Goal: Book appointment/travel/reservation

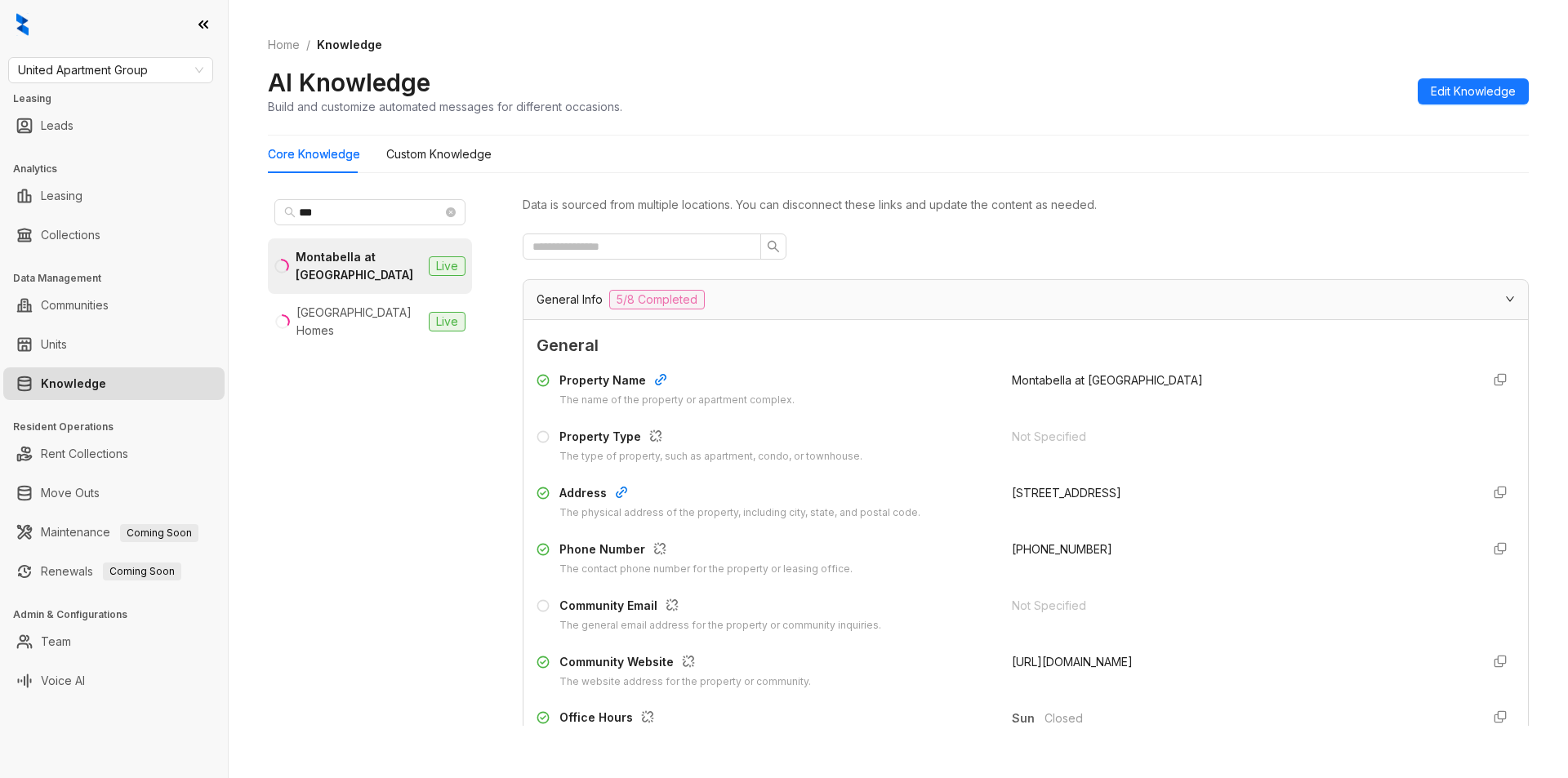
scroll to position [1138, 0]
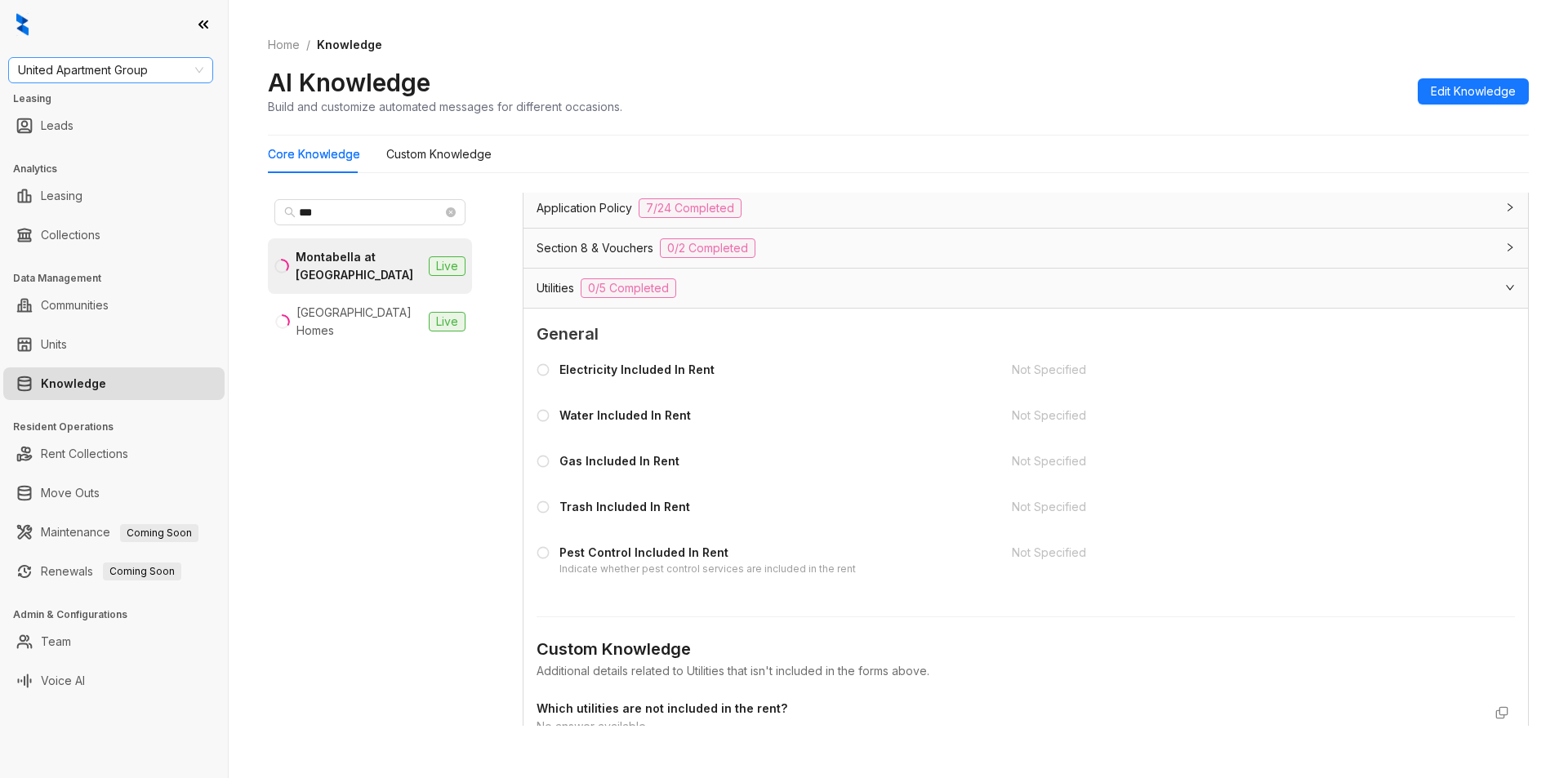
click at [159, 67] on span "United Apartment Group" at bounding box center [110, 70] width 185 height 25
type input "*****"
click at [127, 91] on div "Gates Hudson" at bounding box center [110, 102] width 198 height 26
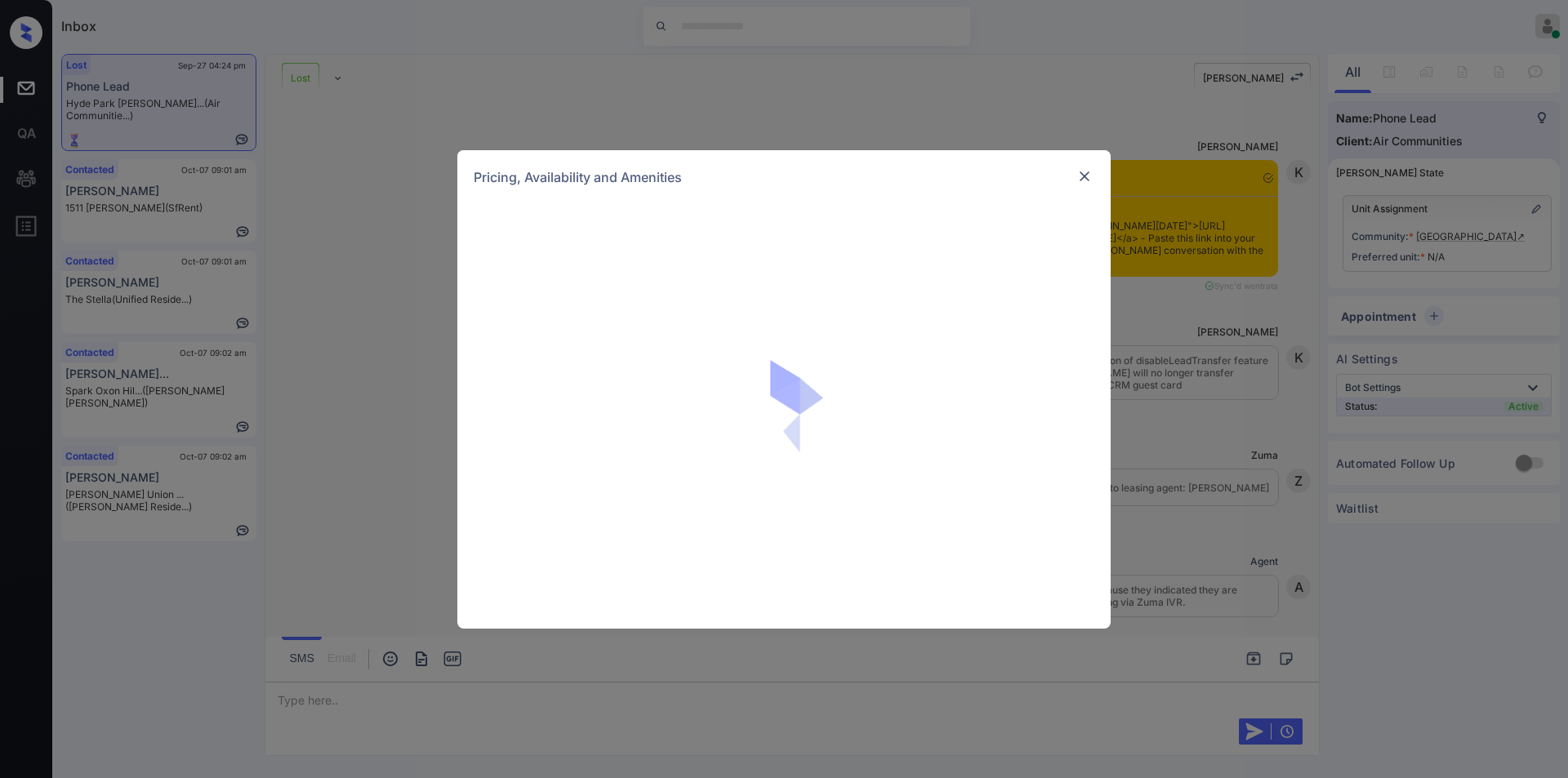
scroll to position [1878, 0]
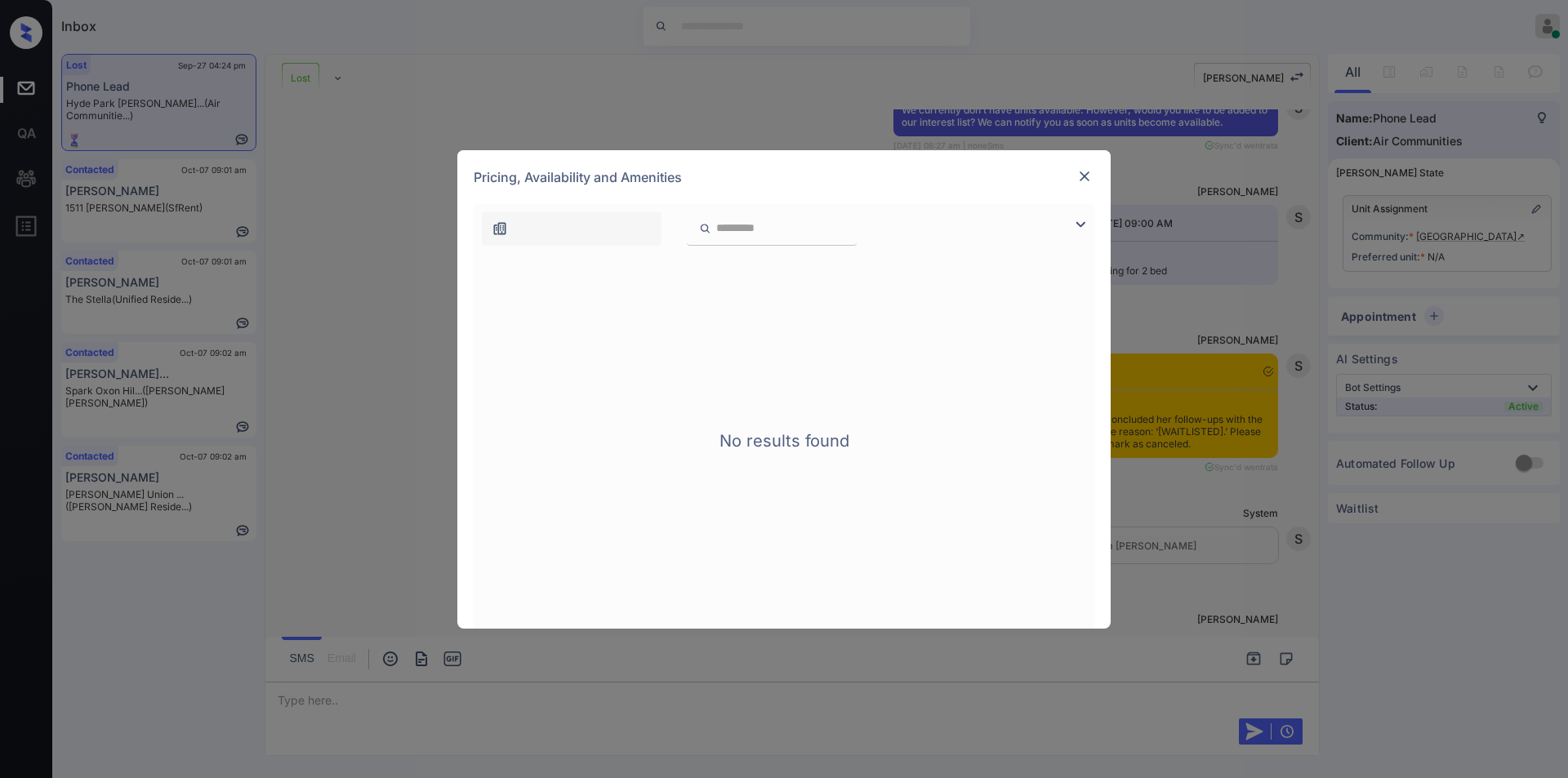
click at [1092, 178] on img at bounding box center [1084, 176] width 16 height 16
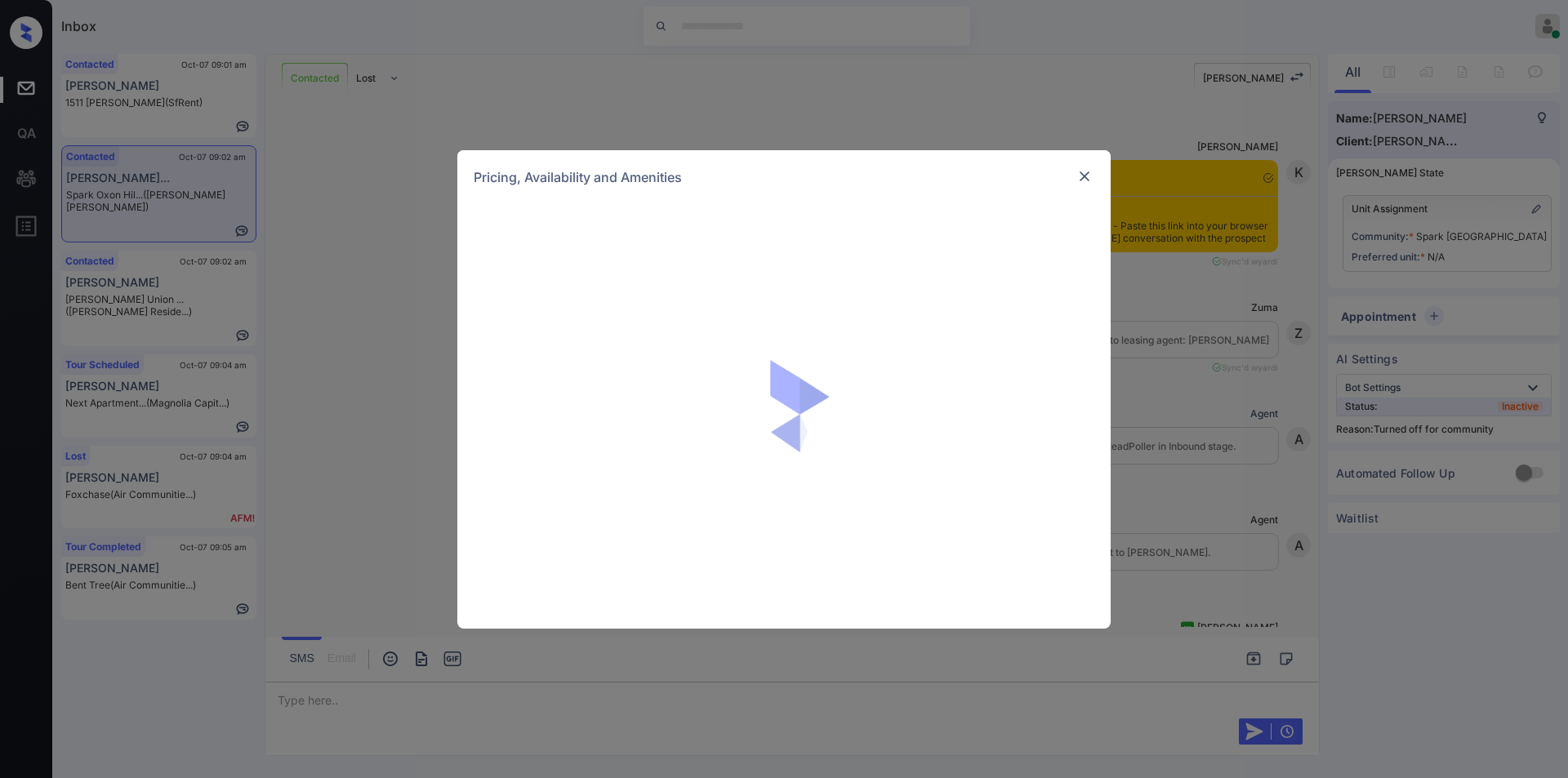
scroll to position [1186, 0]
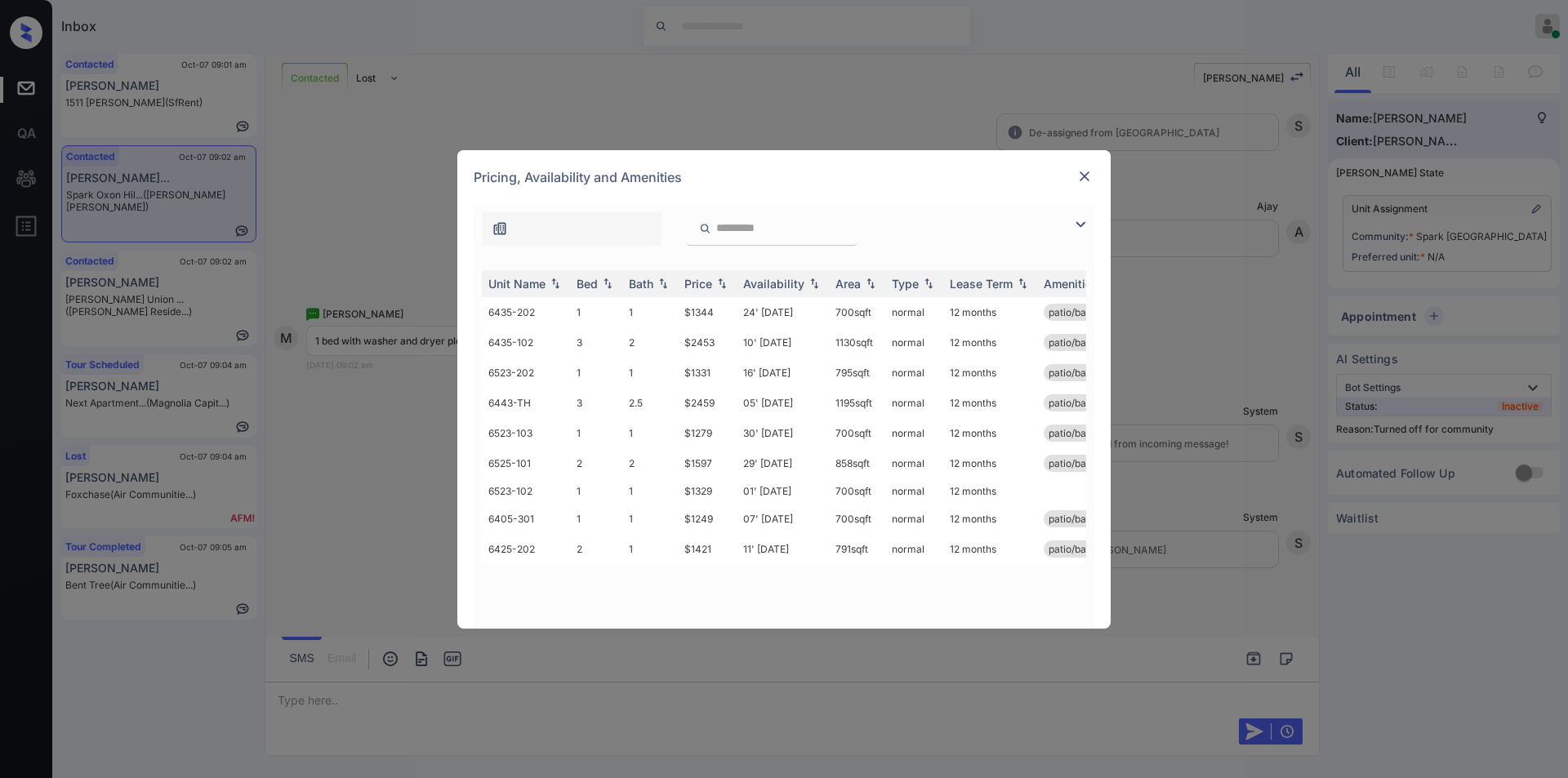
click at [1077, 224] on img at bounding box center [1080, 224] width 20 height 20
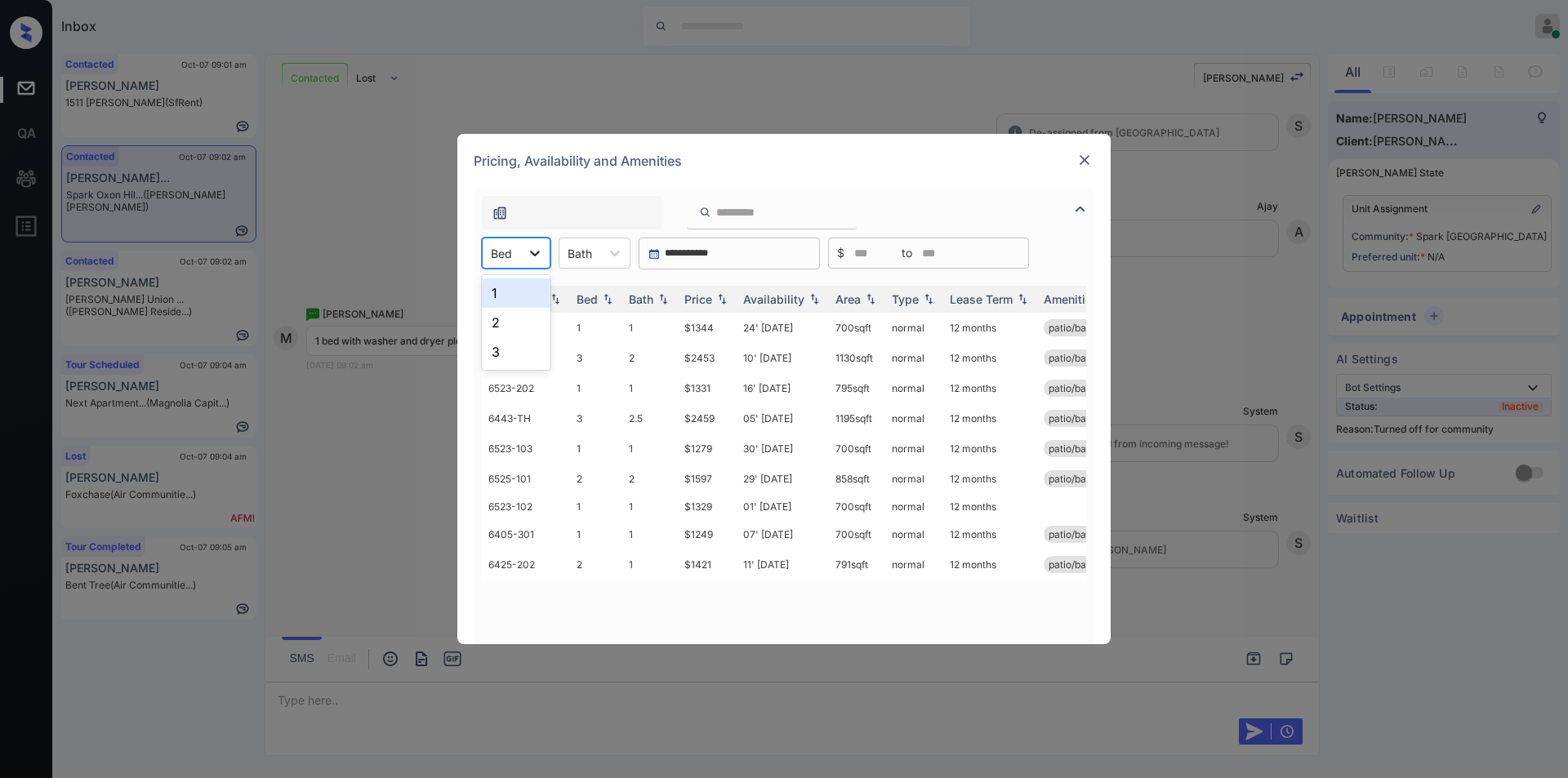
click at [525, 253] on div at bounding box center [535, 253] width 29 height 29
click at [508, 288] on div "1" at bounding box center [516, 293] width 68 height 29
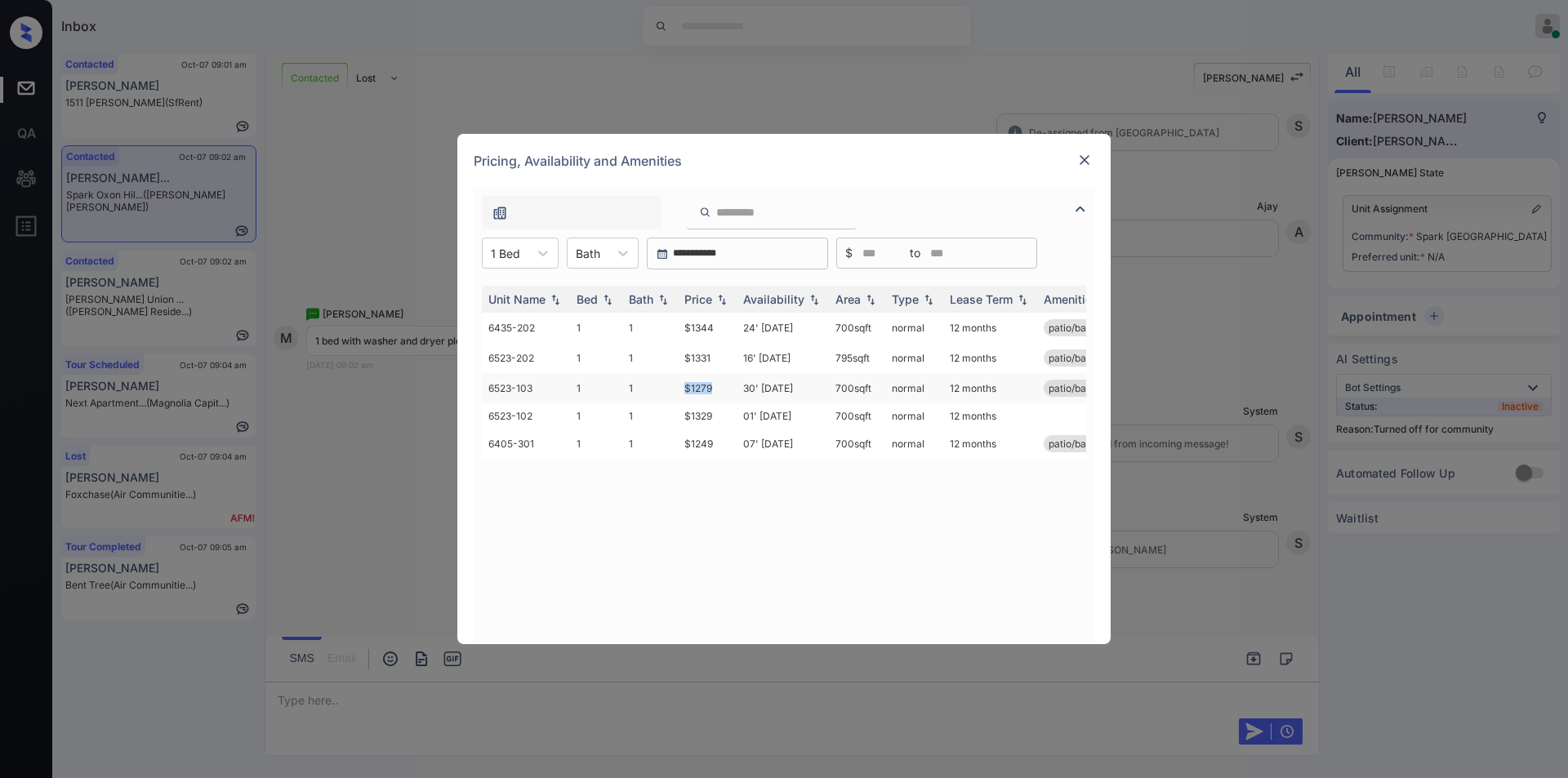
drag, startPoint x: 683, startPoint y: 390, endPoint x: 724, endPoint y: 393, distance: 41.1
click at [724, 393] on td "$1279" at bounding box center [707, 388] width 59 height 30
drag, startPoint x: 678, startPoint y: 441, endPoint x: 713, endPoint y: 442, distance: 35.0
click at [713, 442] on td "$1249" at bounding box center [707, 443] width 59 height 30
drag, startPoint x: 683, startPoint y: 355, endPoint x: 724, endPoint y: 359, distance: 41.2
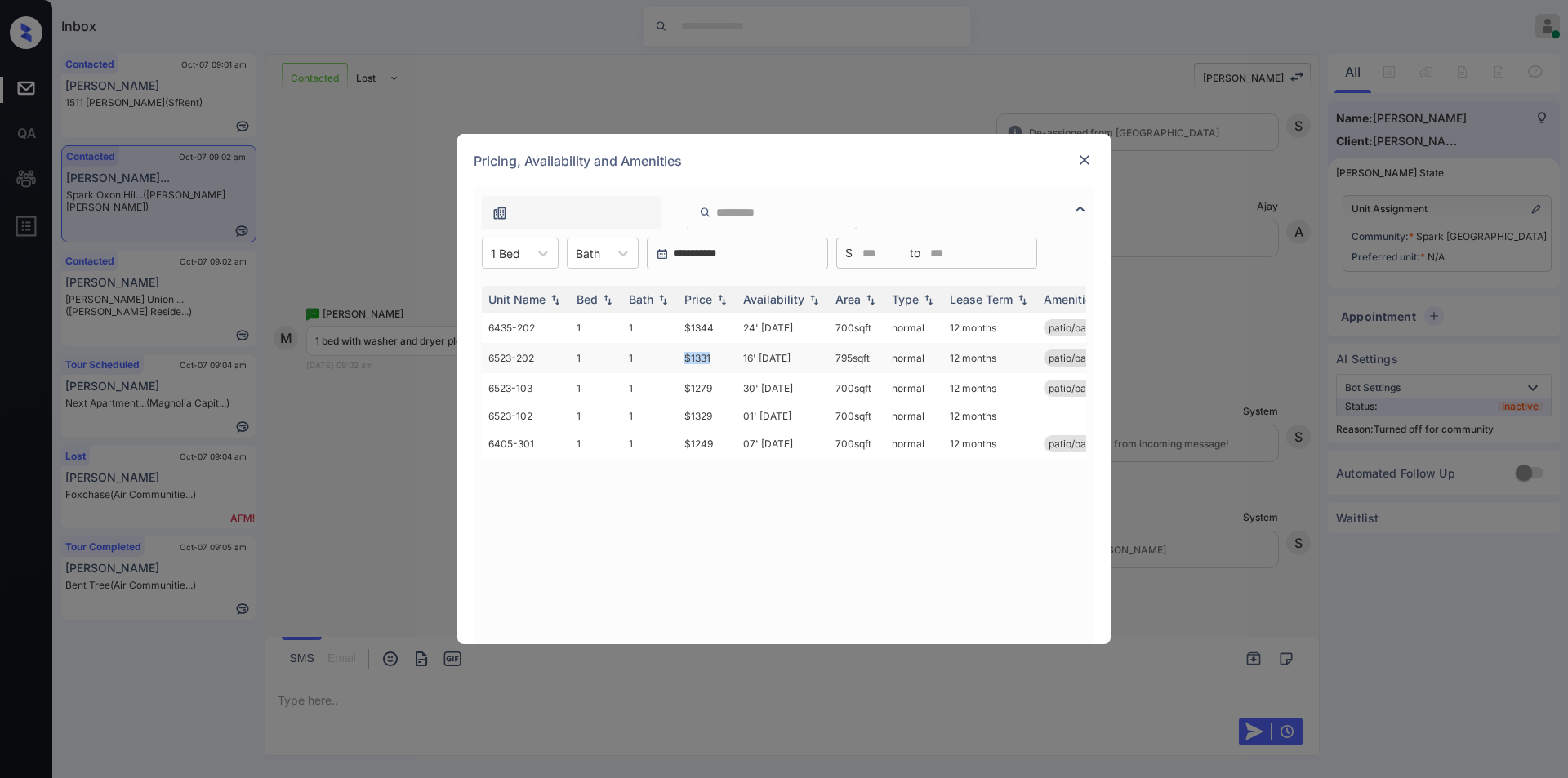
click at [724, 359] on td "$1331" at bounding box center [707, 357] width 59 height 30
copy td "$1331"
drag, startPoint x: 698, startPoint y: 413, endPoint x: 722, endPoint y: 413, distance: 24.0
click at [722, 413] on tr "6523-102 1 1 $1329 01' Oct 25 700 sqft normal 12 months" at bounding box center [908, 416] width 854 height 26
copy tr "$1329"
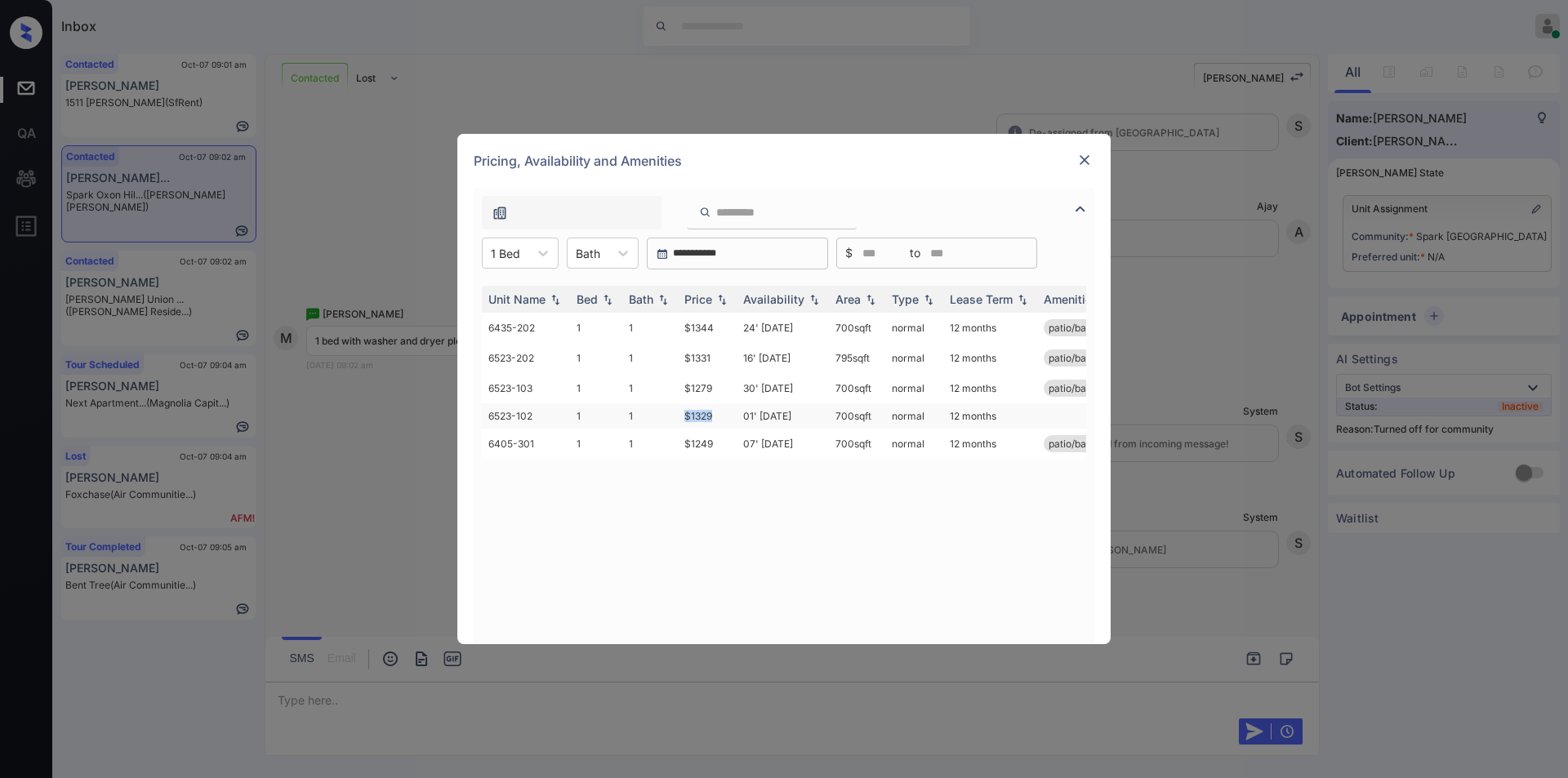
click at [701, 414] on td "$1329" at bounding box center [707, 416] width 59 height 26
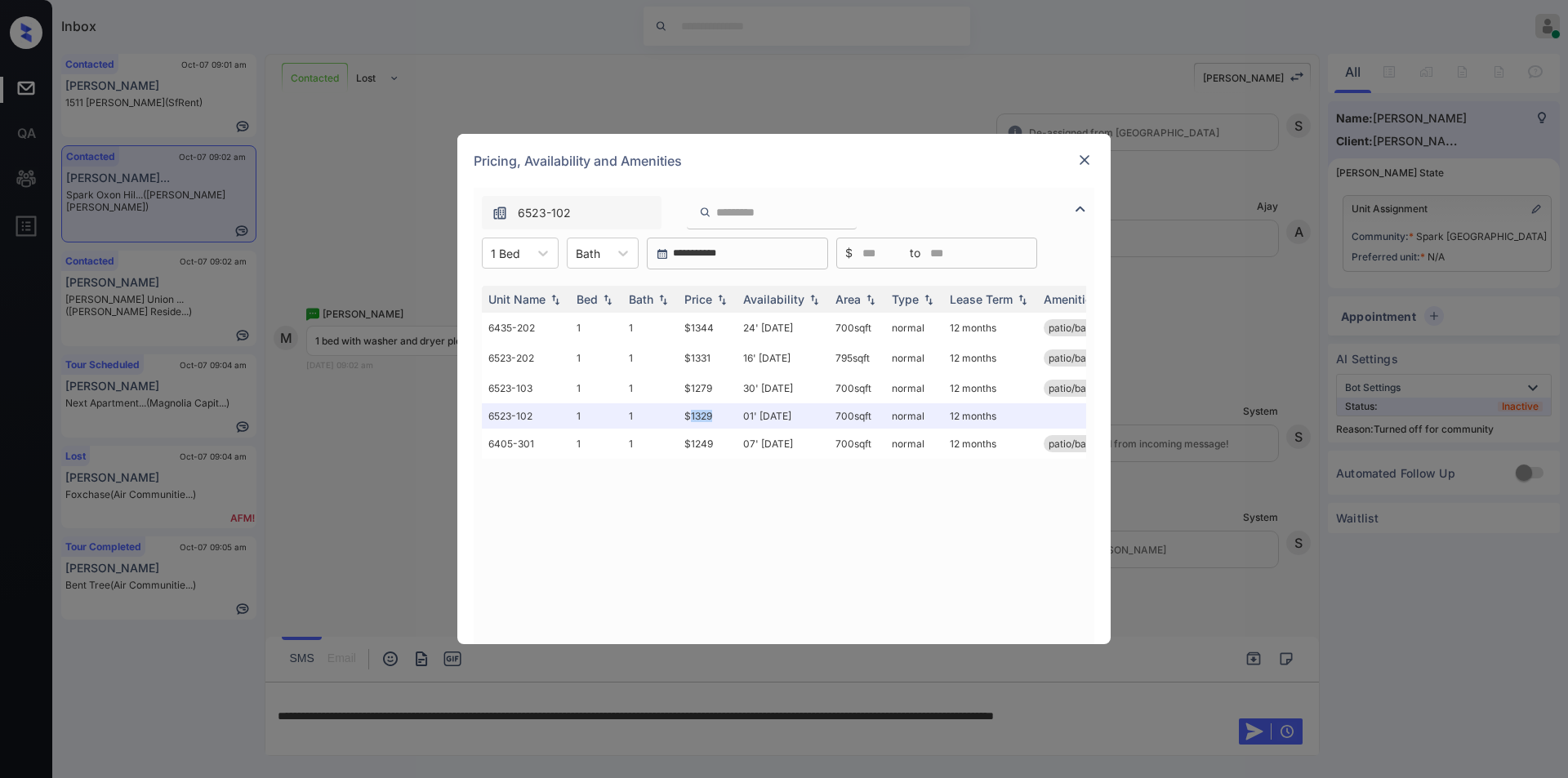
click at [1081, 166] on img at bounding box center [1084, 160] width 16 height 16
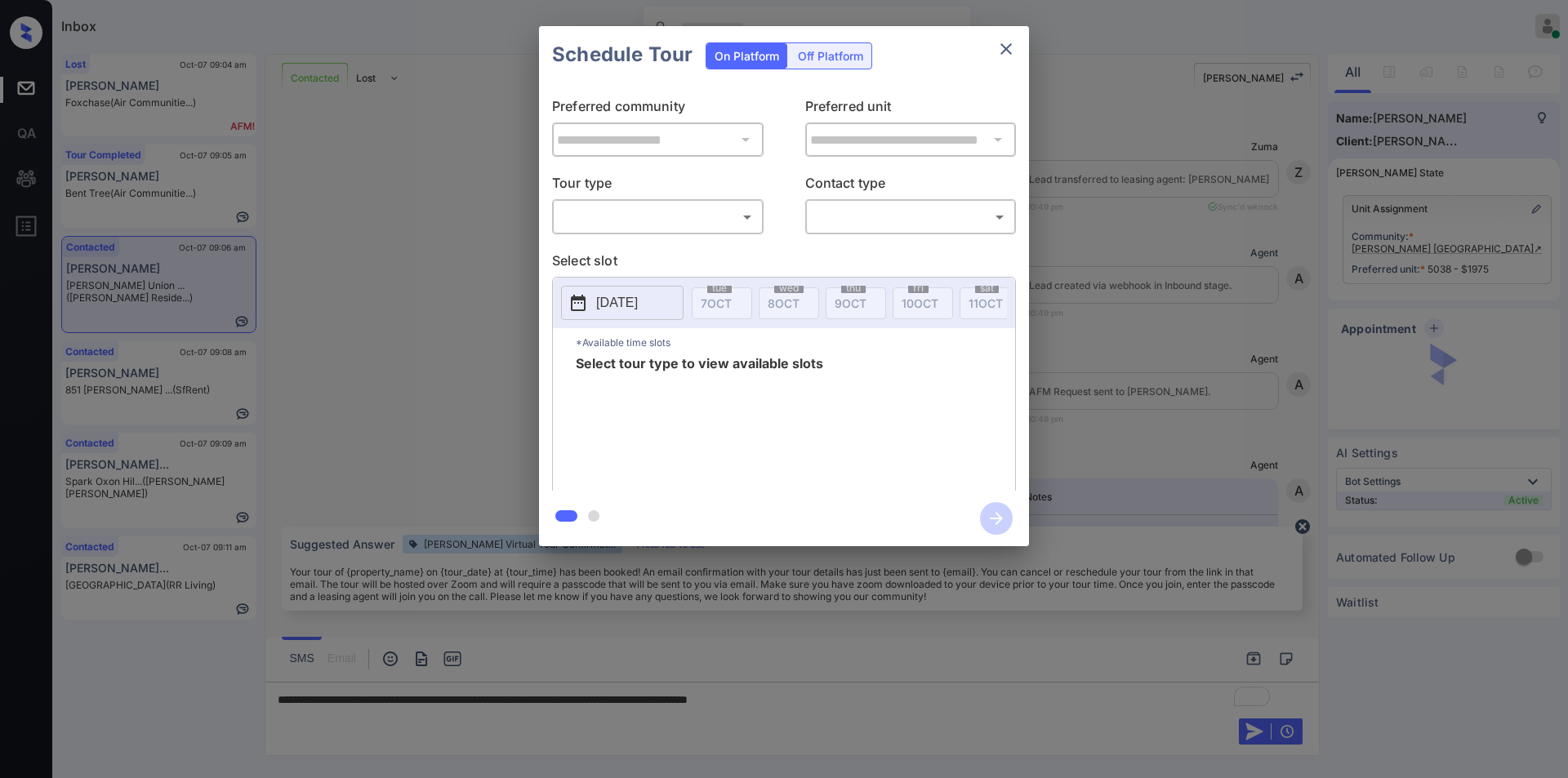
scroll to position [3513, 0]
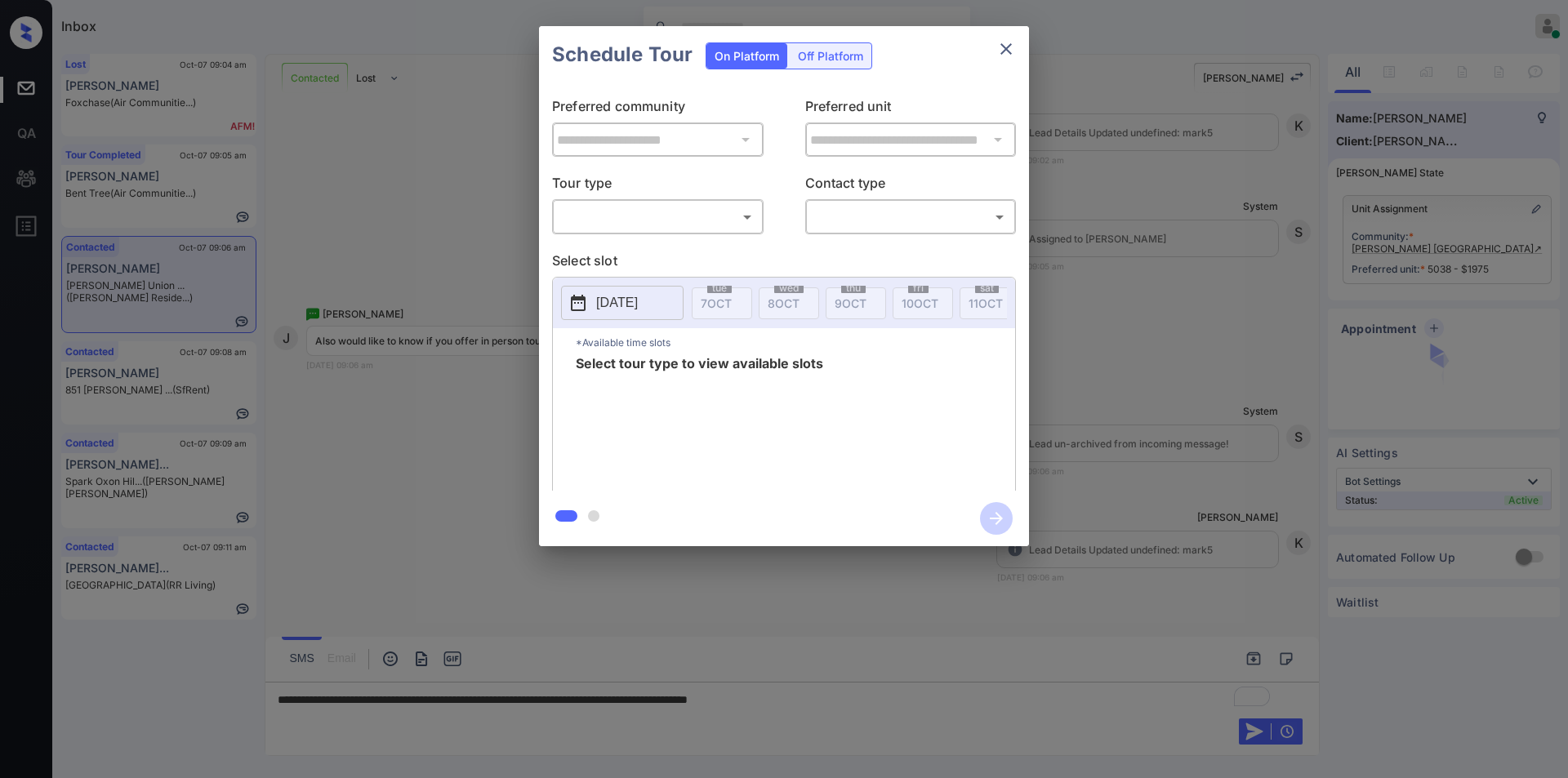
click at [629, 226] on body "Inbox Jiro Alonzo Online Set yourself offline Set yourself on break Profile Swi…" at bounding box center [784, 389] width 1568 height 778
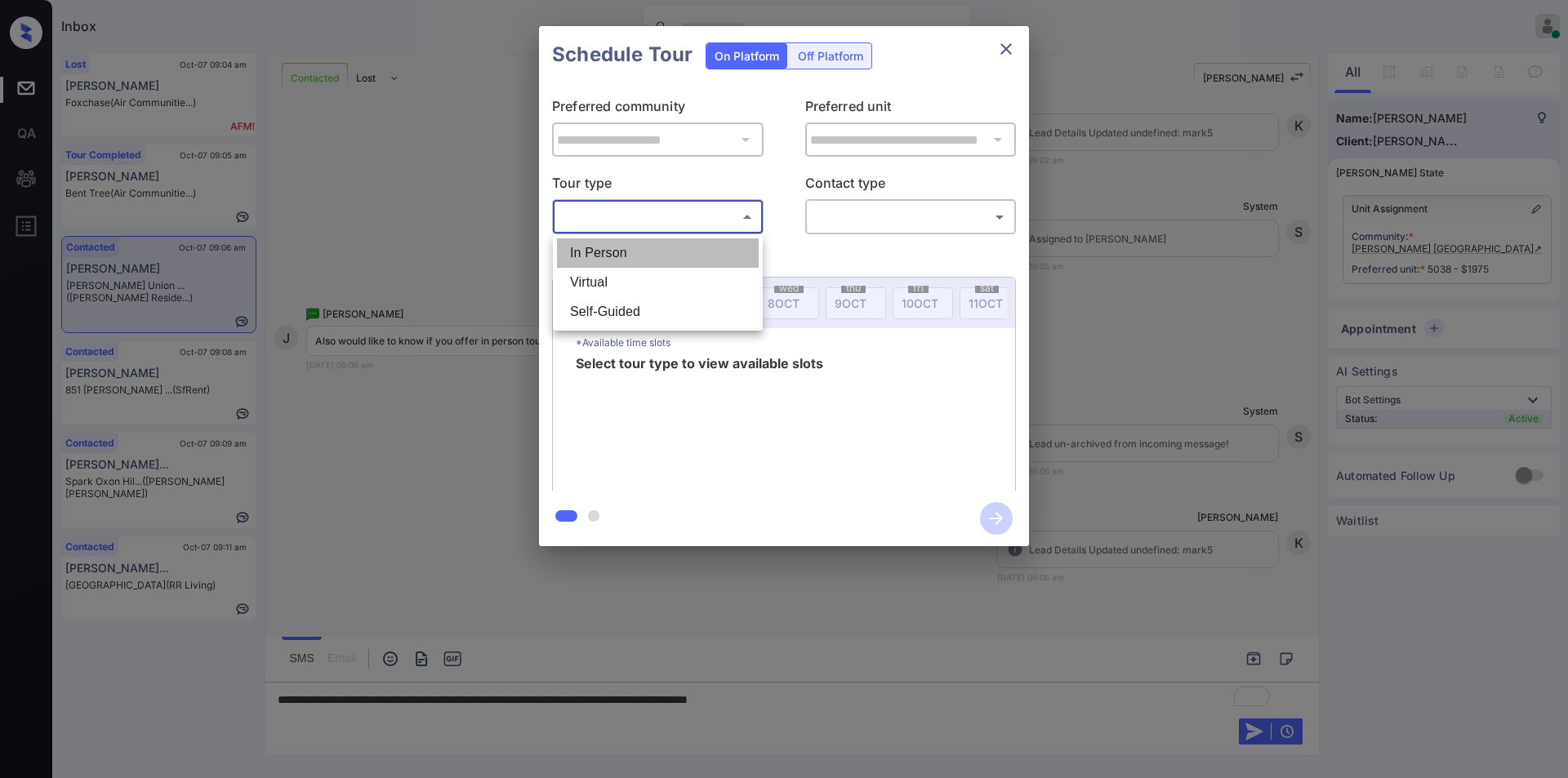
click at [613, 252] on li "In Person" at bounding box center [658, 253] width 202 height 29
type input "********"
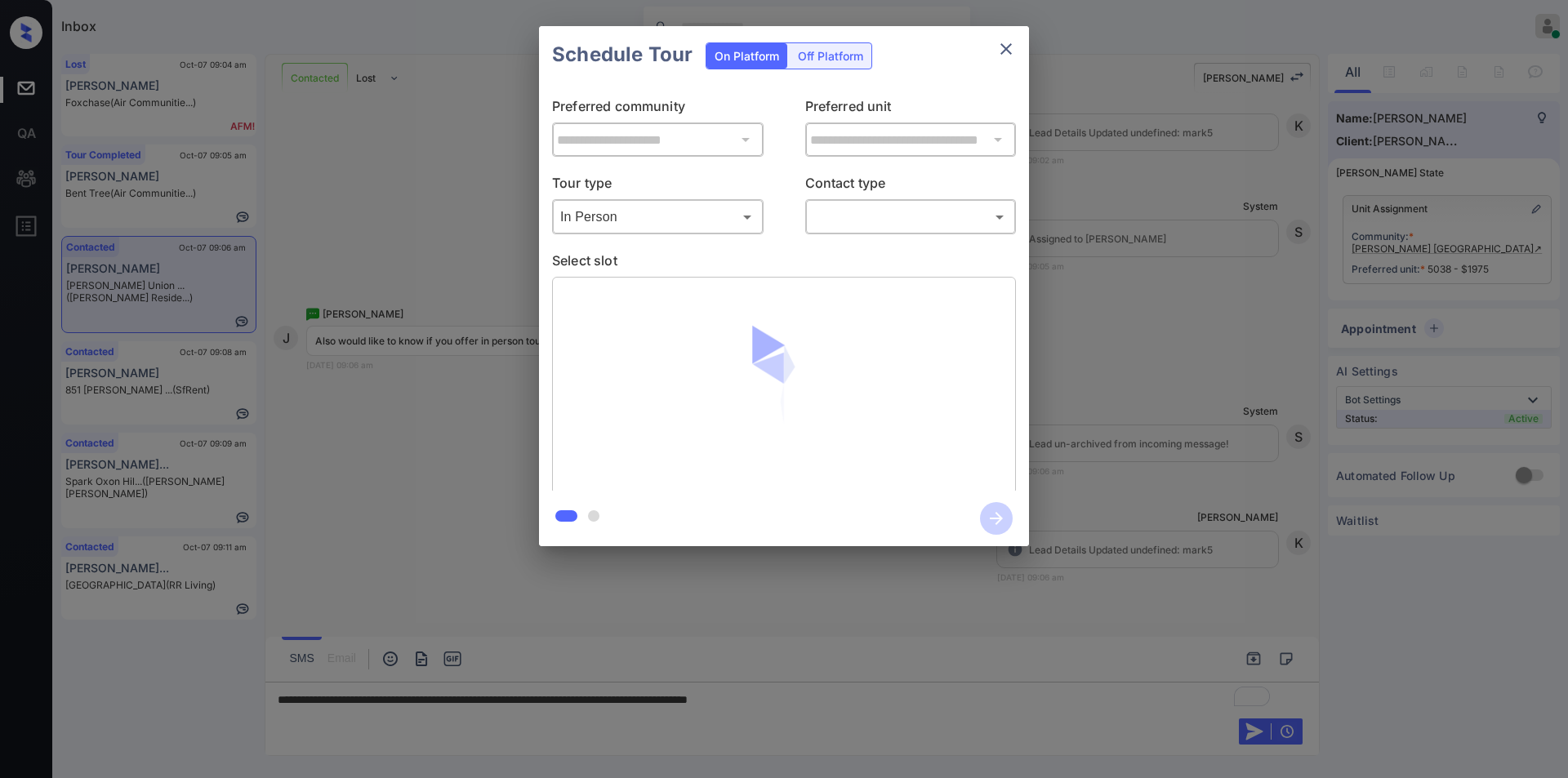
click at [845, 202] on div "​ ​" at bounding box center [911, 216] width 212 height 35
click at [847, 213] on body "Inbox Jiro Alonzo Online Set yourself offline Set yourself on break Profile Swi…" at bounding box center [784, 389] width 1568 height 778
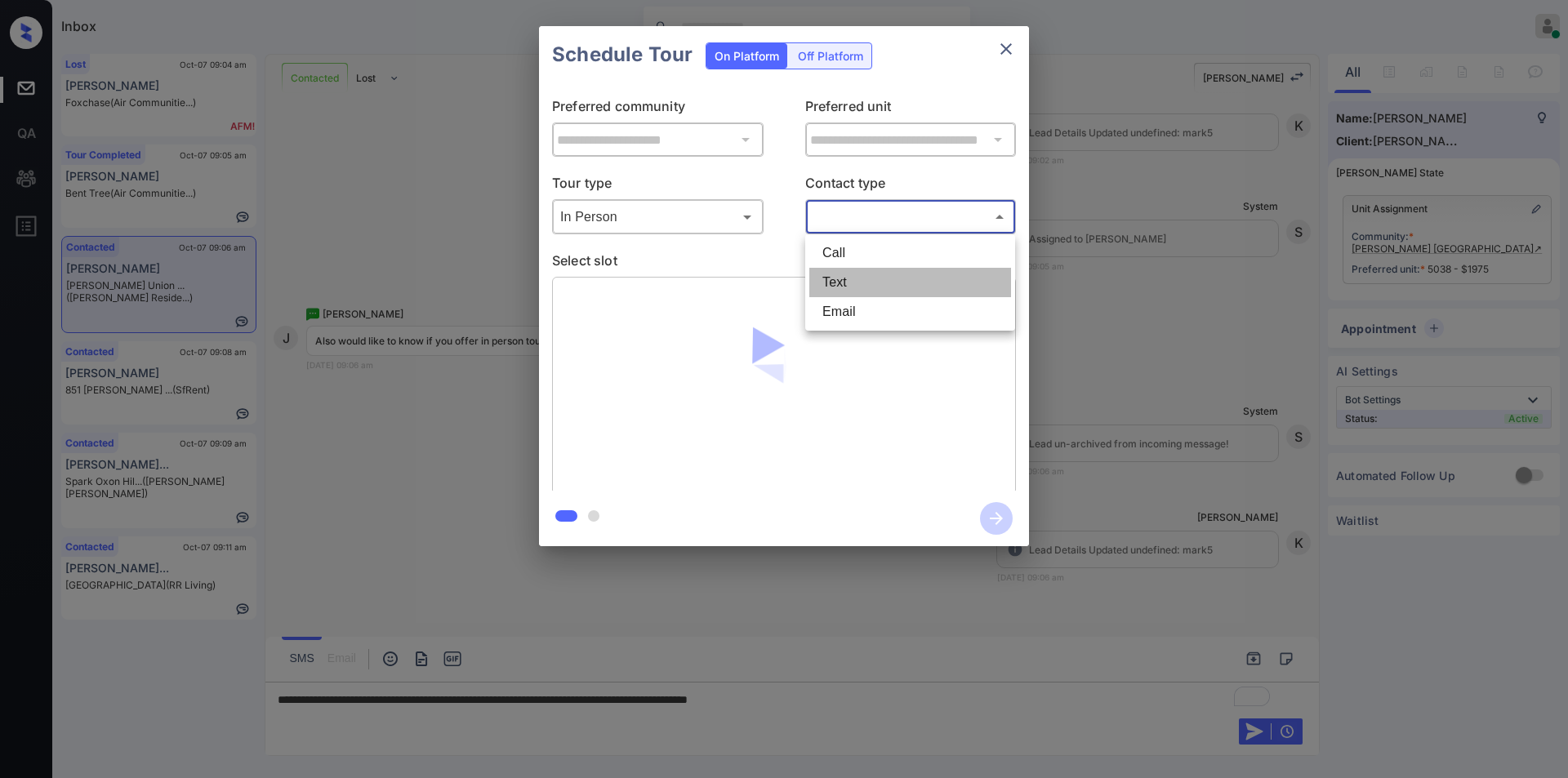
click at [837, 284] on li "Text" at bounding box center [910, 282] width 202 height 29
type input "****"
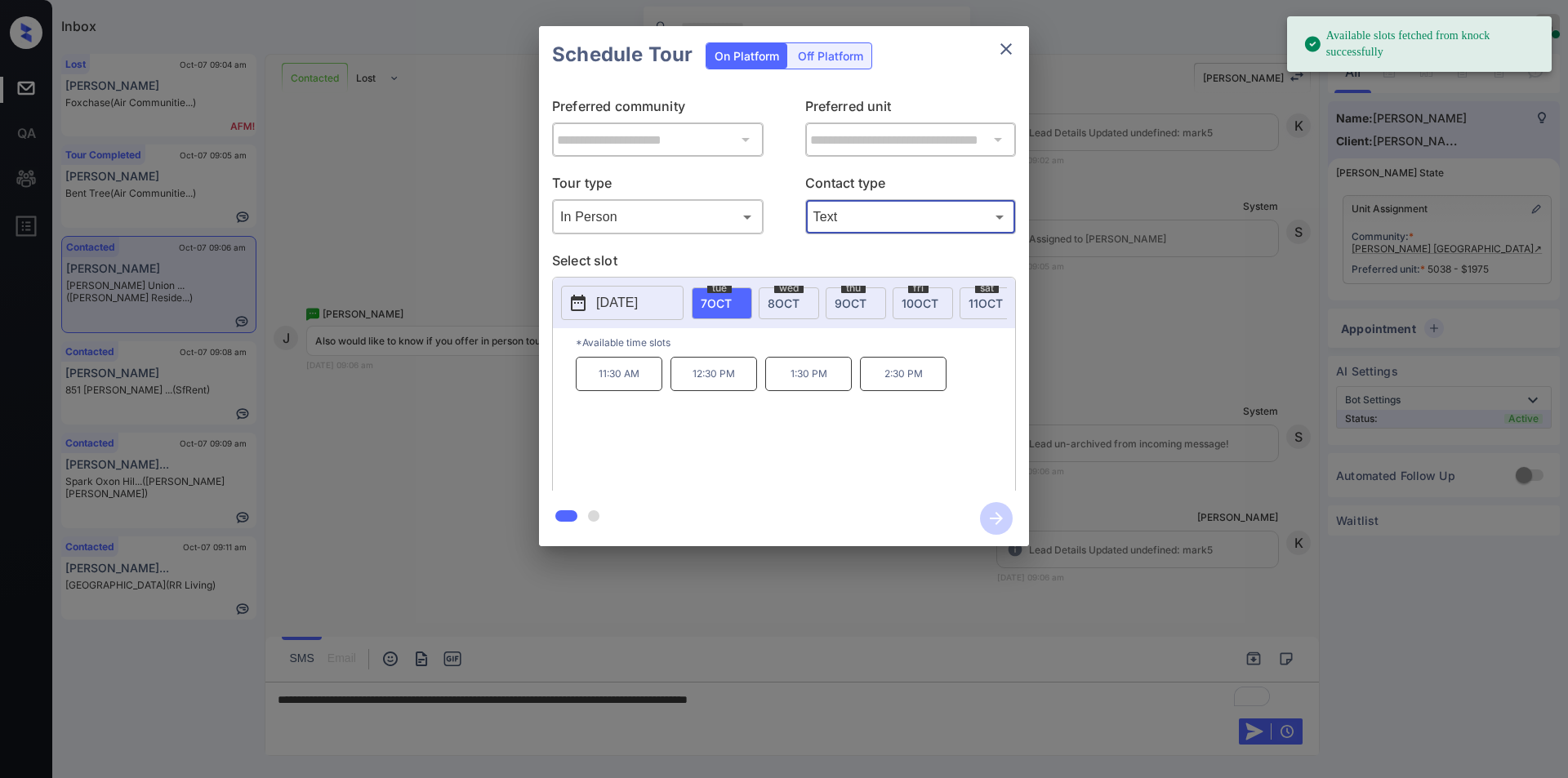
click at [874, 308] on div "thu 9 OCT" at bounding box center [855, 302] width 61 height 32
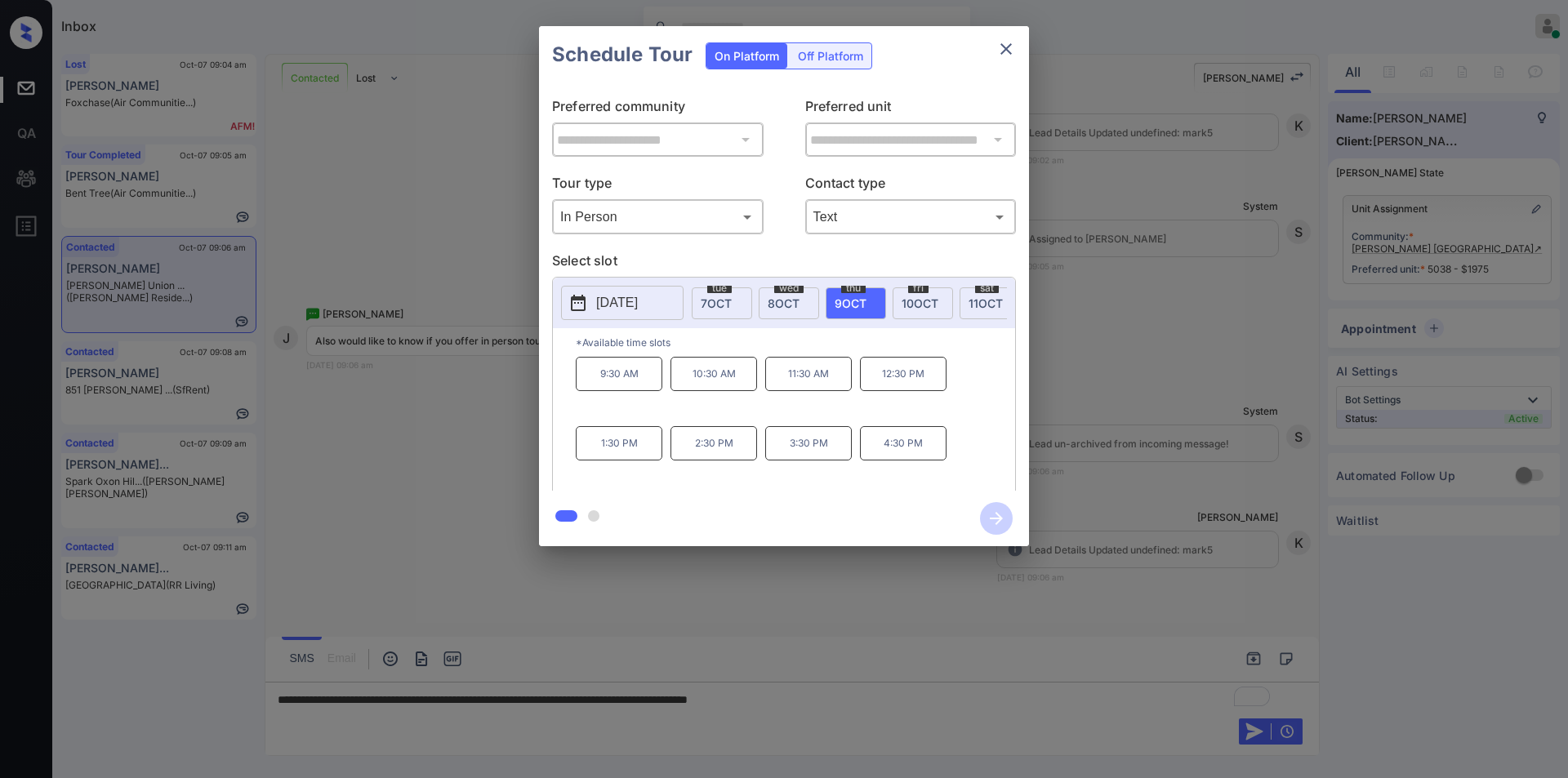
click at [334, 386] on div "**********" at bounding box center [784, 286] width 1568 height 572
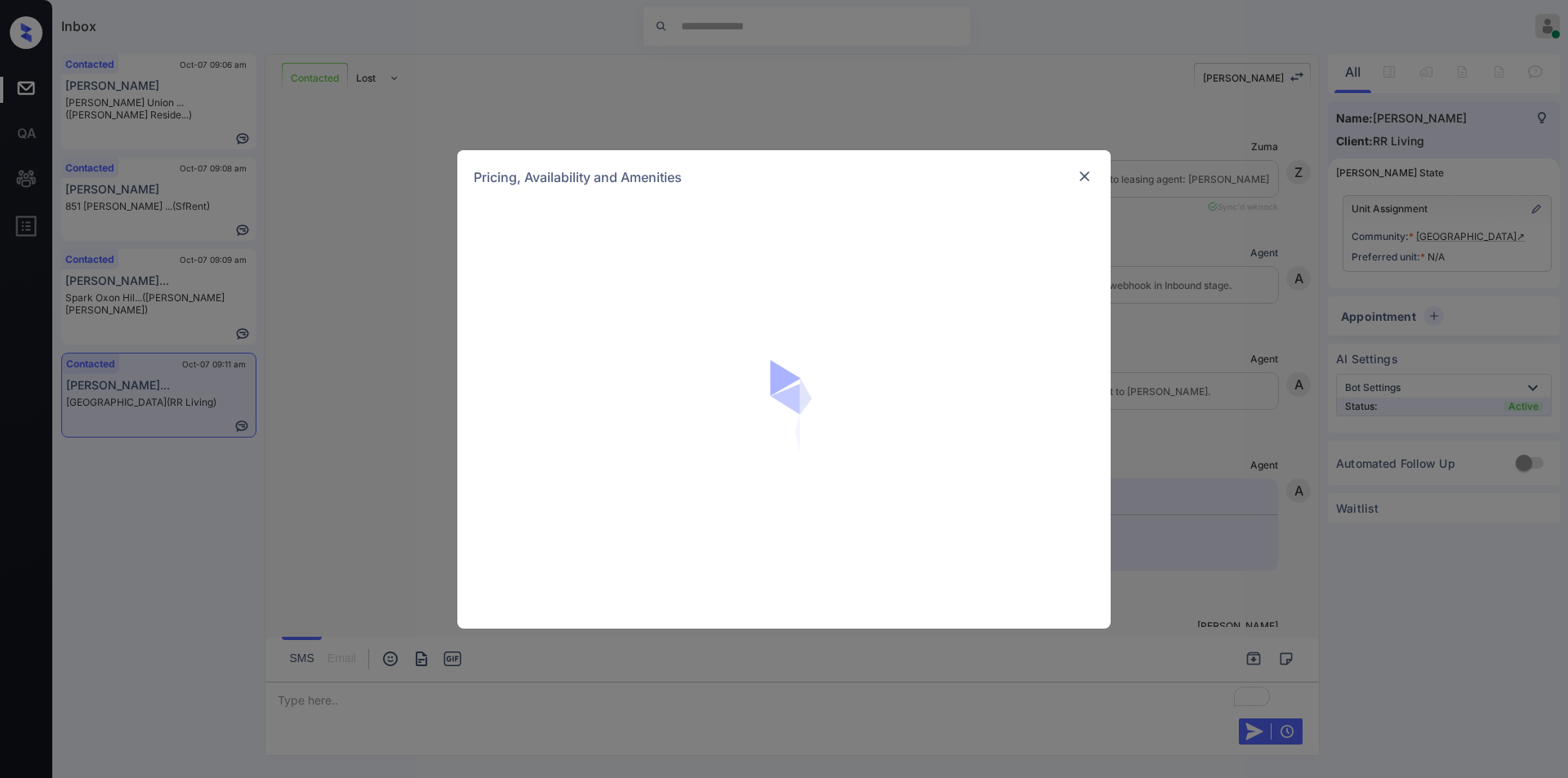
scroll to position [827, 0]
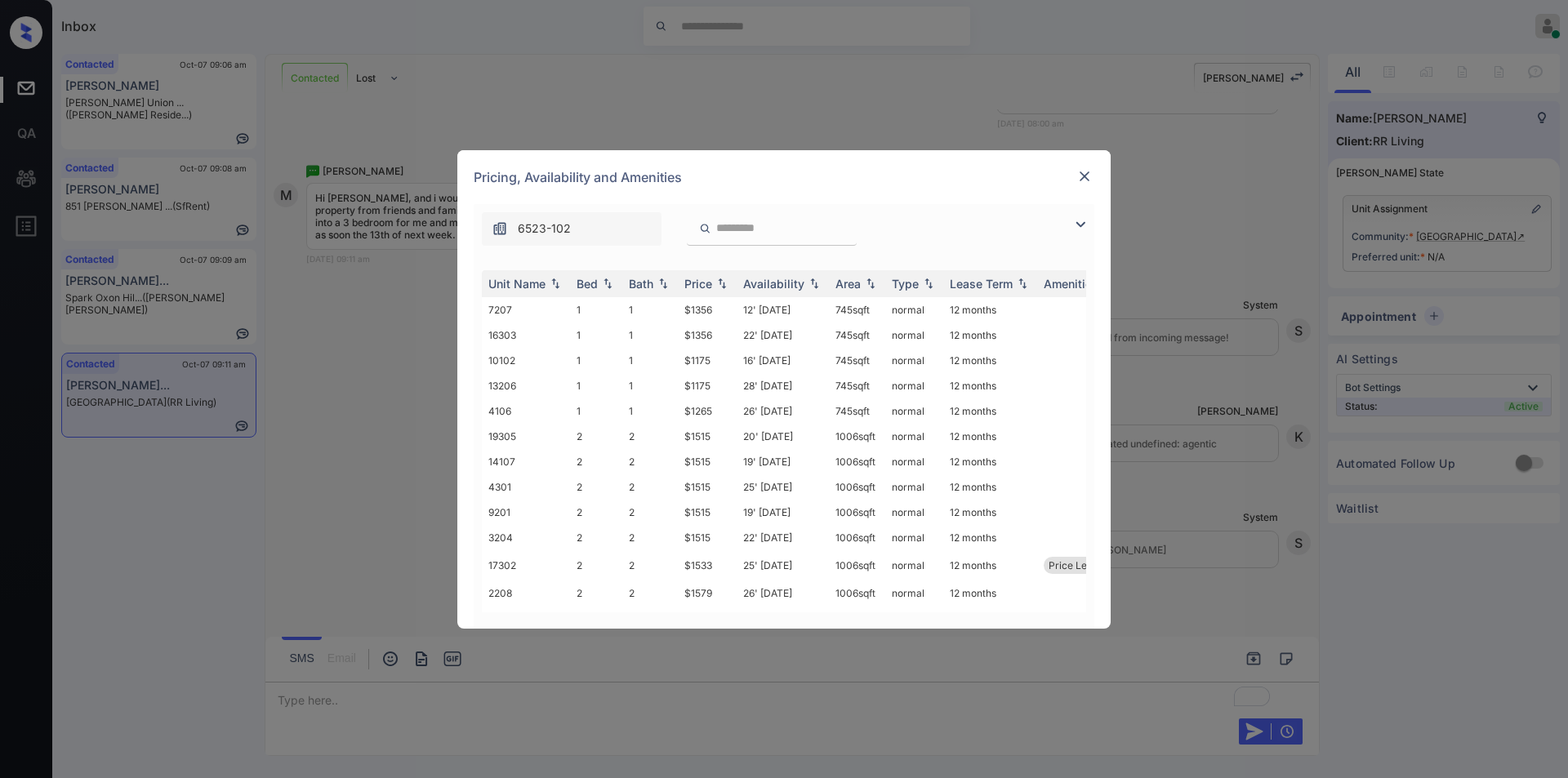
click at [1077, 222] on img at bounding box center [1080, 224] width 20 height 20
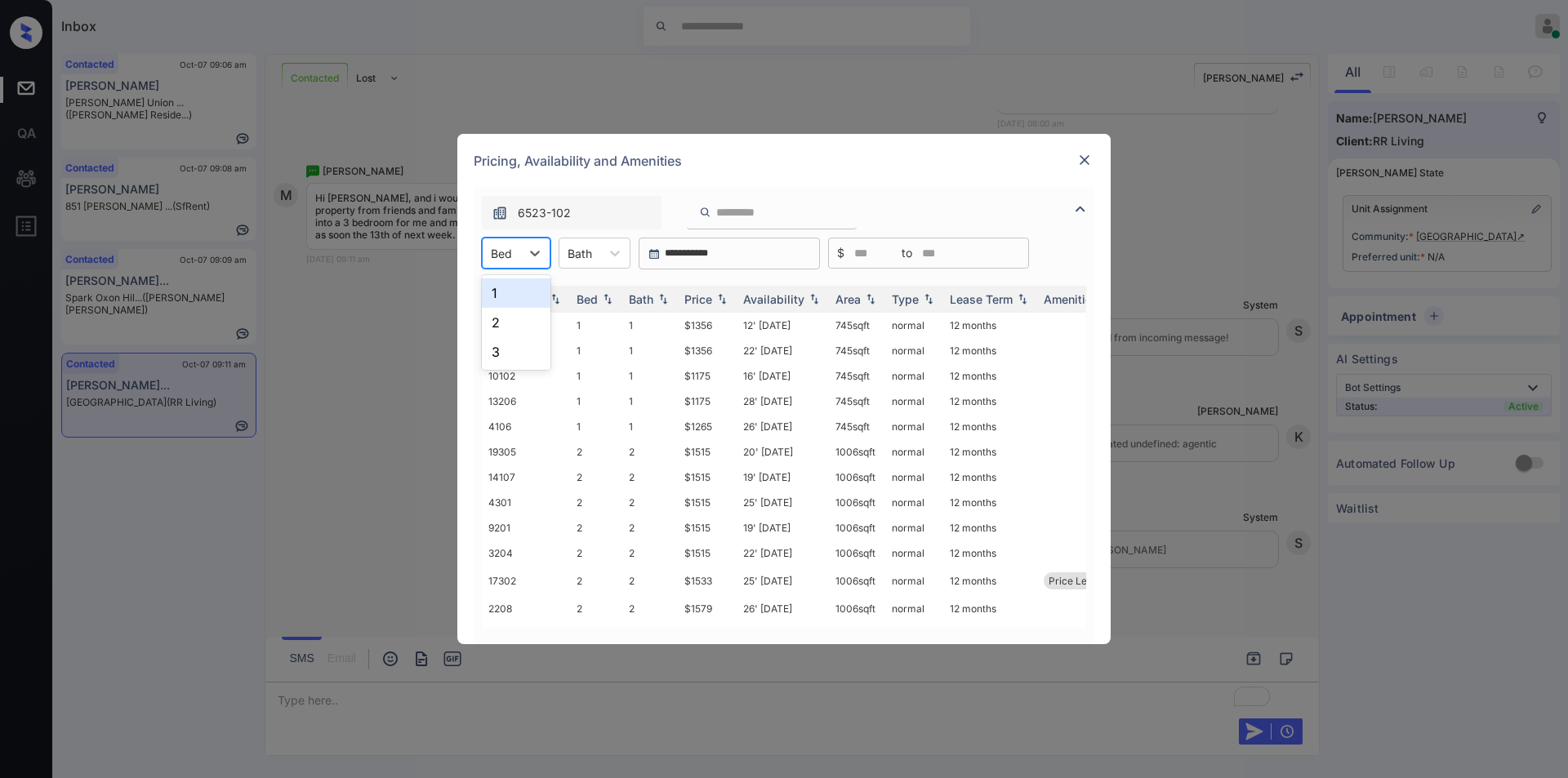
click at [514, 249] on div "Bed" at bounding box center [502, 254] width 38 height 24
click at [489, 363] on div "3" at bounding box center [516, 352] width 68 height 29
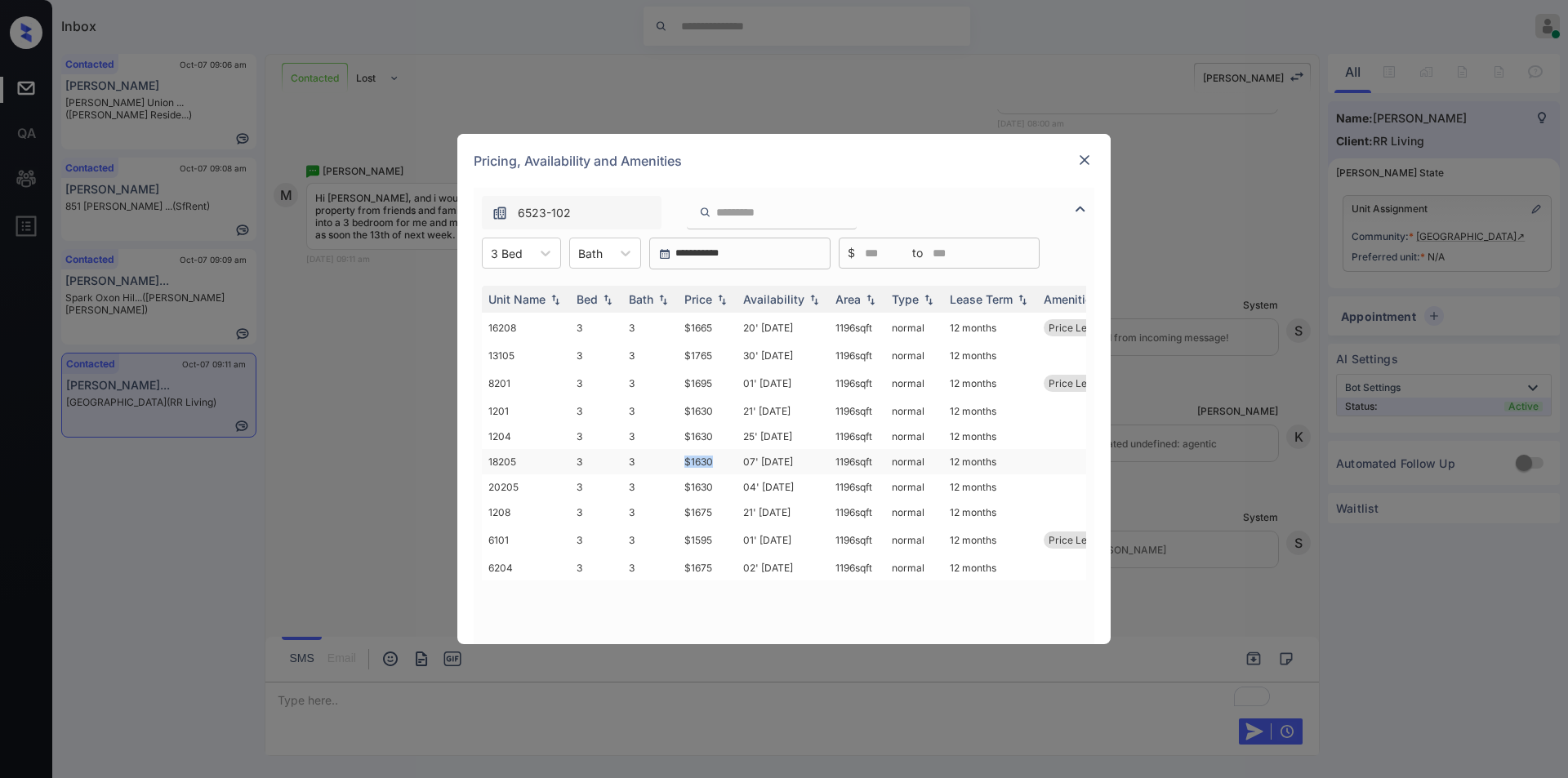
drag, startPoint x: 683, startPoint y: 459, endPoint x: 718, endPoint y: 463, distance: 35.2
click at [732, 457] on td "$1630" at bounding box center [707, 462] width 59 height 26
copy td "$1630"
drag, startPoint x: 675, startPoint y: 537, endPoint x: 714, endPoint y: 526, distance: 40.5
click at [714, 526] on tr "6101 3 3 $1595 01' Oct 25 1196 sqft normal 12 months Price Leader" at bounding box center [908, 539] width 854 height 30
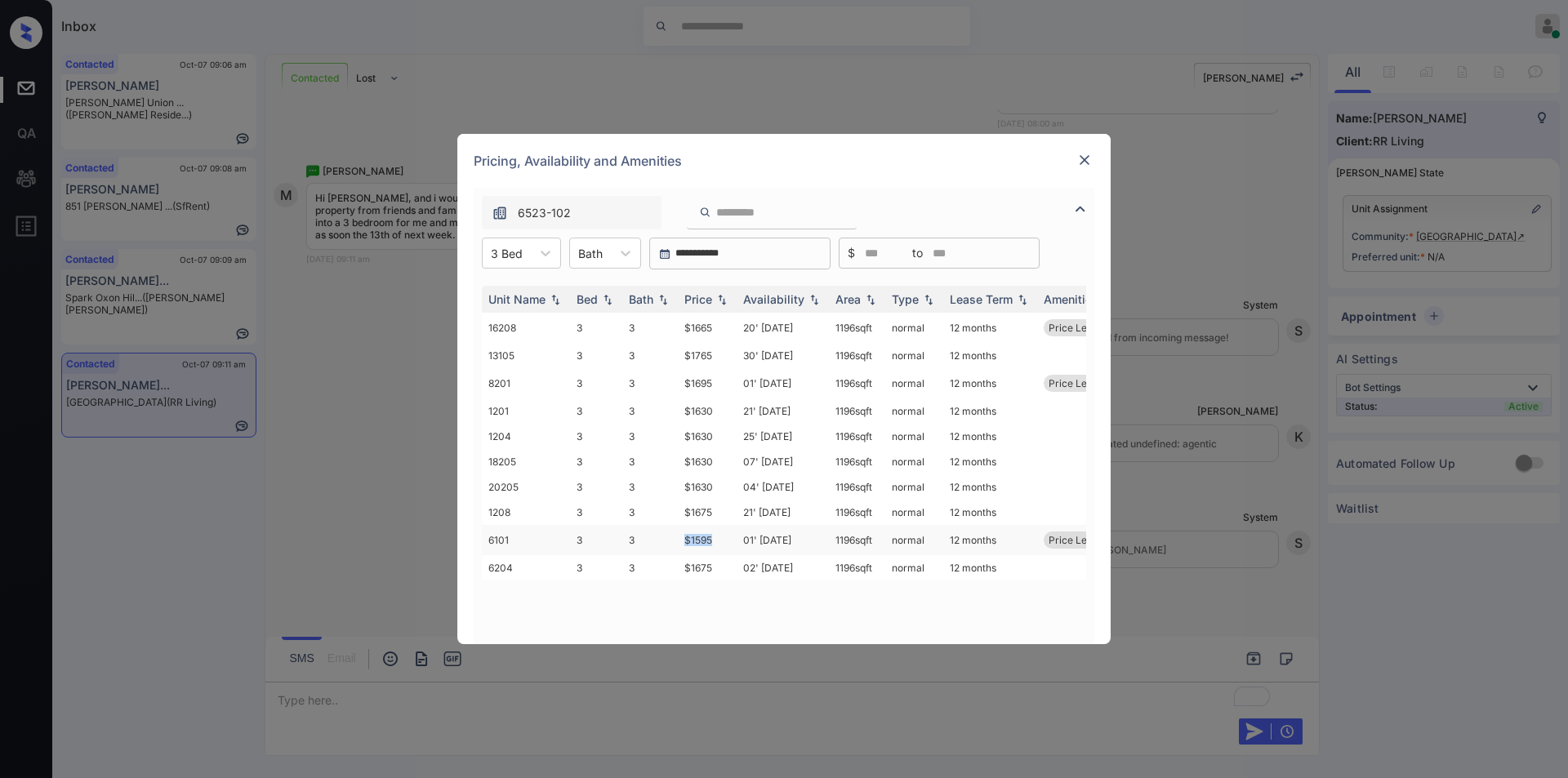
copy tr "$1595"
click at [708, 537] on td "$1595" at bounding box center [707, 539] width 59 height 30
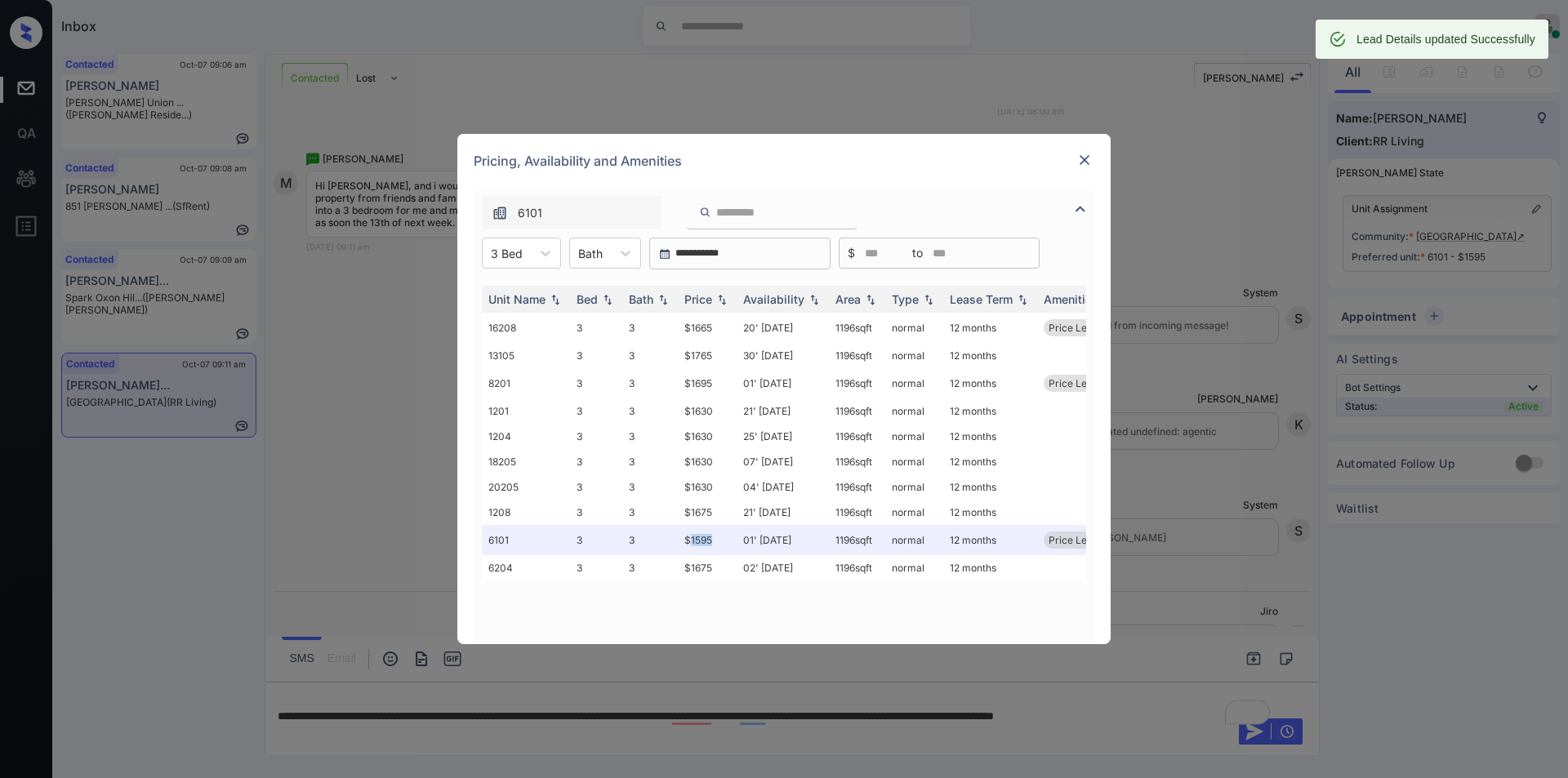
scroll to position [926, 0]
click at [1078, 160] on img at bounding box center [1084, 160] width 16 height 16
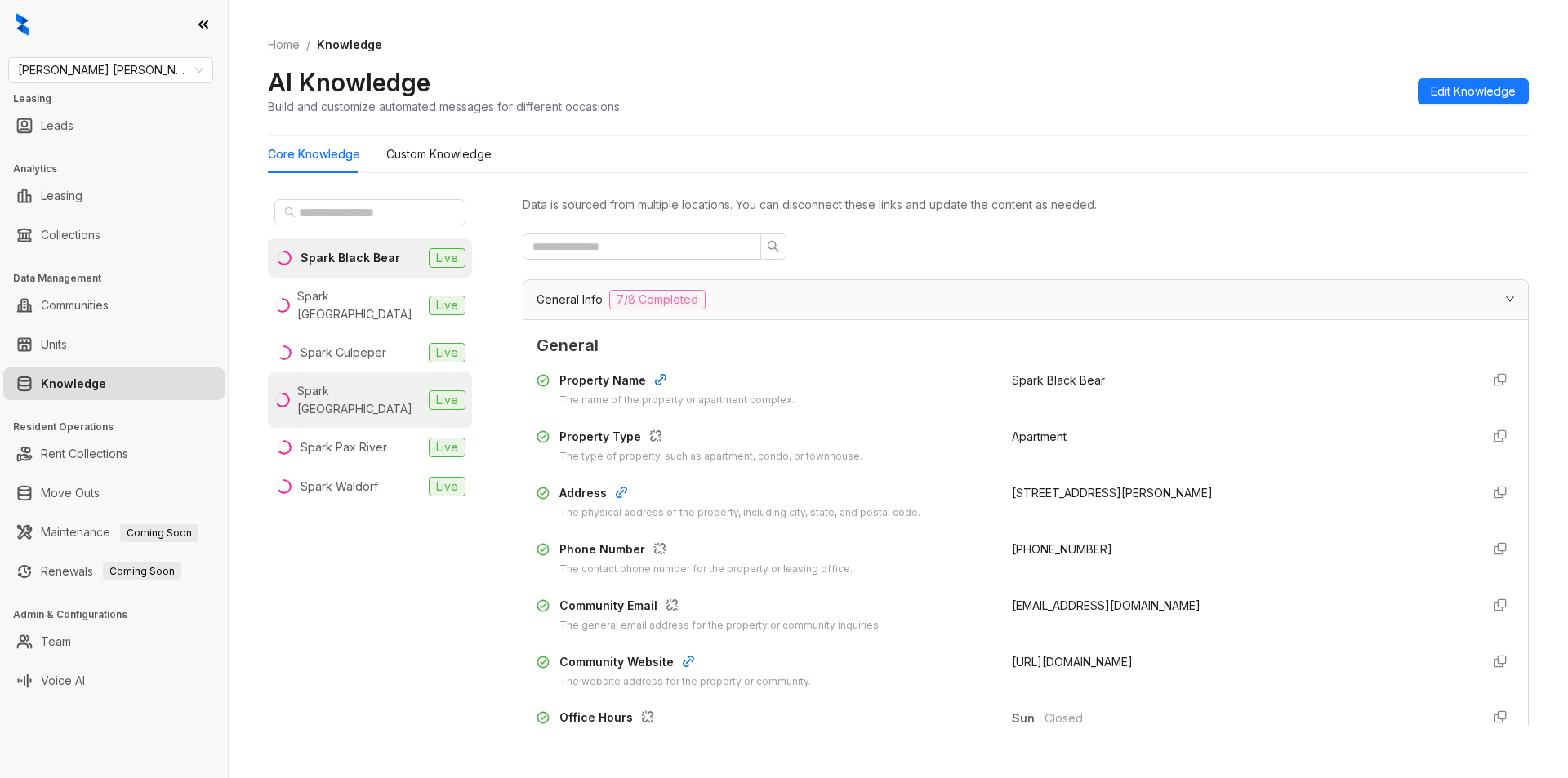
click at [333, 382] on div "Spark [GEOGRAPHIC_DATA]" at bounding box center [360, 400] width 125 height 36
click at [569, 249] on input "text" at bounding box center [635, 246] width 206 height 18
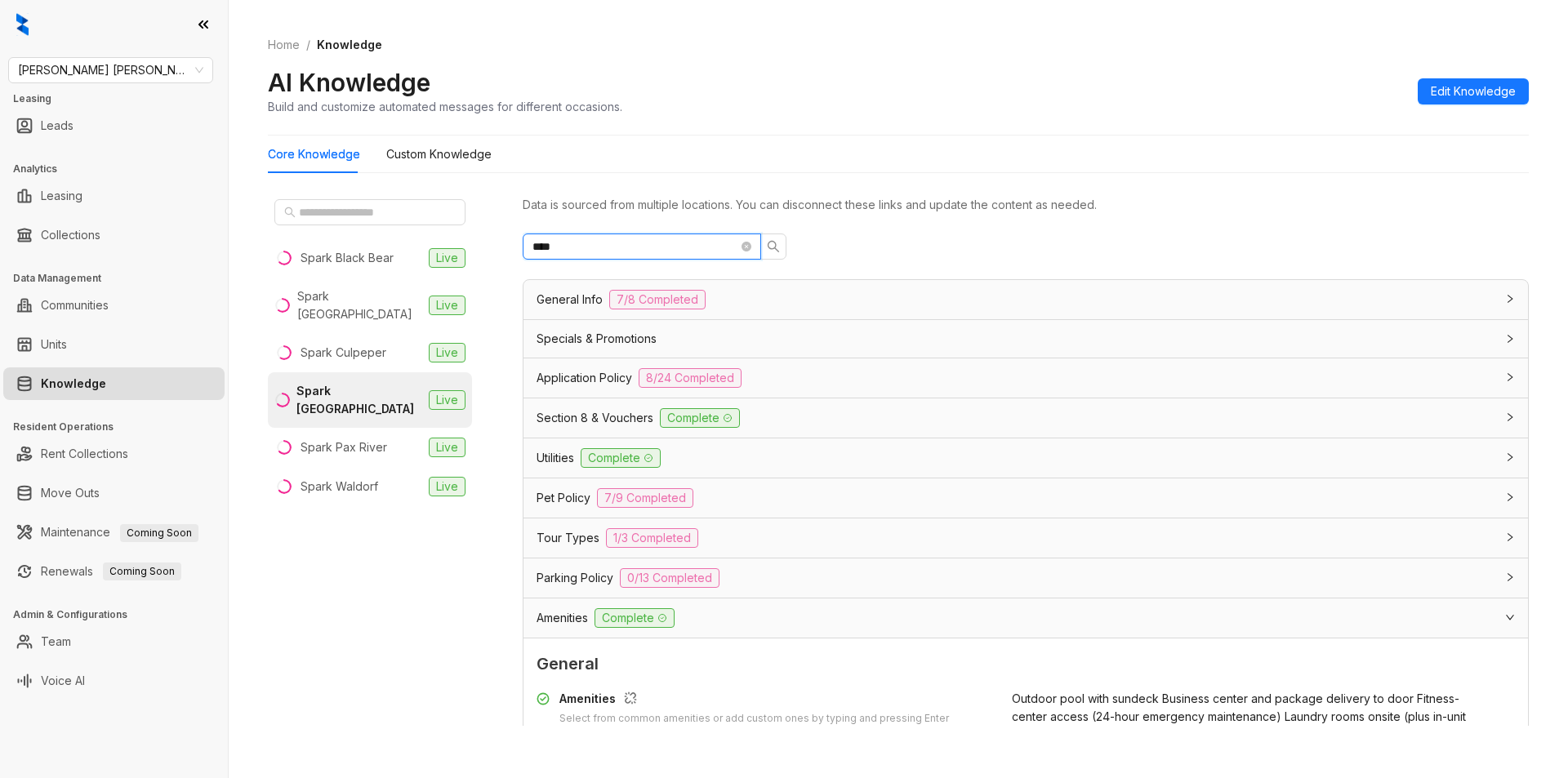
type input "****"
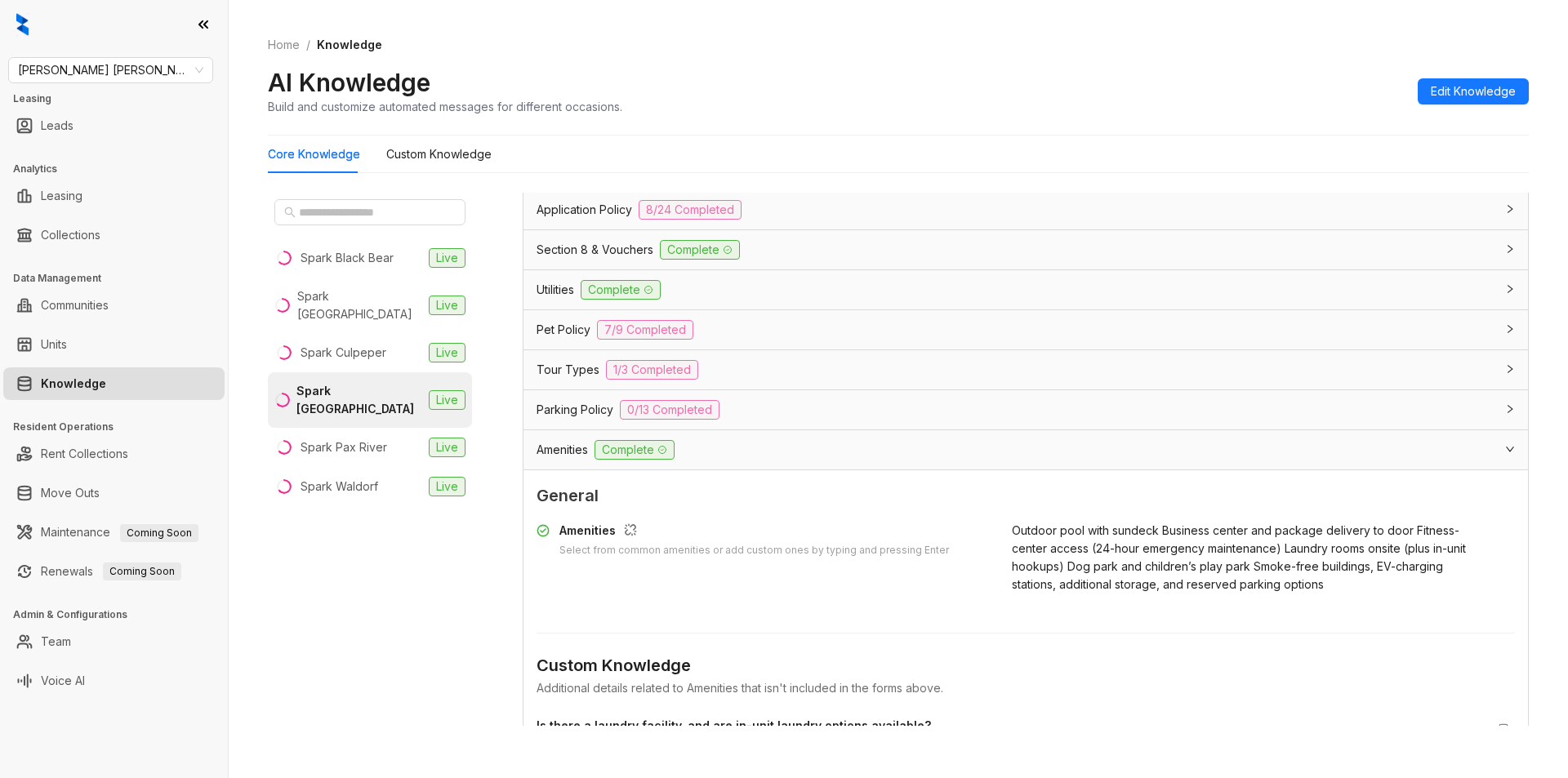
scroll to position [216, 0]
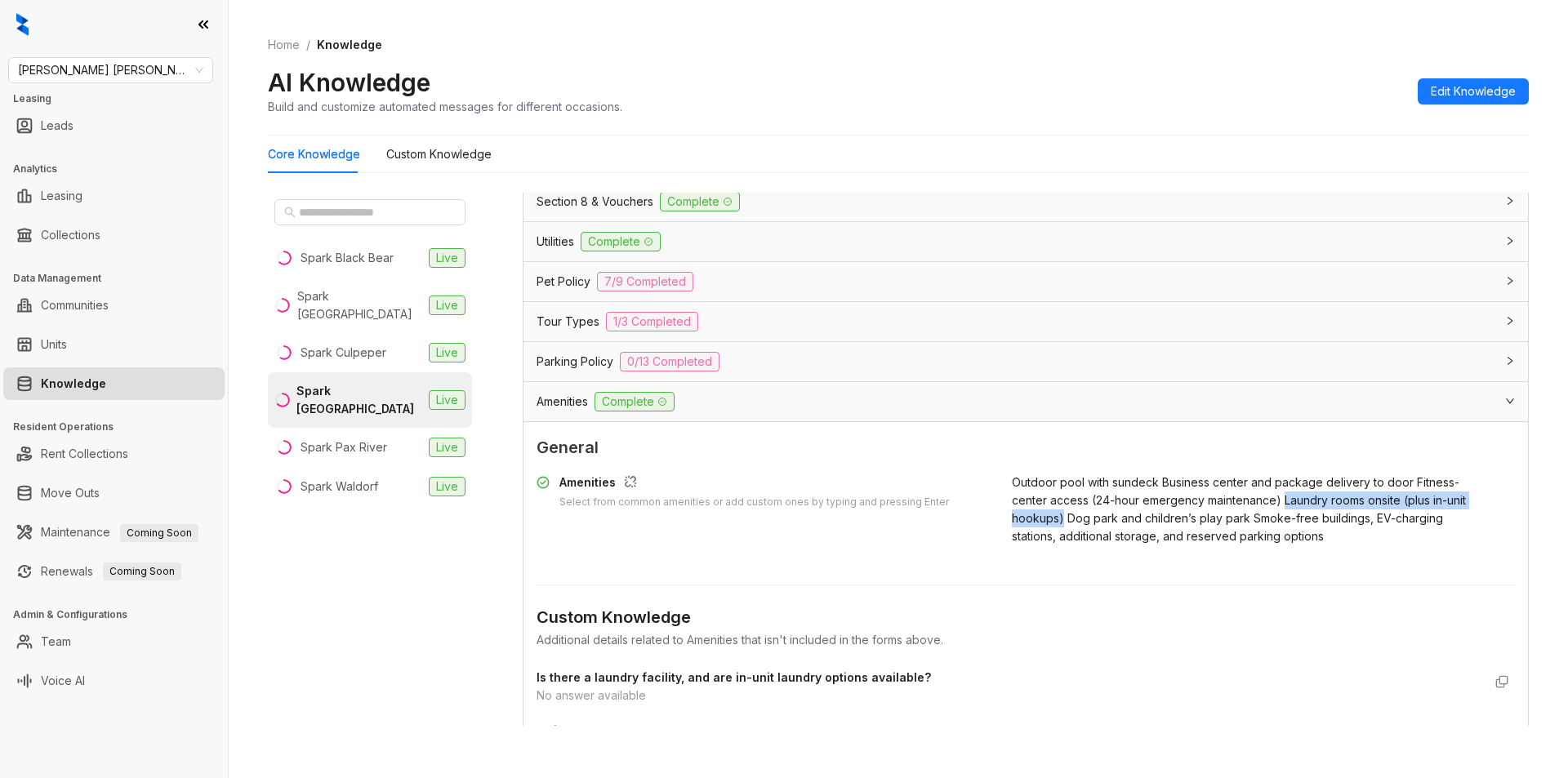
drag, startPoint x: 1314, startPoint y: 500, endPoint x: 1119, endPoint y: 521, distance: 196.1
click at [1119, 521] on span "Outdoor pool with sundeck Business center and package delivery to door Fitness-…" at bounding box center [1238, 508] width 454 height 67
copy span "Laundry rooms onsite (plus in-unit hookups)"
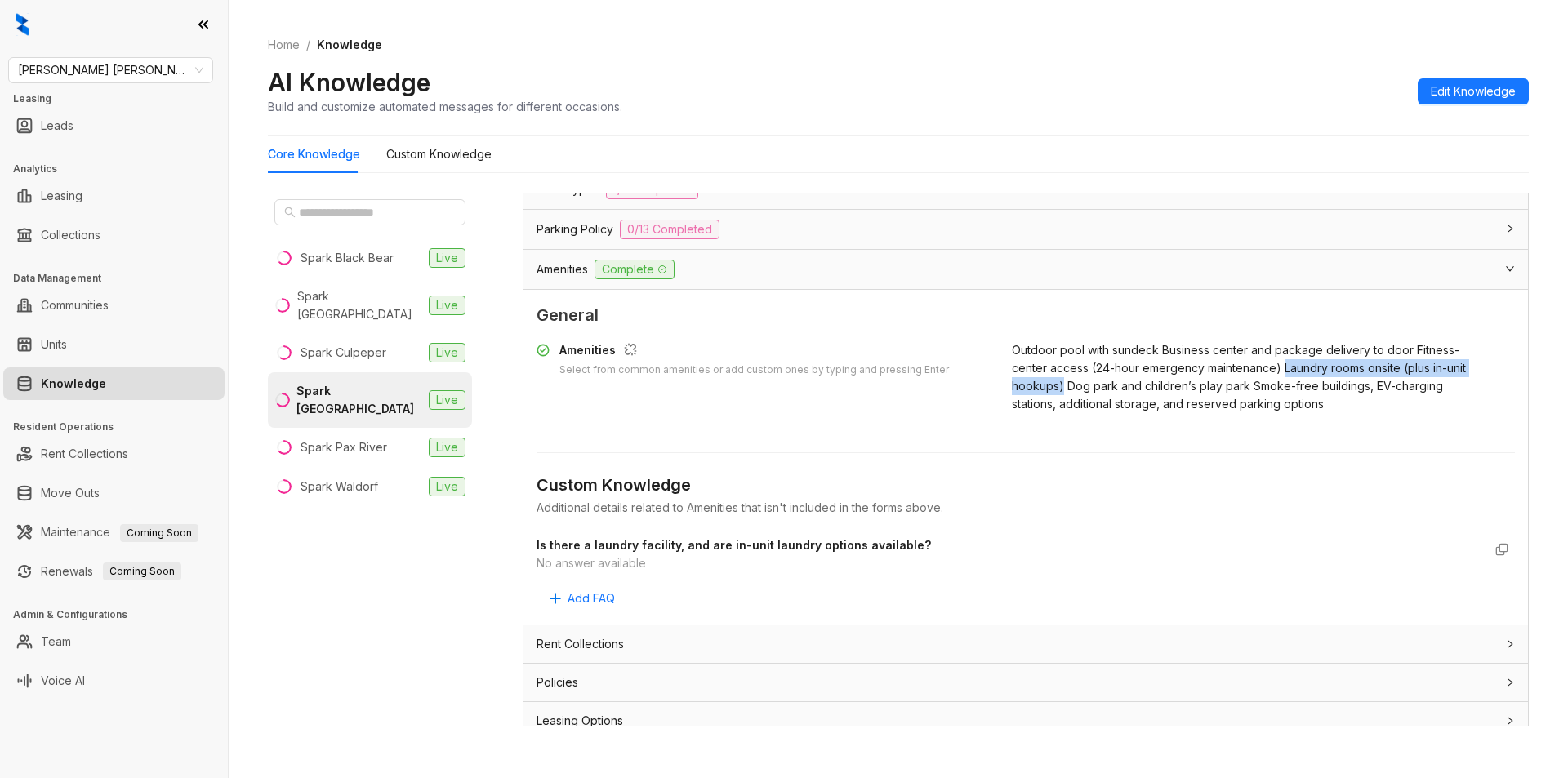
scroll to position [354, 0]
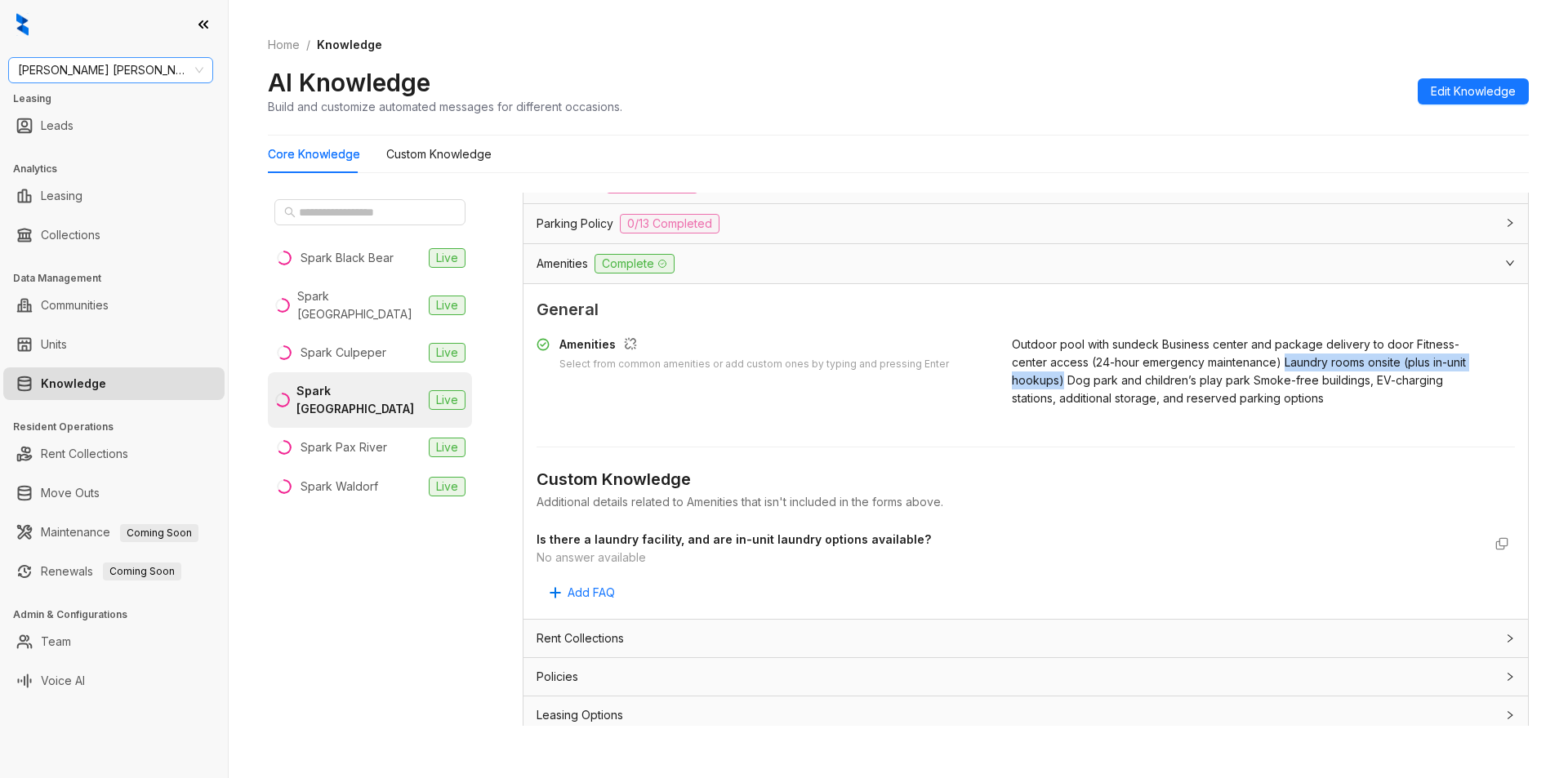
click at [151, 66] on span "[PERSON_NAME] [PERSON_NAME]" at bounding box center [110, 70] width 185 height 25
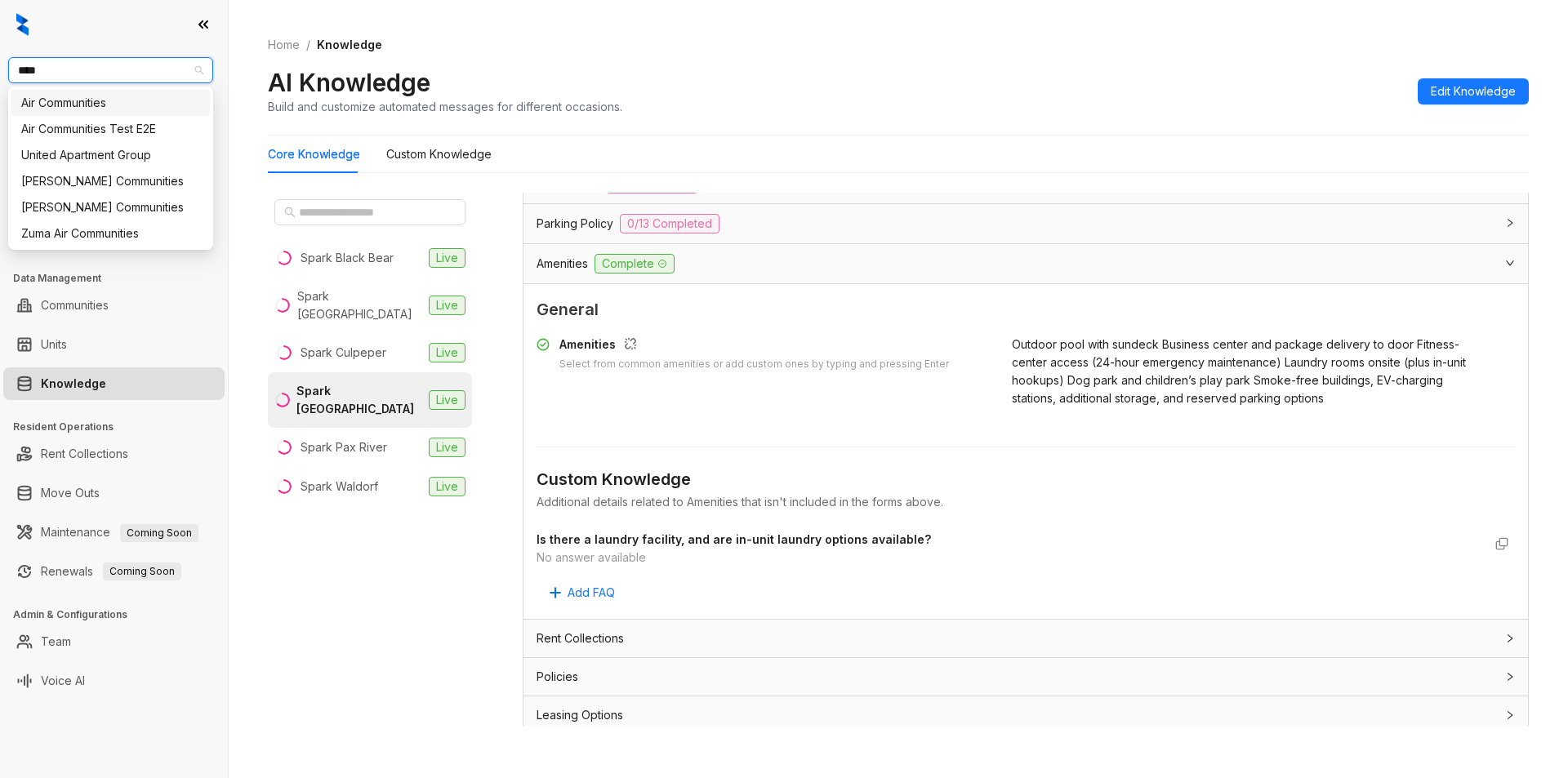
type input "*****"
click at [98, 109] on div "United Apartment Group" at bounding box center [110, 102] width 179 height 18
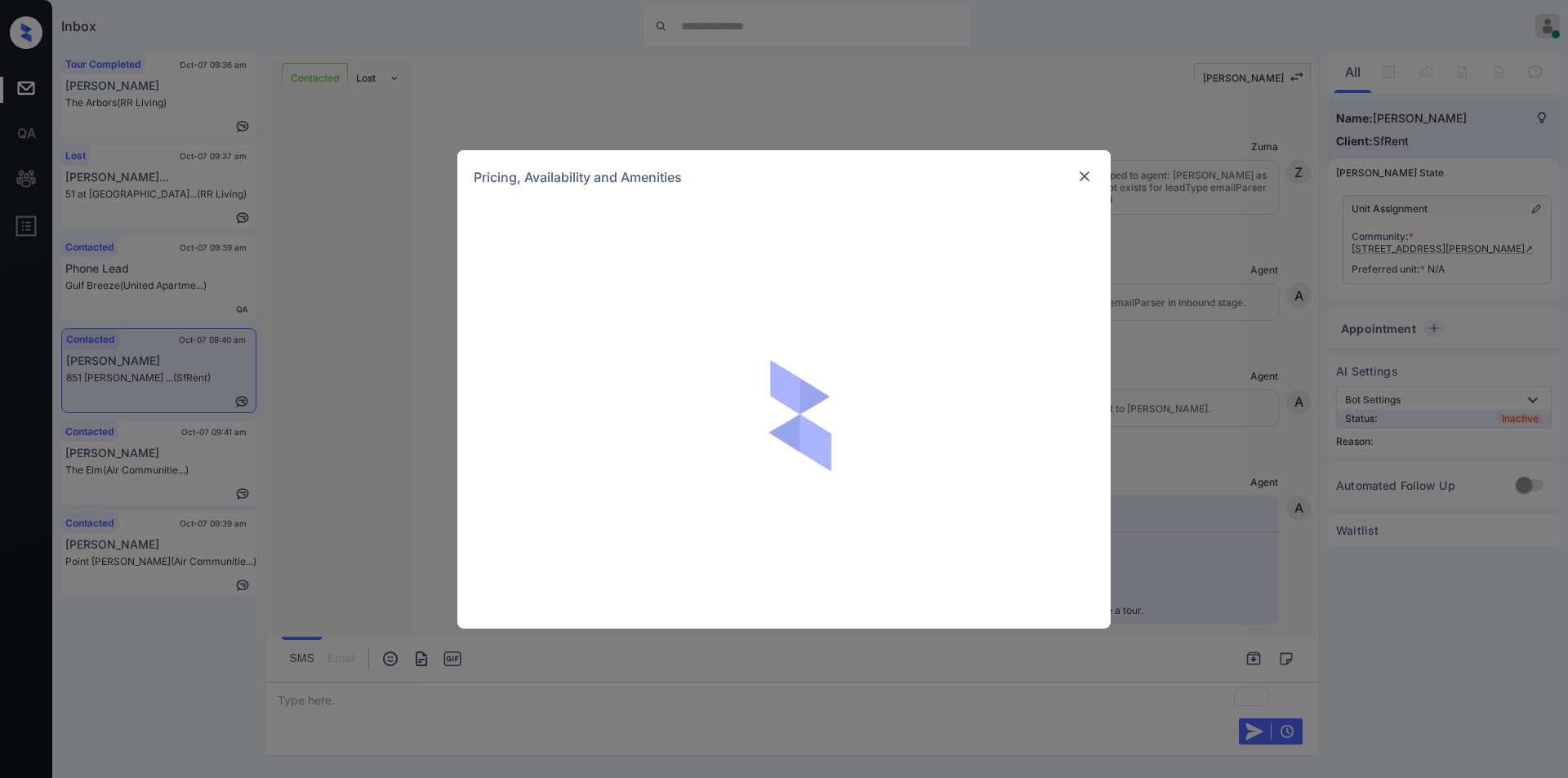
scroll to position [11508, 0]
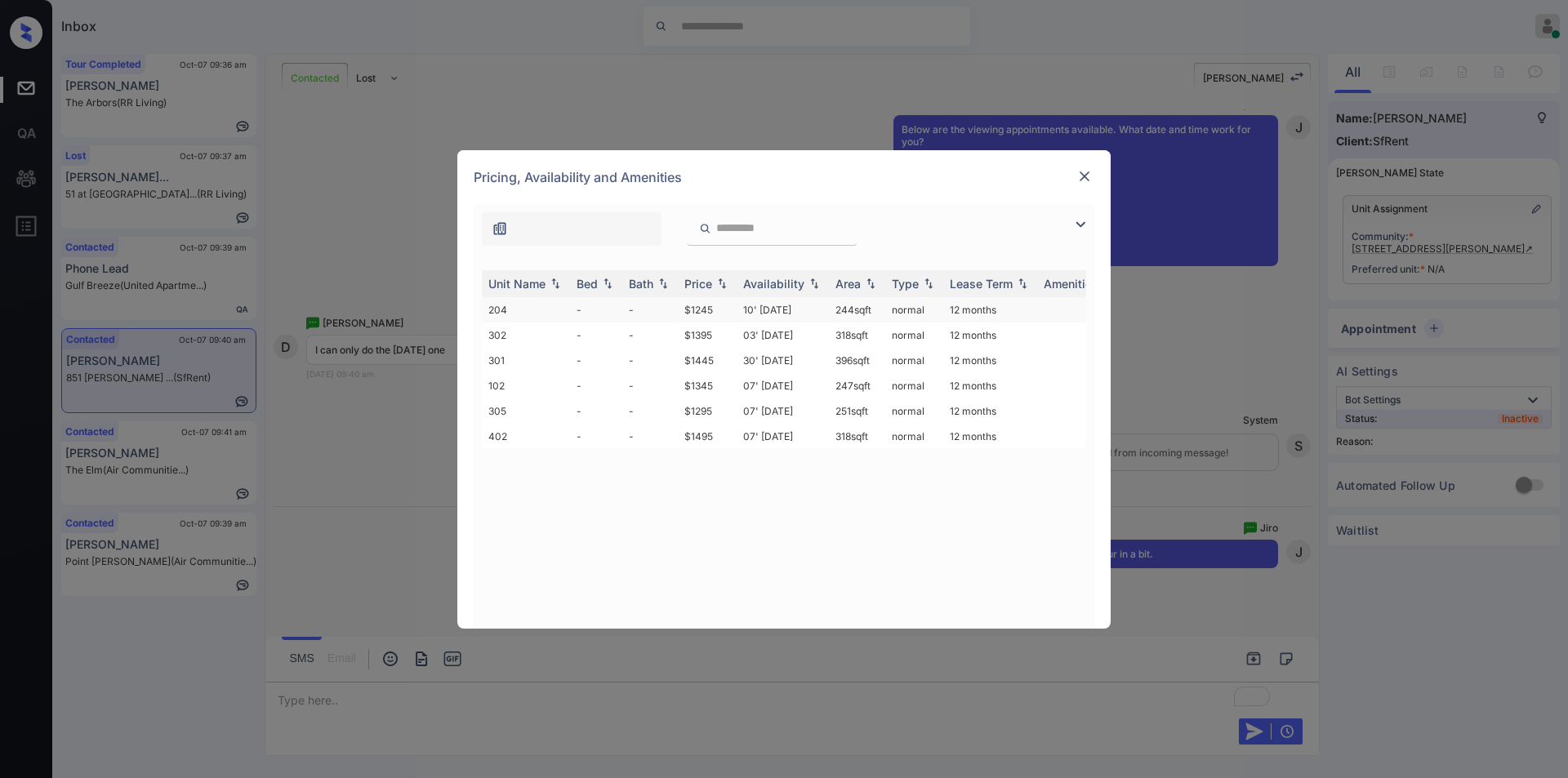
click at [693, 307] on td "$1245" at bounding box center [707, 310] width 59 height 26
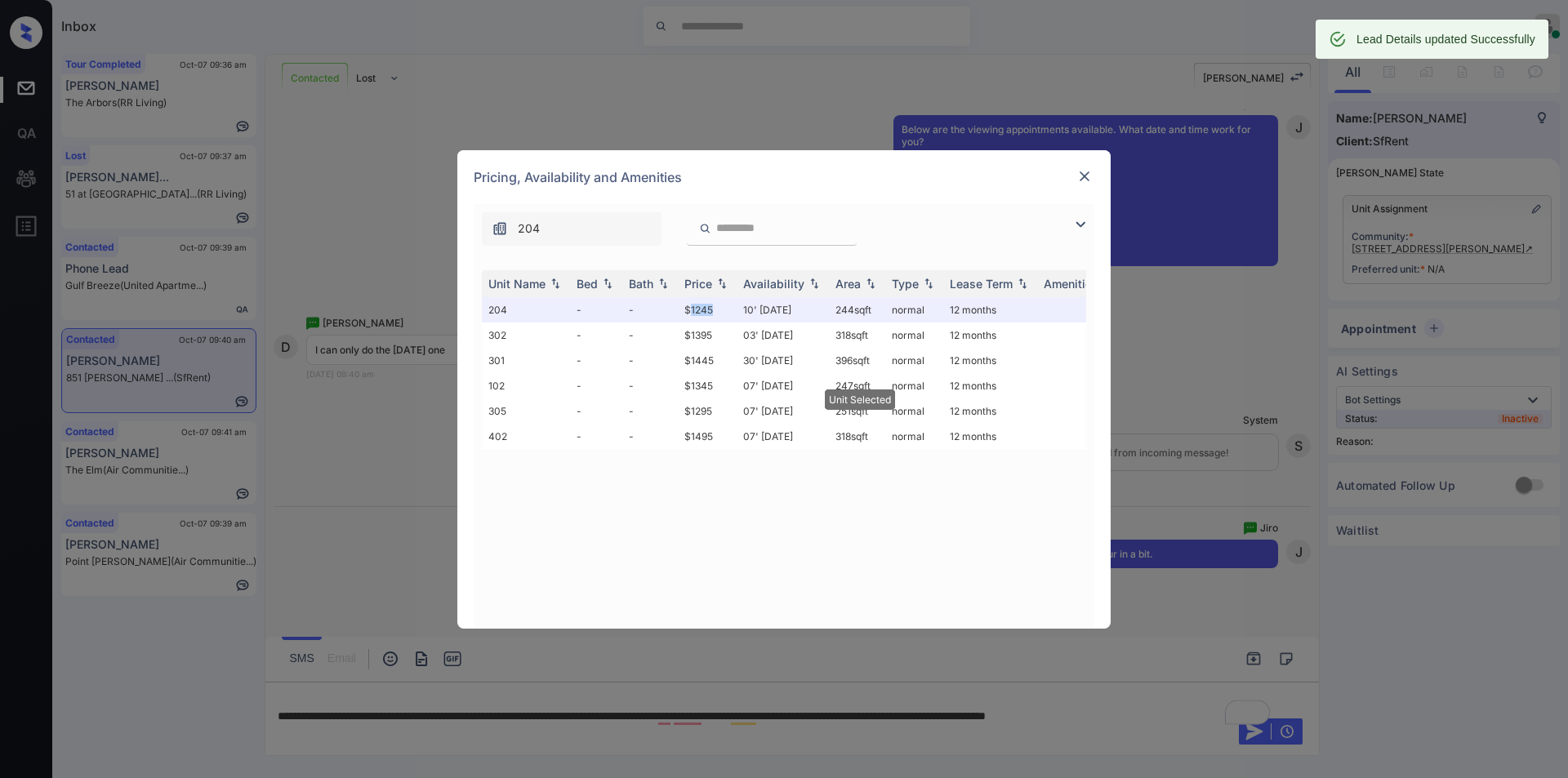
click at [1082, 173] on img at bounding box center [1084, 176] width 16 height 16
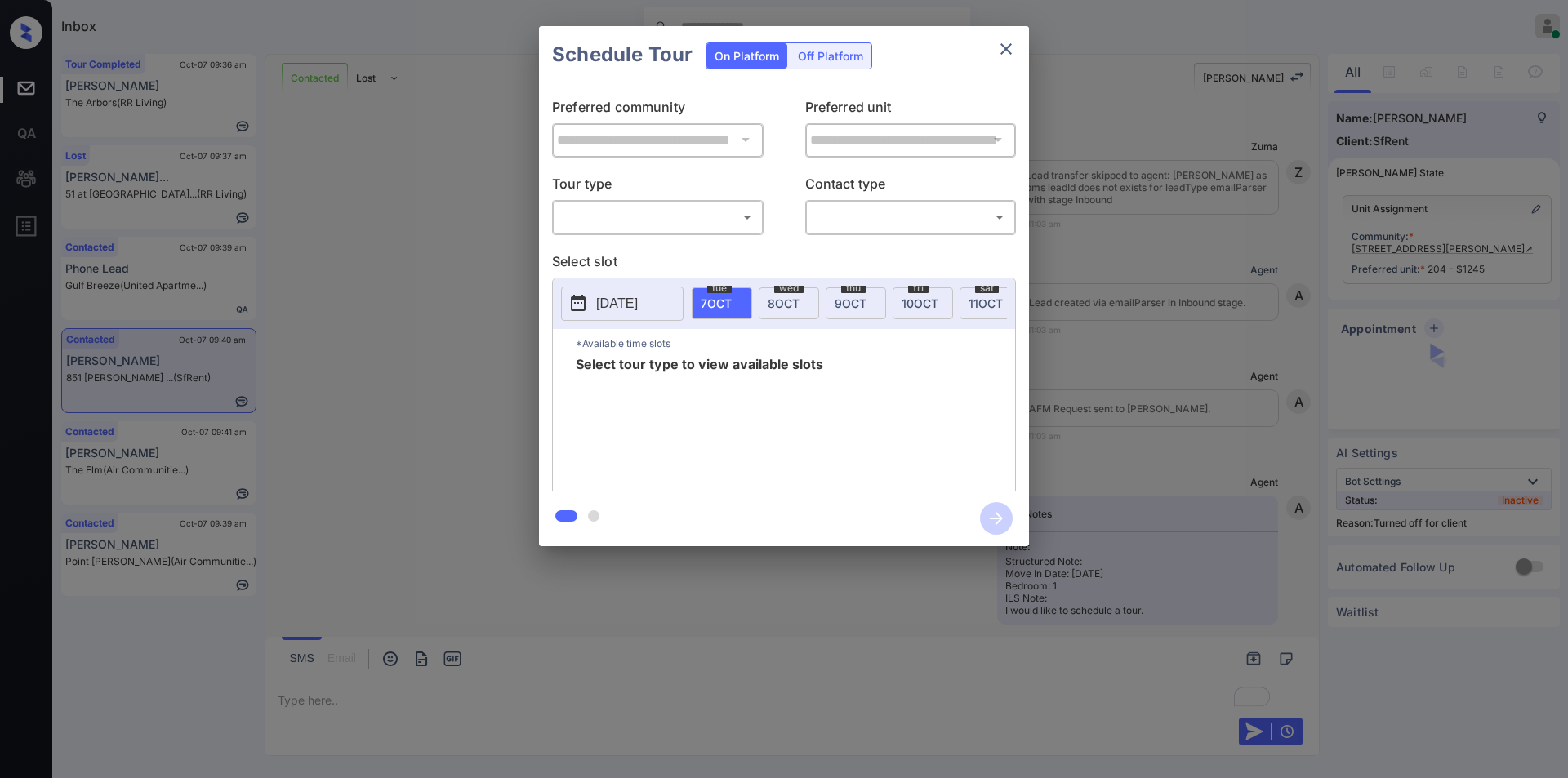
scroll to position [11614, 0]
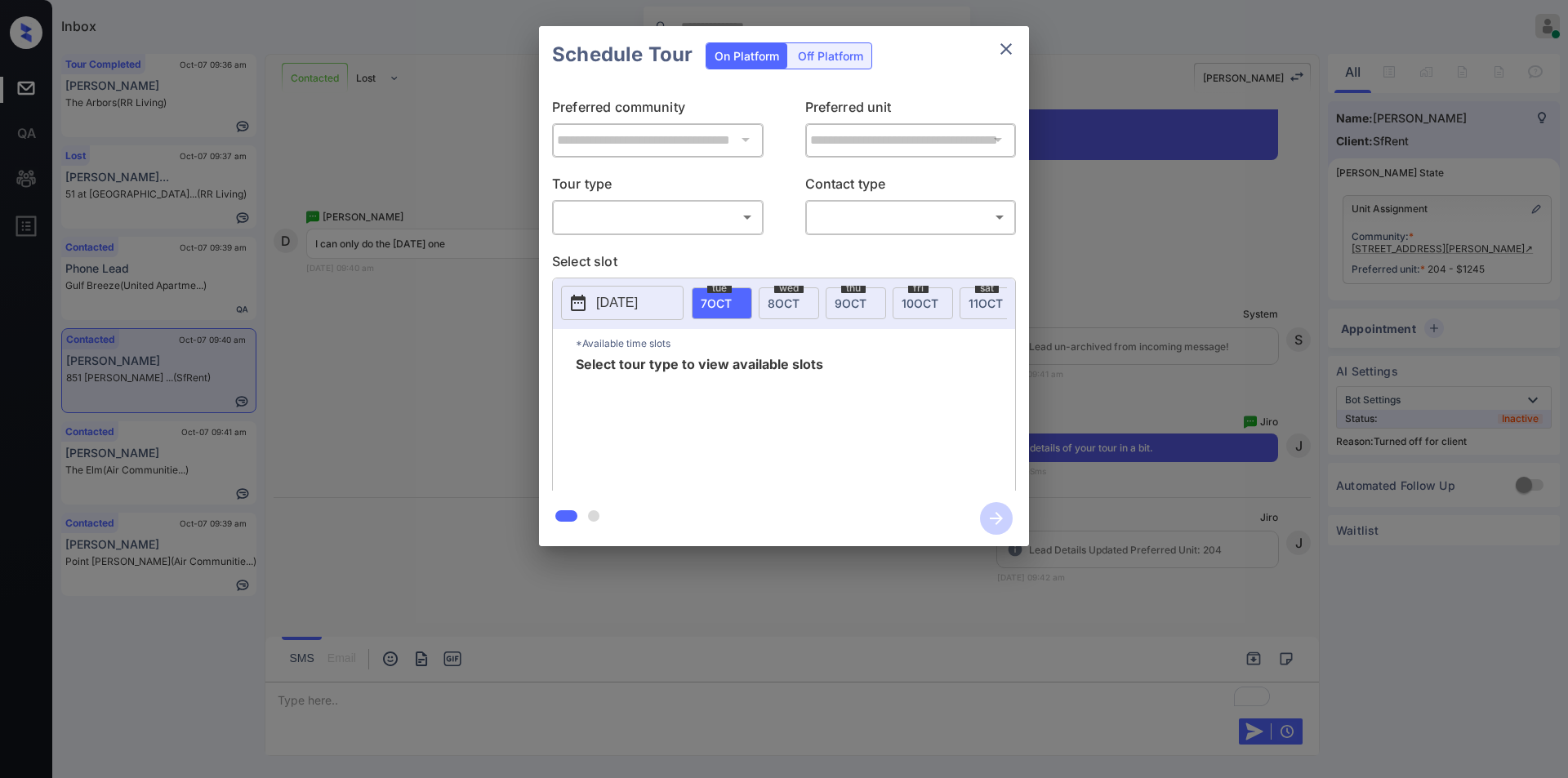
click at [826, 54] on div "Off Platform" at bounding box center [831, 56] width 82 height 26
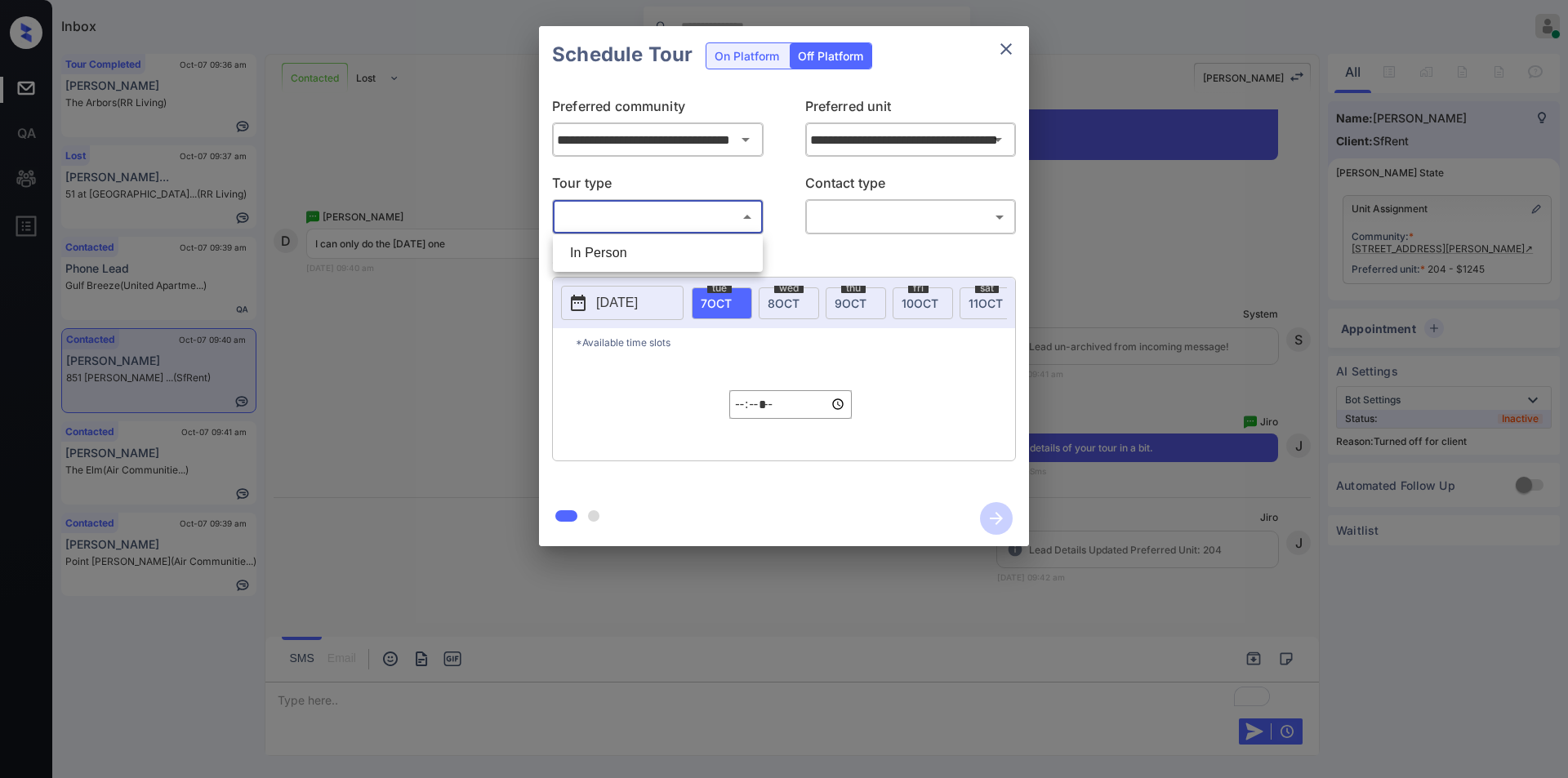
click at [608, 213] on body "Inbox Jiro Alonzo Online Set yourself offline Set yourself on break Profile Swi…" at bounding box center [784, 389] width 1568 height 778
click at [599, 248] on li "In Person" at bounding box center [658, 253] width 202 height 29
type input "********"
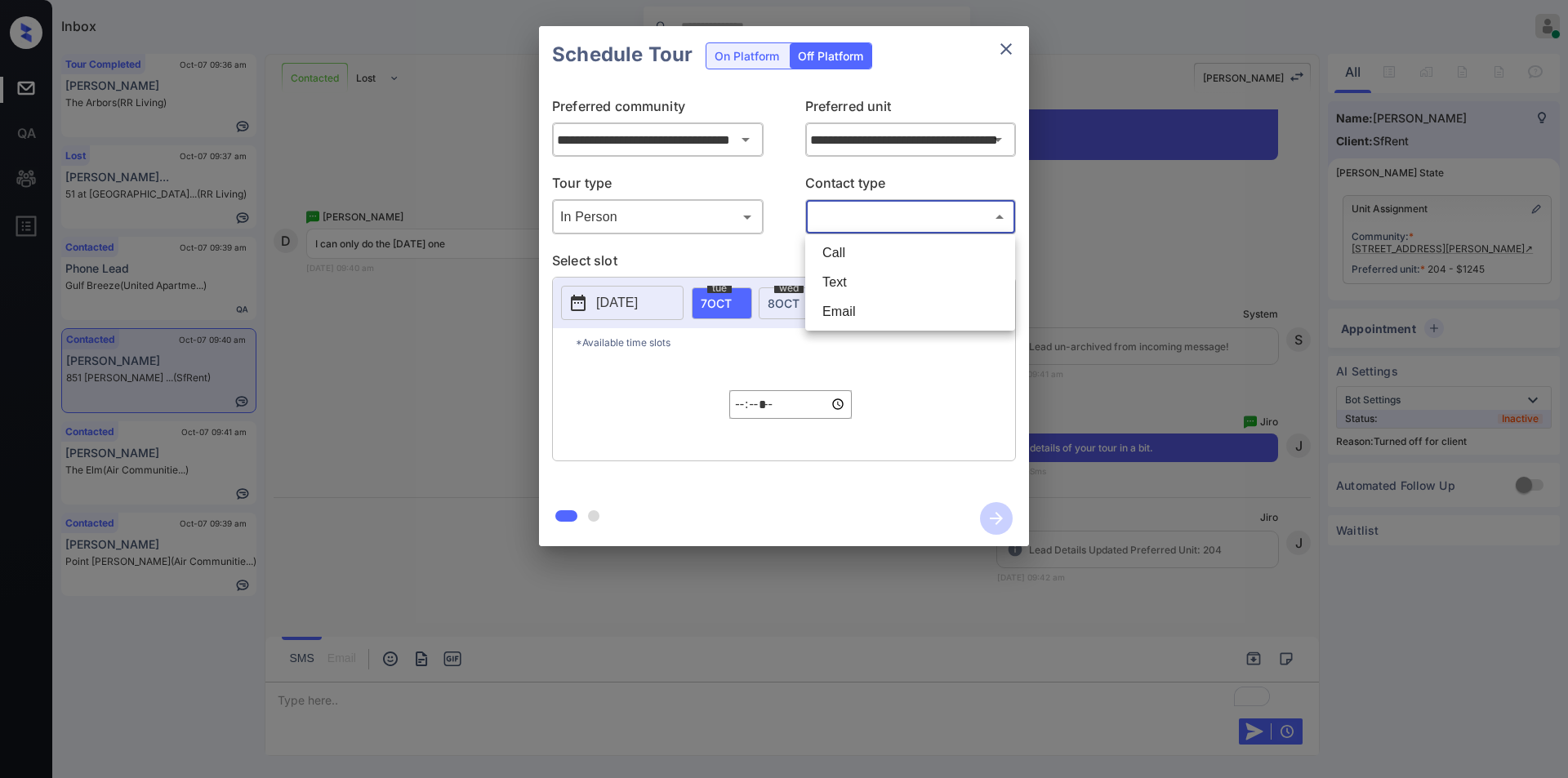
click at [868, 208] on body "Inbox Jiro Alonzo Online Set yourself offline Set yourself on break Profile Swi…" at bounding box center [784, 389] width 1568 height 778
click at [860, 280] on li "Text" at bounding box center [910, 282] width 202 height 29
type input "****"
click at [623, 290] on button "2025-10-06" at bounding box center [622, 302] width 122 height 34
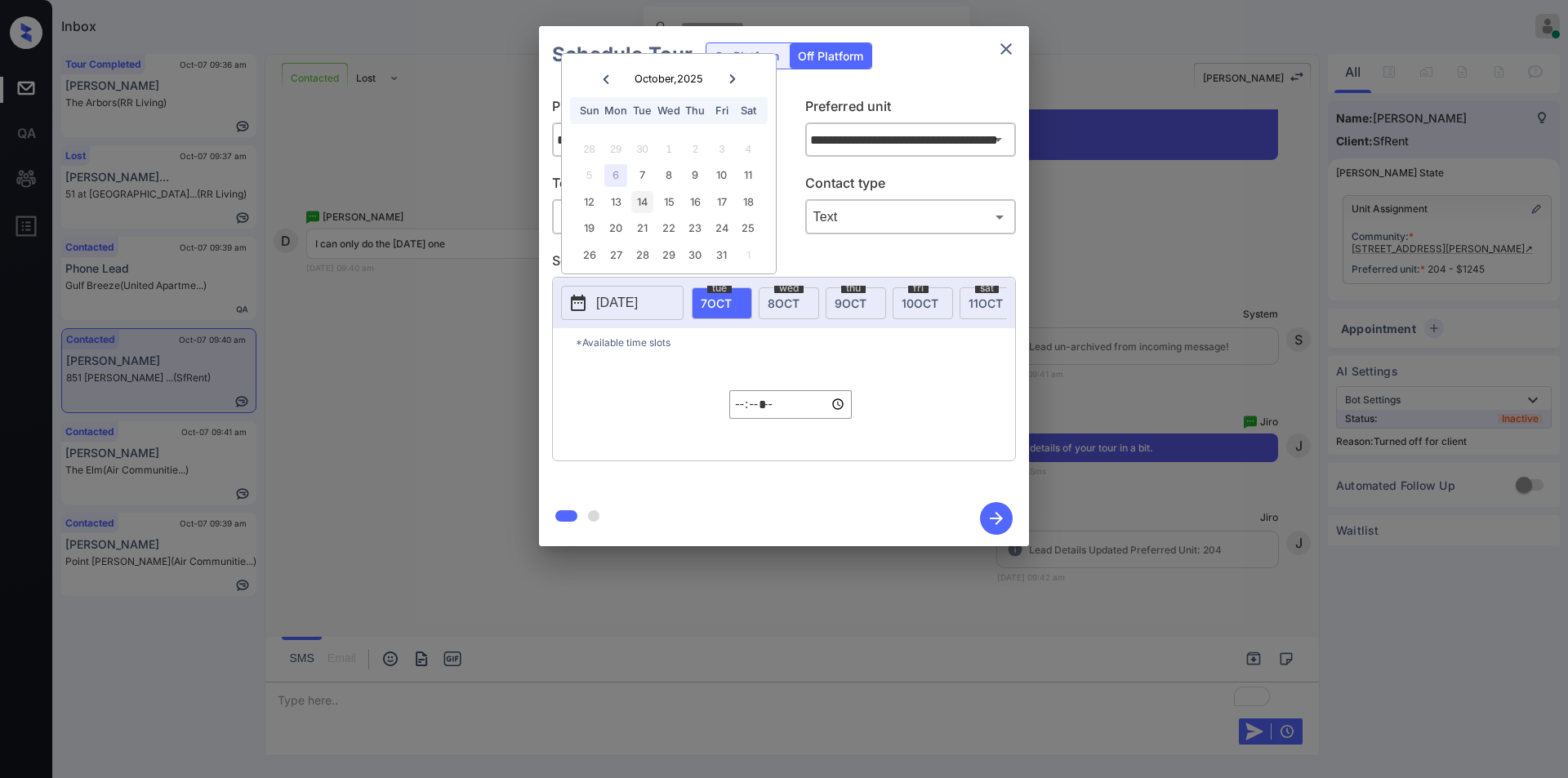
click at [653, 202] on div "14" at bounding box center [643, 202] width 22 height 22
click at [645, 202] on div "14" at bounding box center [643, 202] width 22 height 22
click at [640, 208] on div "14" at bounding box center [643, 202] width 22 height 22
type input "**********"
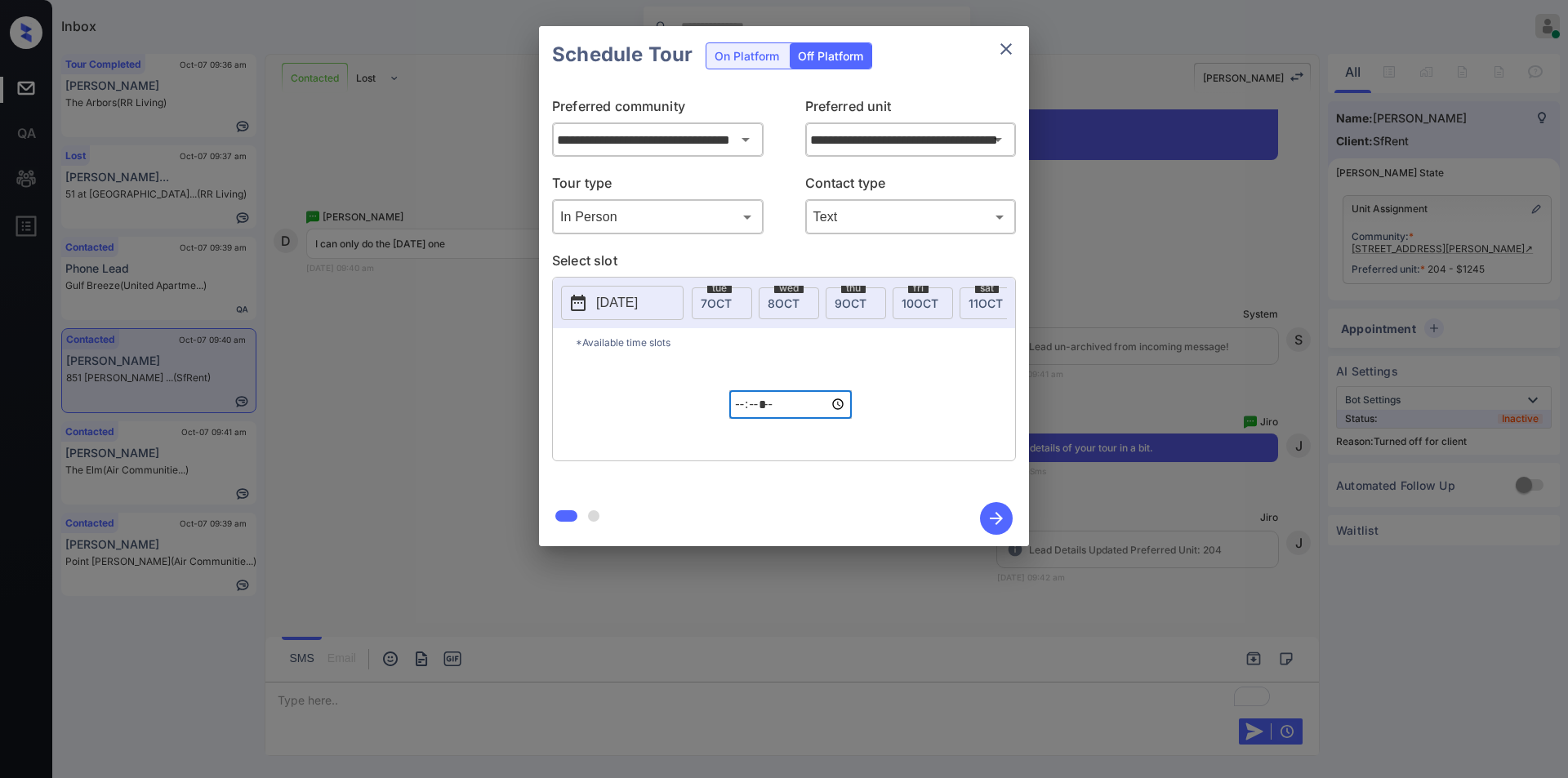
click at [740, 414] on input "*****" at bounding box center [790, 404] width 122 height 28
type input "*****"
click at [984, 512] on icon "button" at bounding box center [996, 518] width 32 height 32
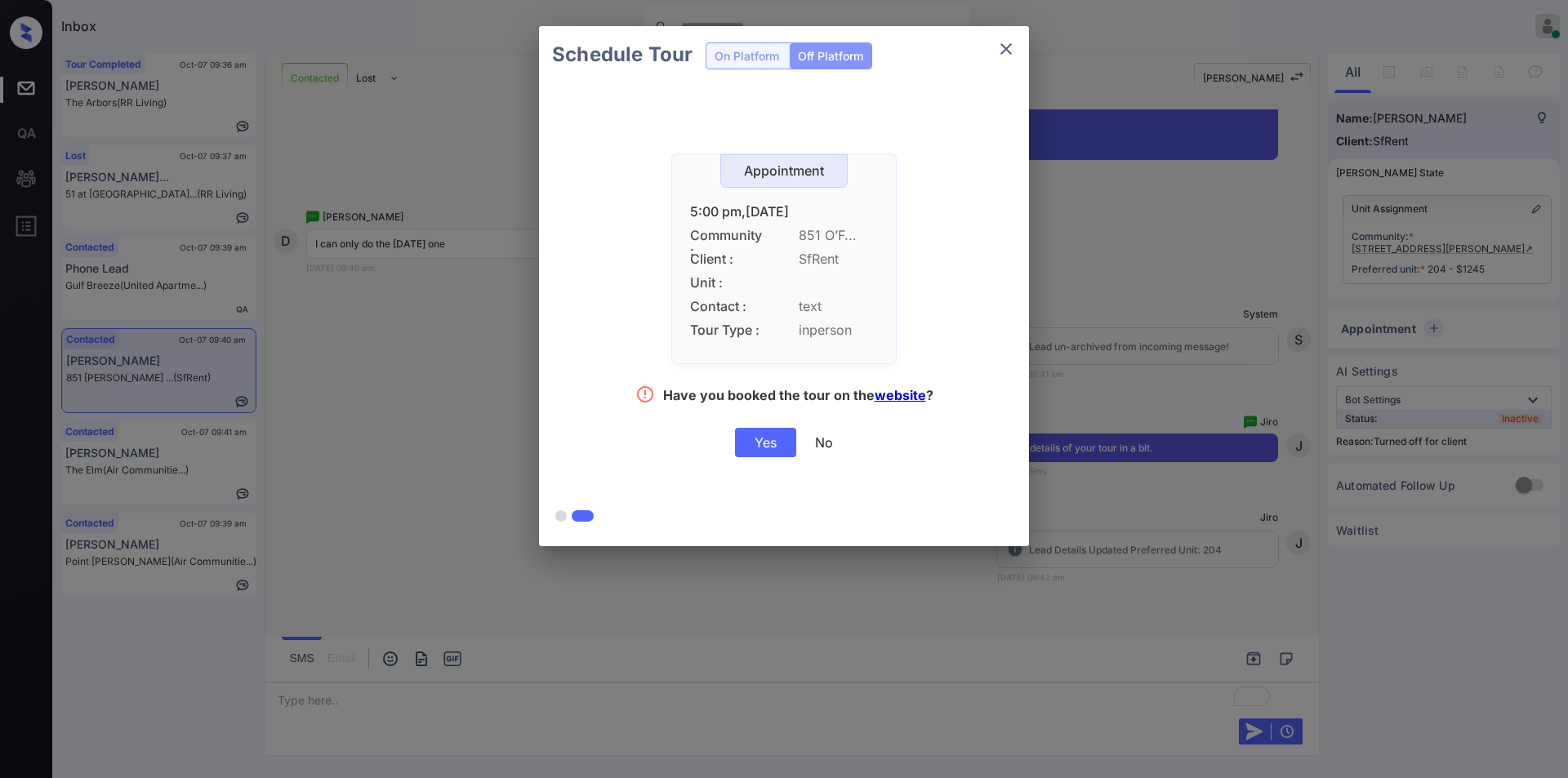
click at [764, 434] on div "Yes" at bounding box center [766, 442] width 62 height 29
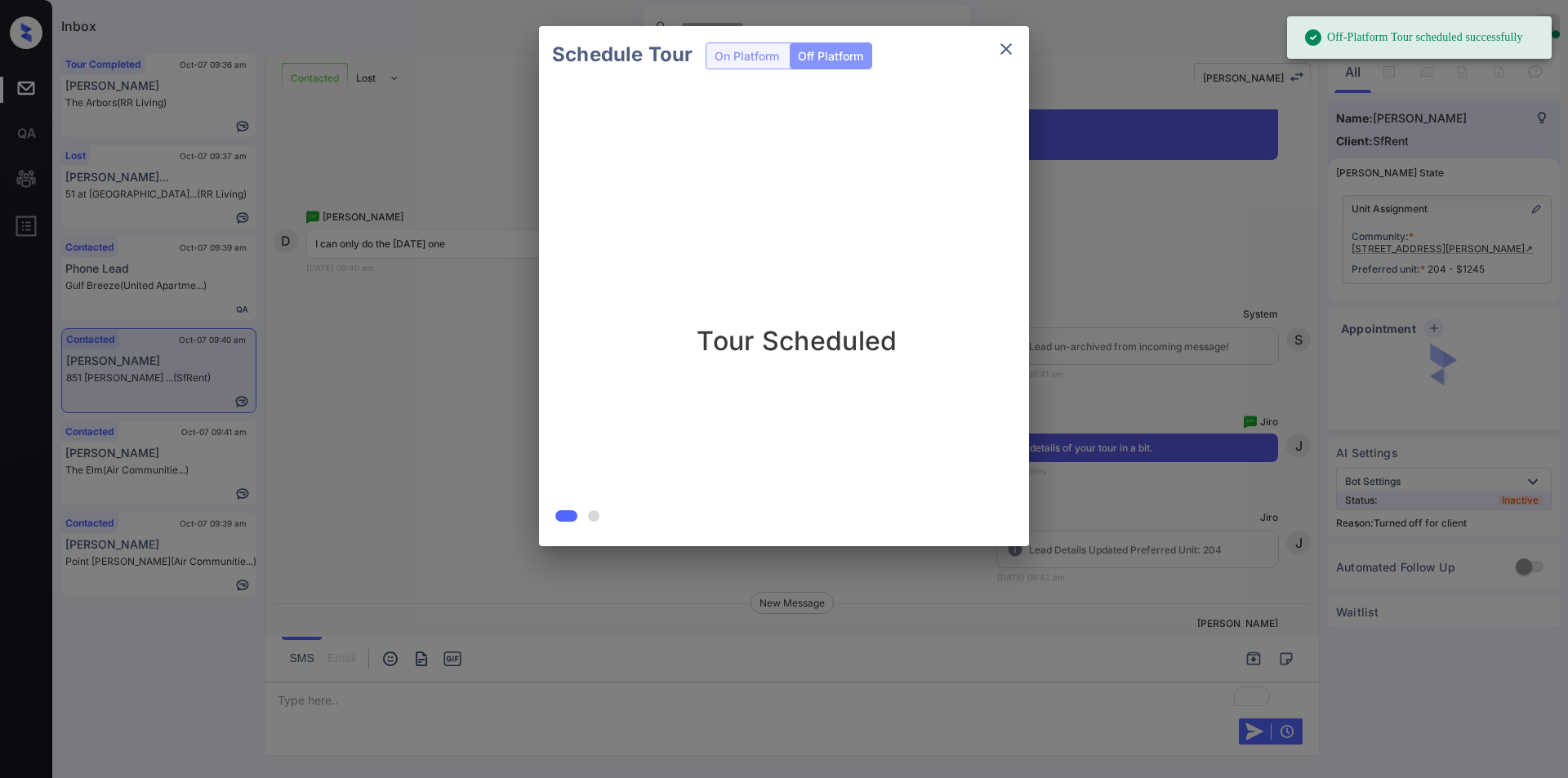
scroll to position [11719, 0]
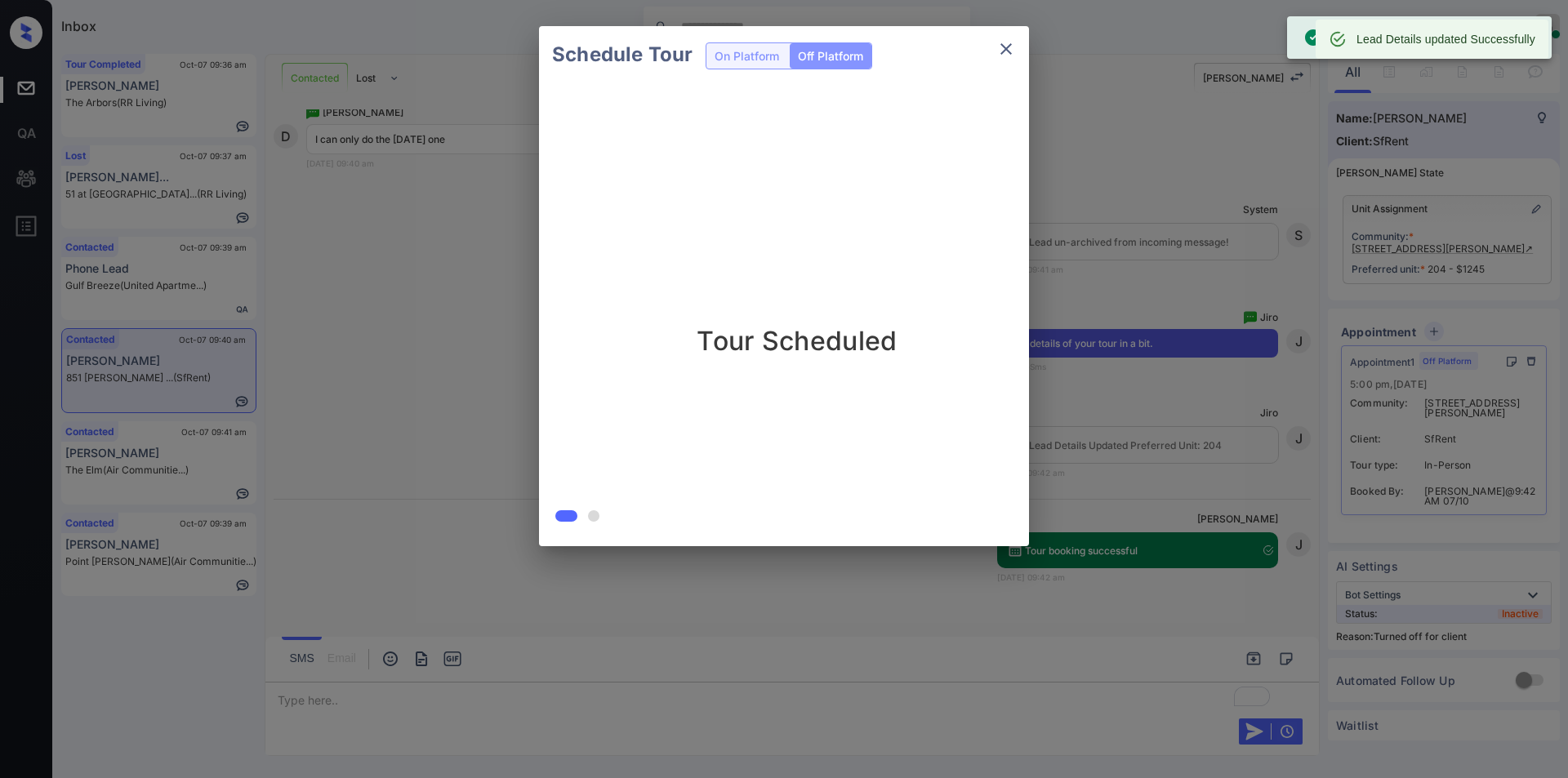
click at [1004, 51] on icon "close" at bounding box center [1006, 49] width 20 height 20
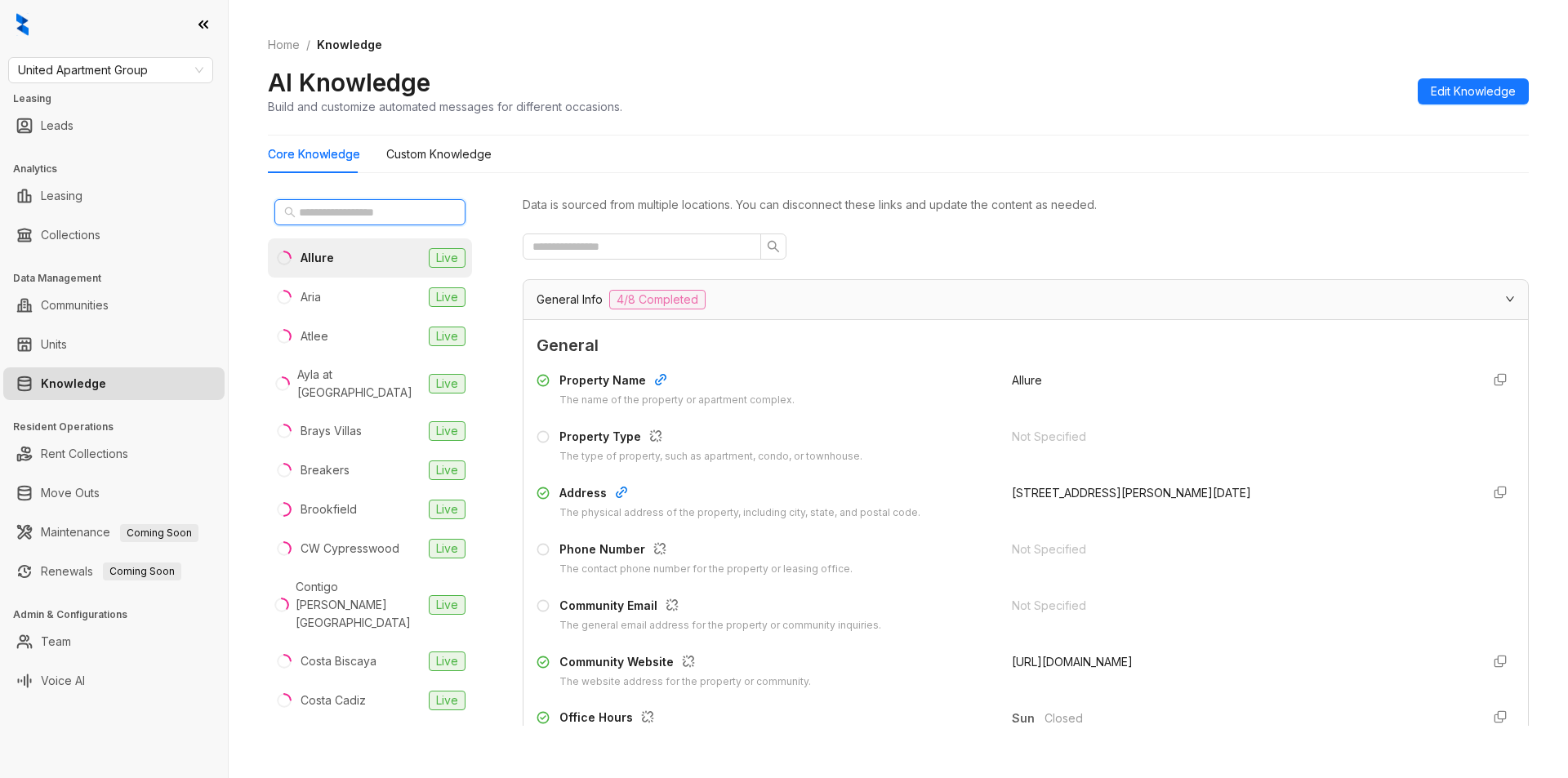
click at [340, 214] on input "text" at bounding box center [371, 212] width 144 height 18
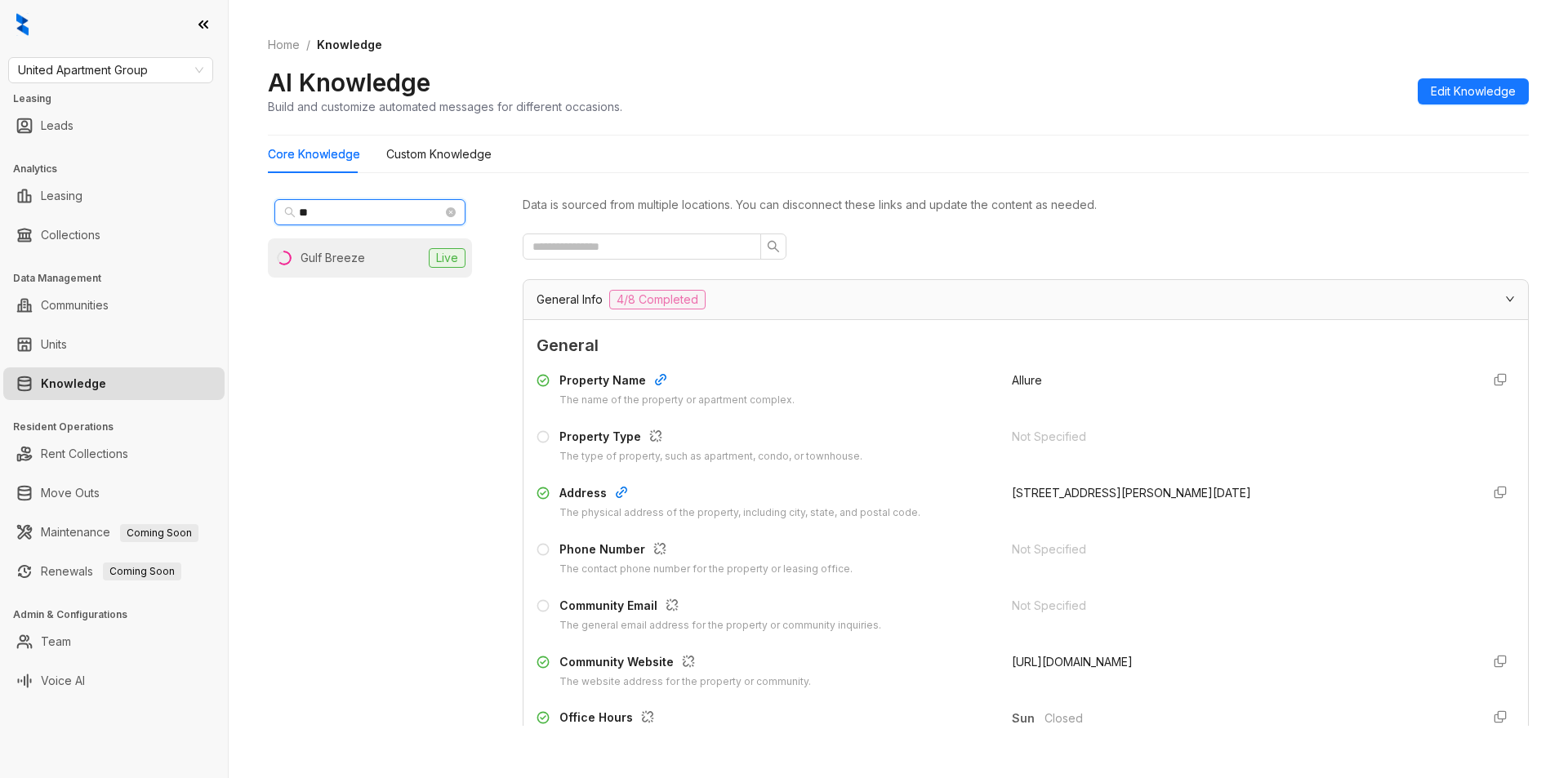
type input "**"
click at [332, 253] on div "Gulf Breeze" at bounding box center [332, 257] width 64 height 18
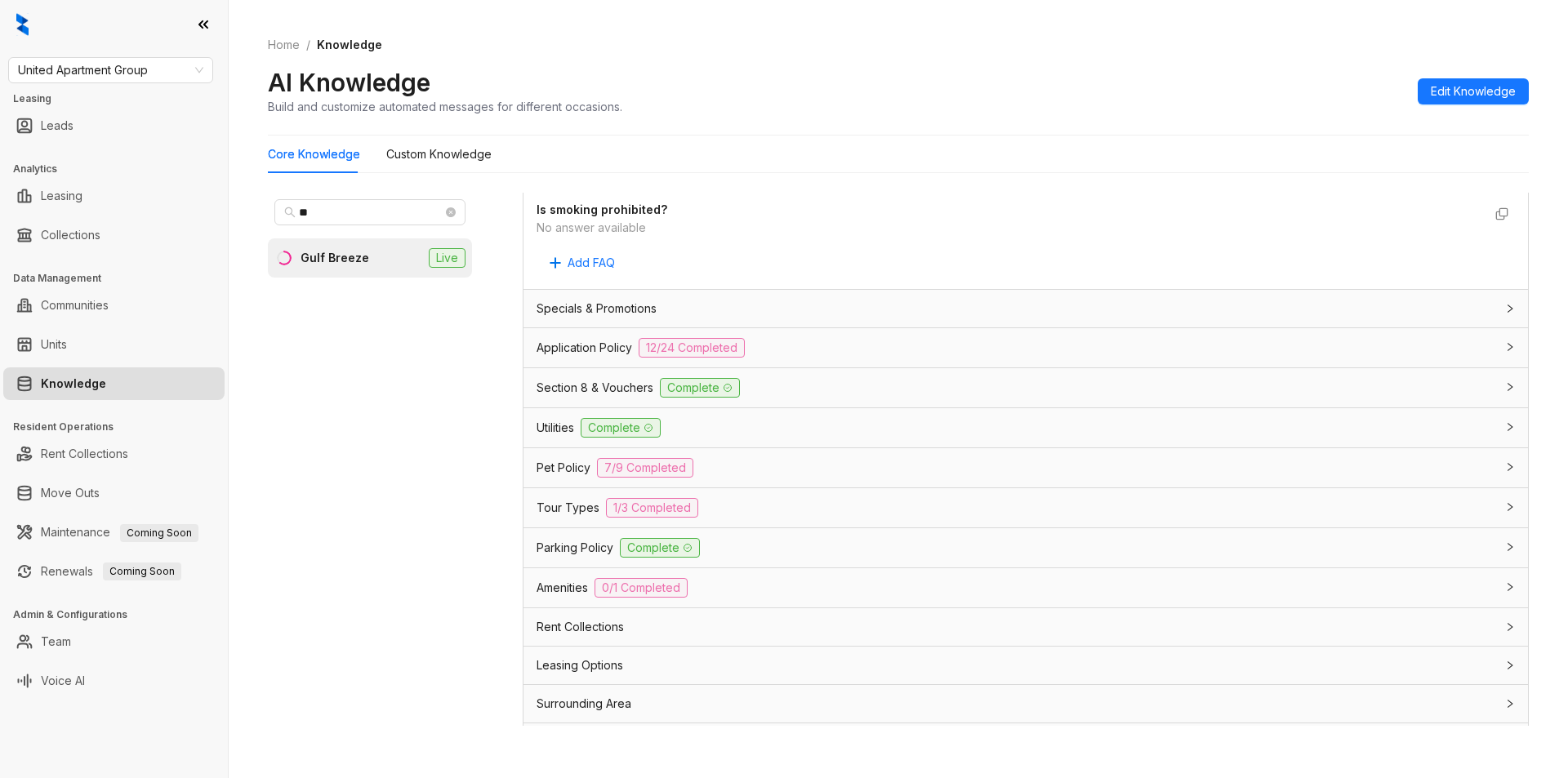
scroll to position [1034, 0]
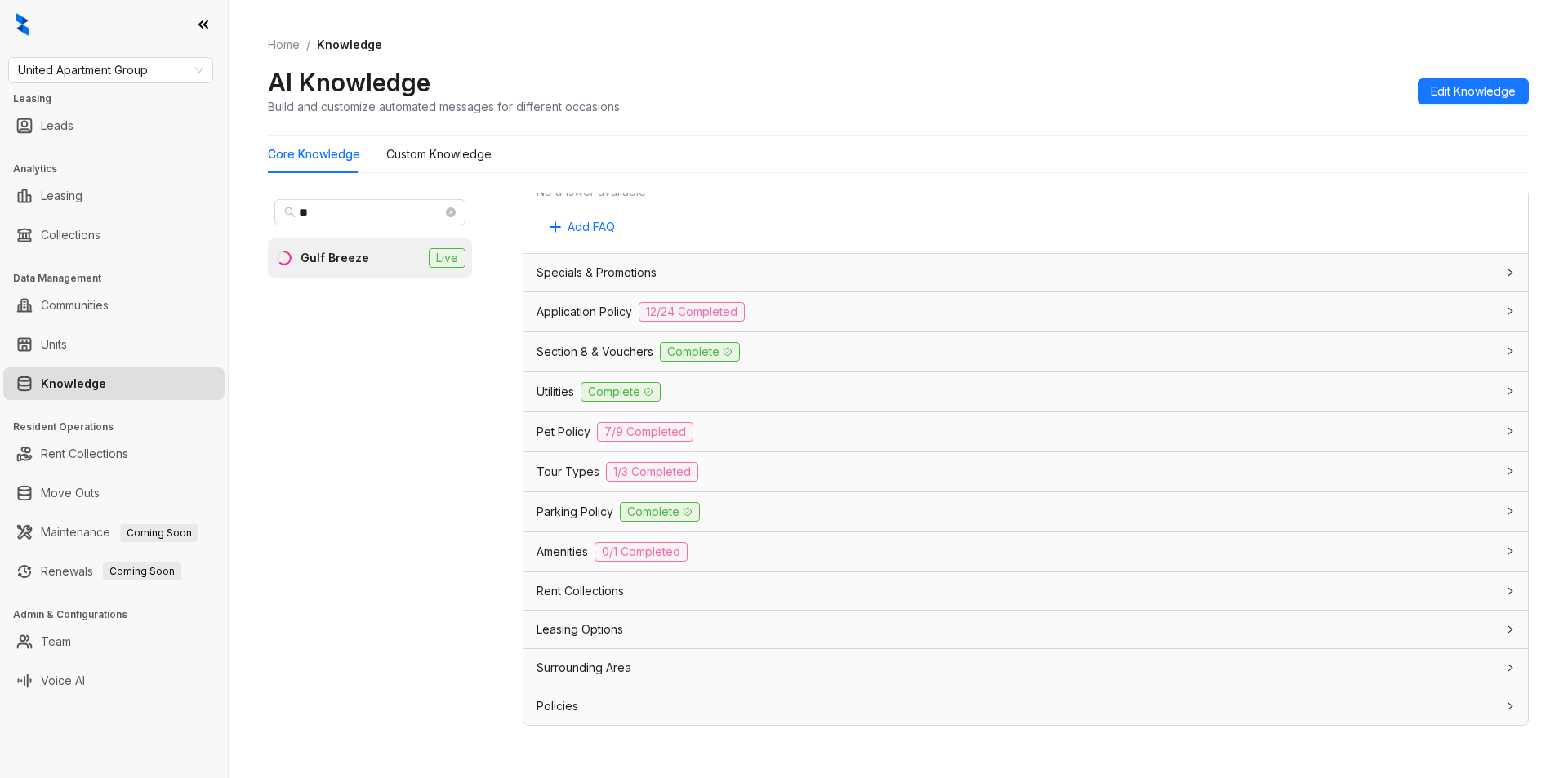
click at [766, 663] on div "Surrounding Area" at bounding box center [1016, 667] width 959 height 18
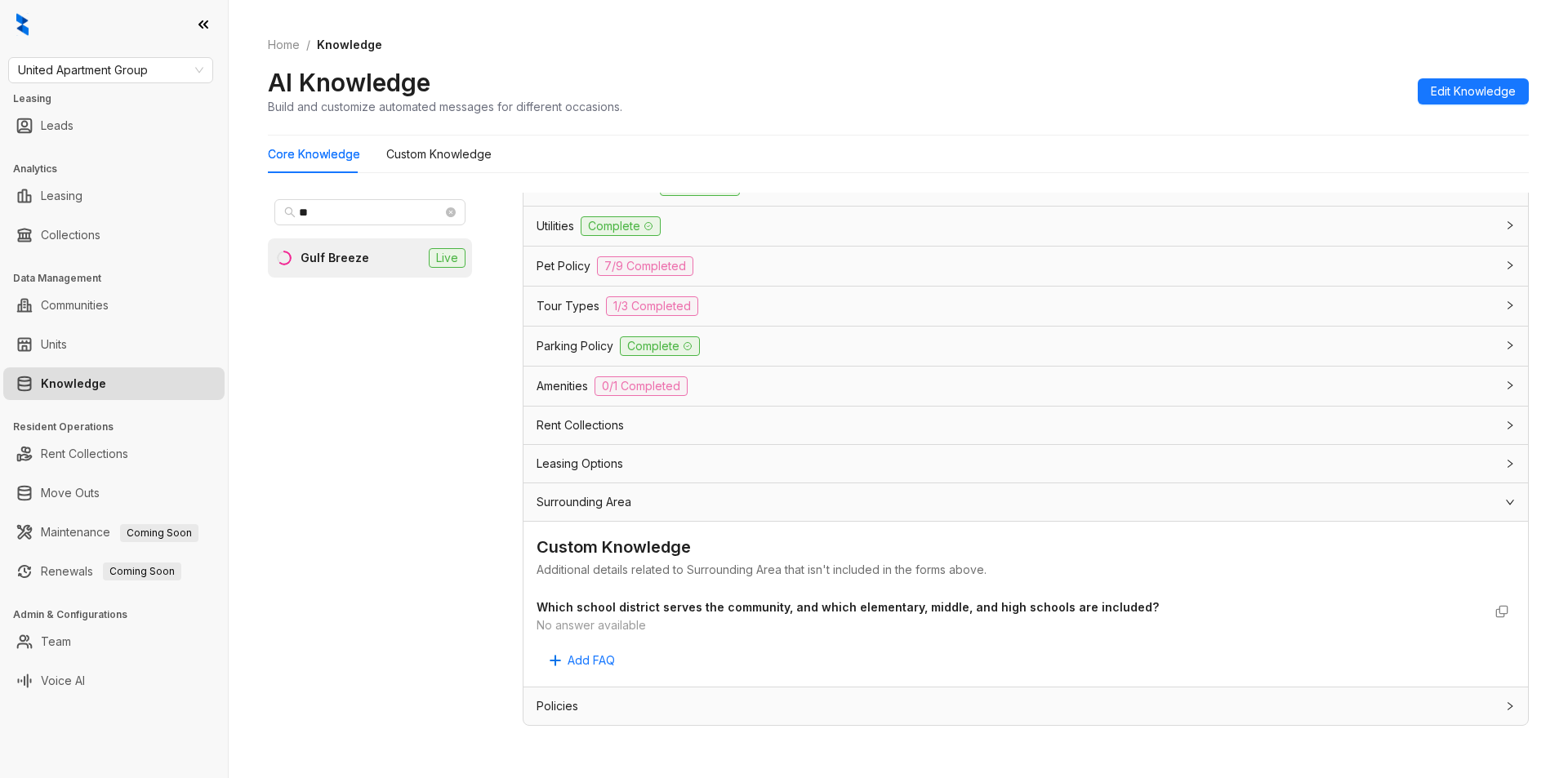
scroll to position [461, 0]
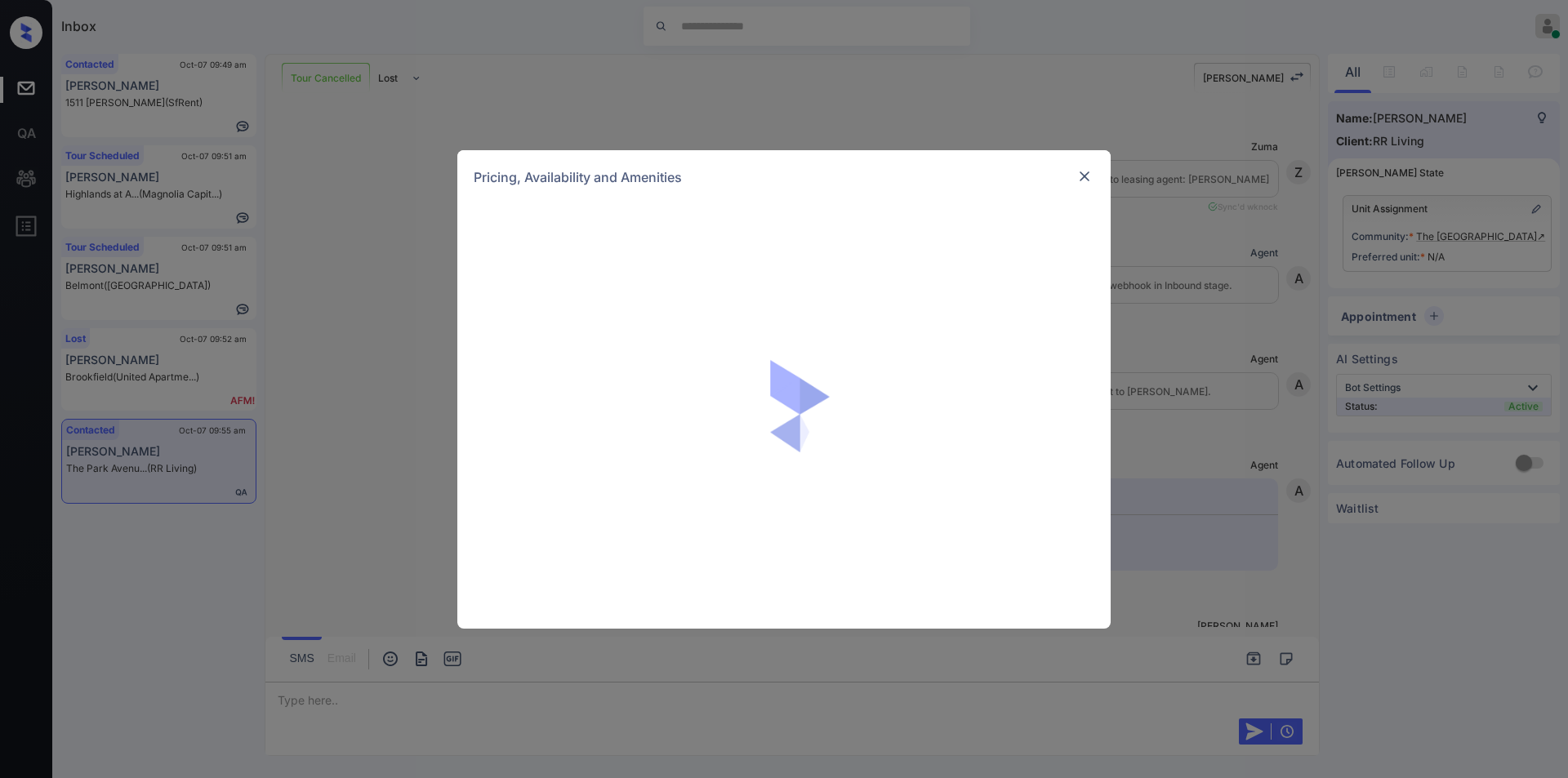
scroll to position [1009, 0]
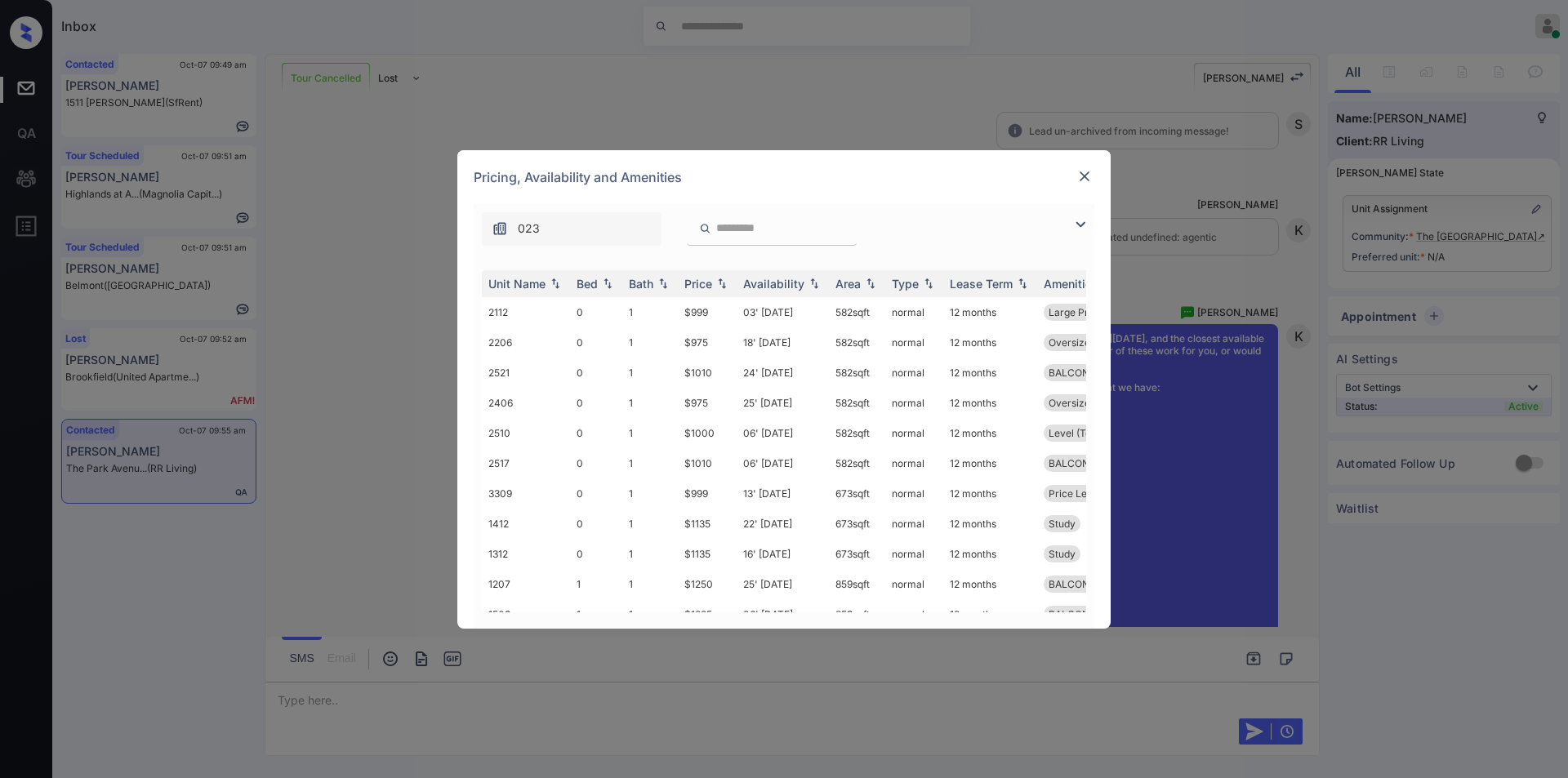
click at [1082, 225] on img at bounding box center [1080, 224] width 20 height 20
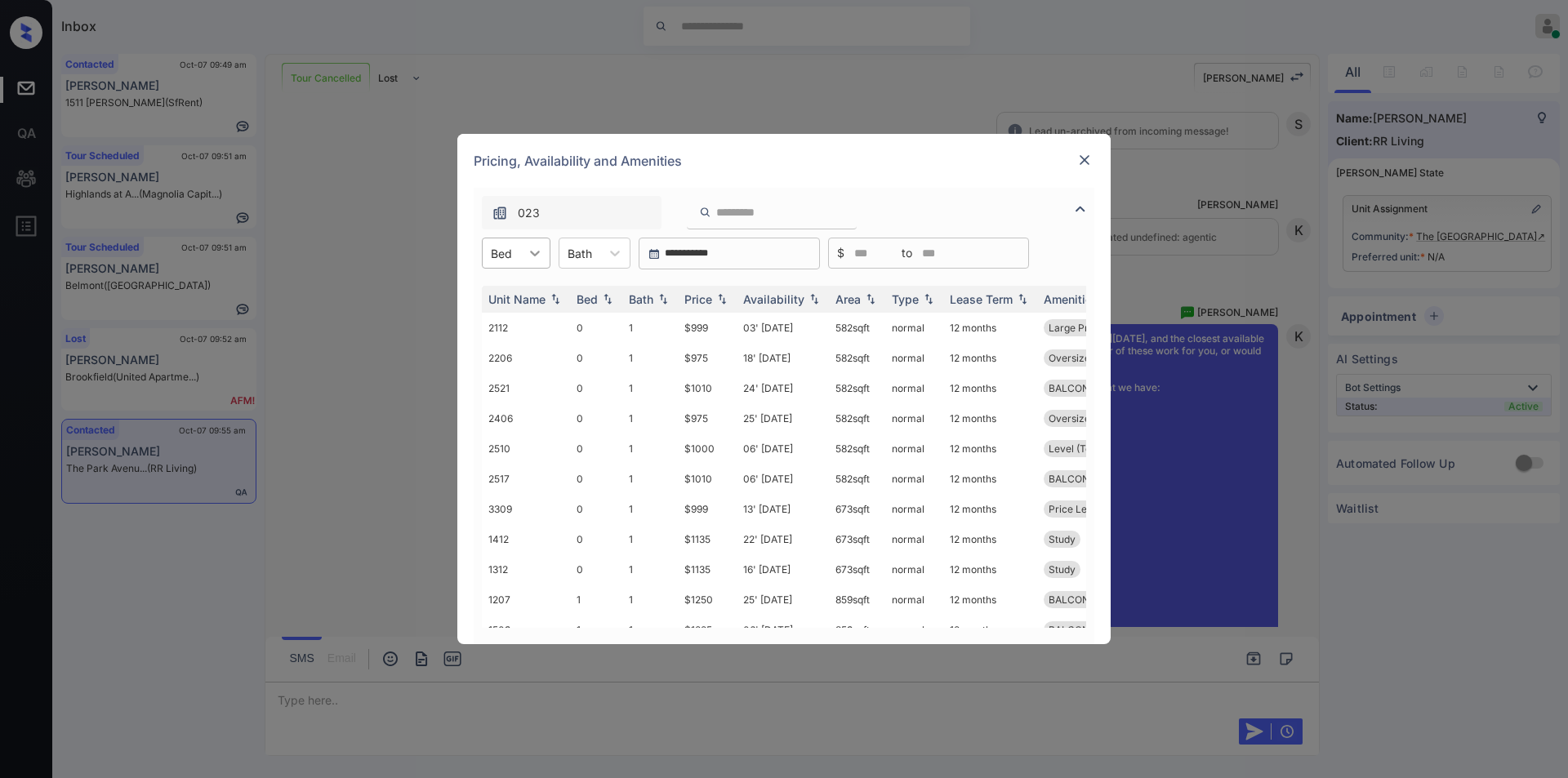
click at [533, 253] on icon at bounding box center [534, 253] width 9 height 6
click at [494, 321] on div "1" at bounding box center [516, 322] width 68 height 29
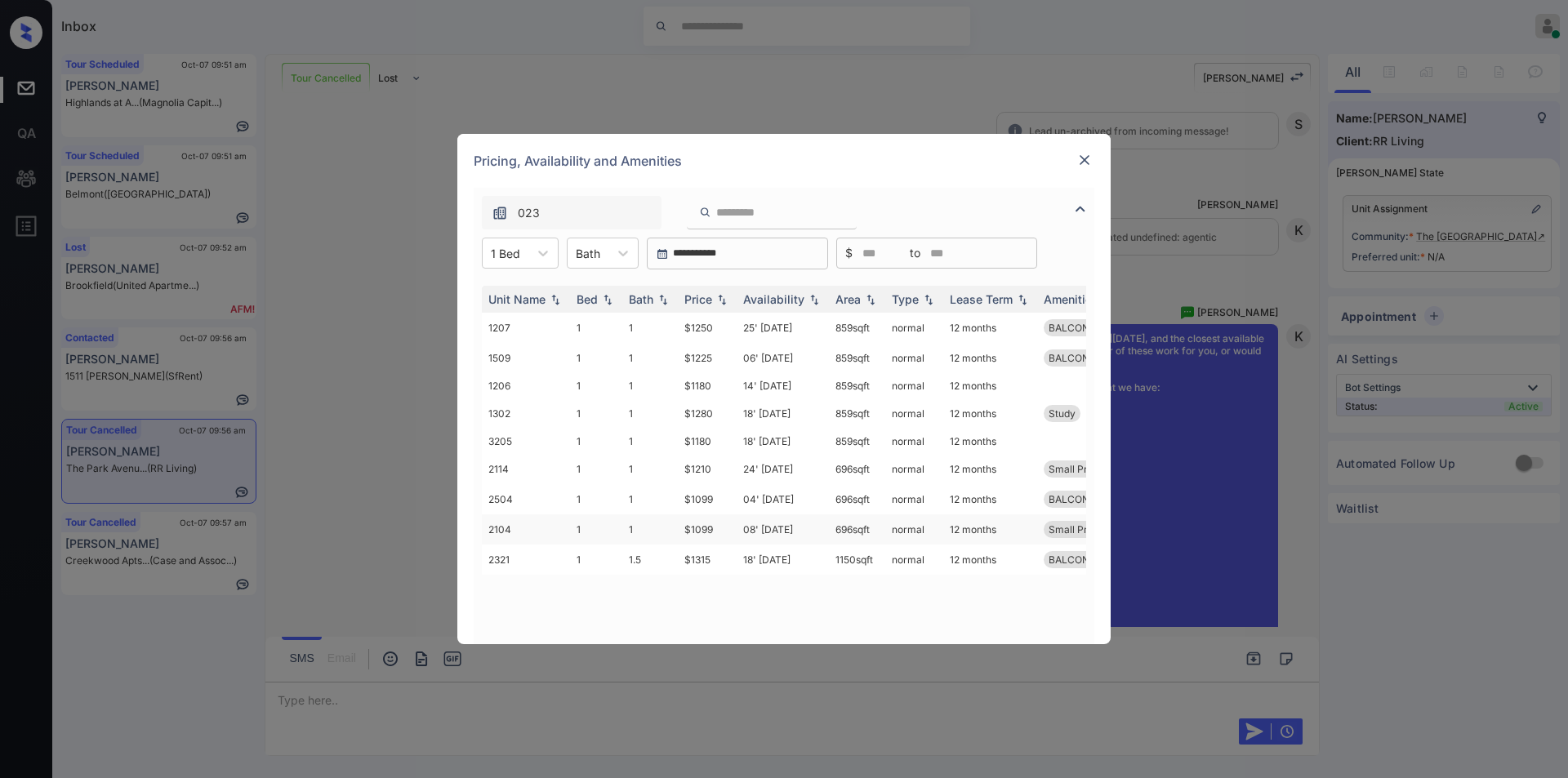
click at [701, 529] on td "$1099" at bounding box center [707, 529] width 59 height 30
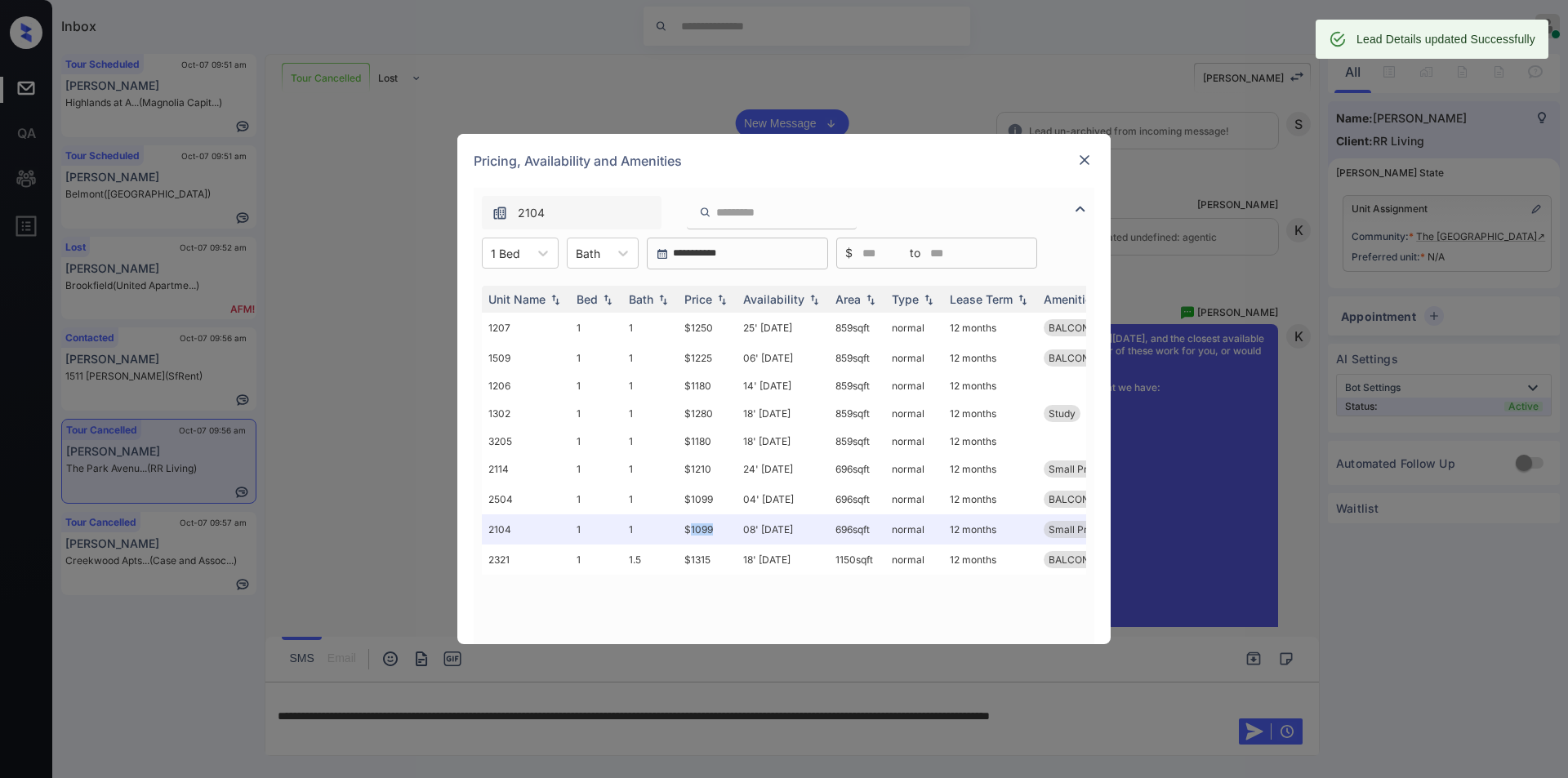
click at [1090, 161] on img at bounding box center [1084, 160] width 16 height 16
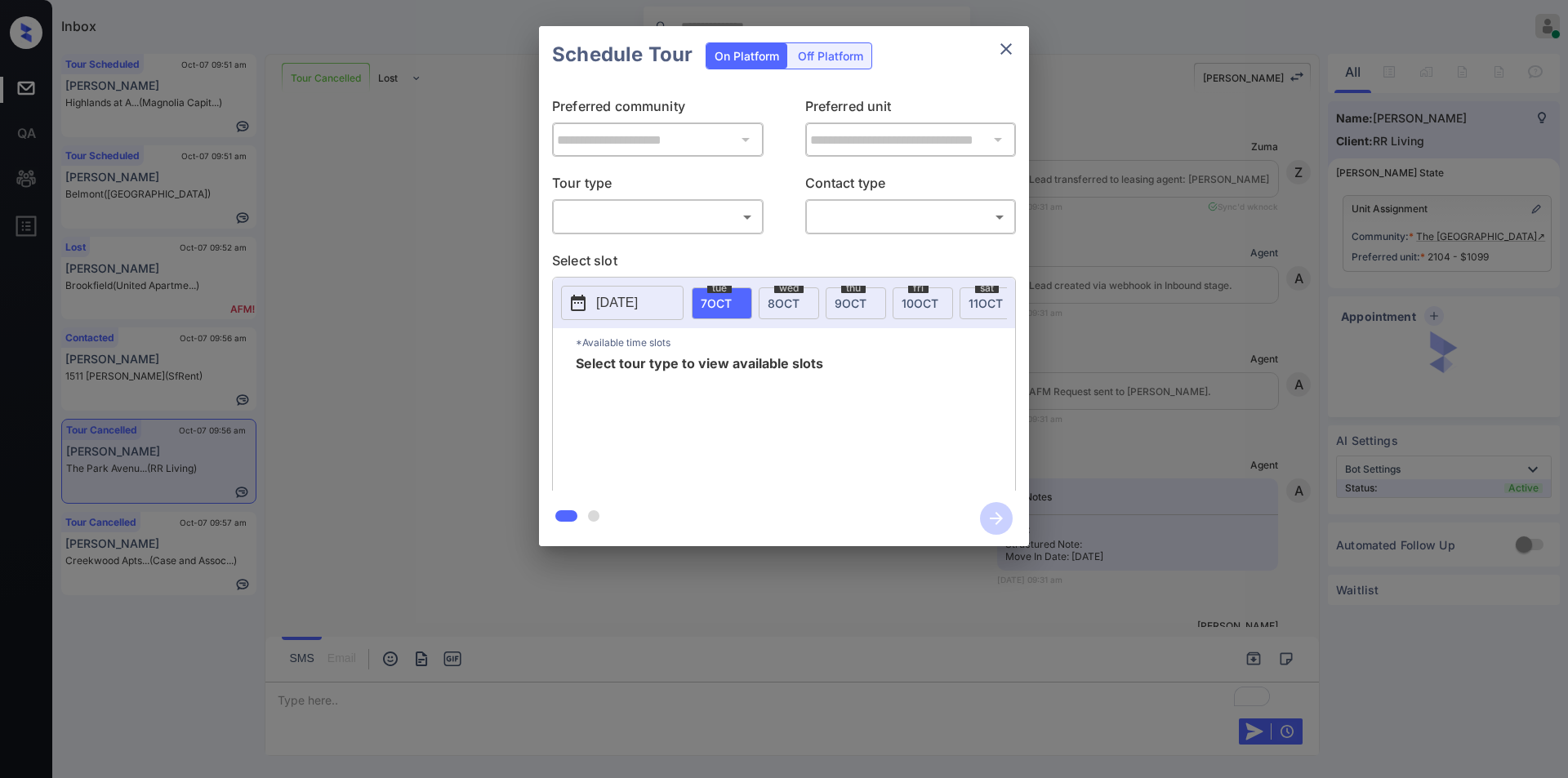
scroll to position [3974, 0]
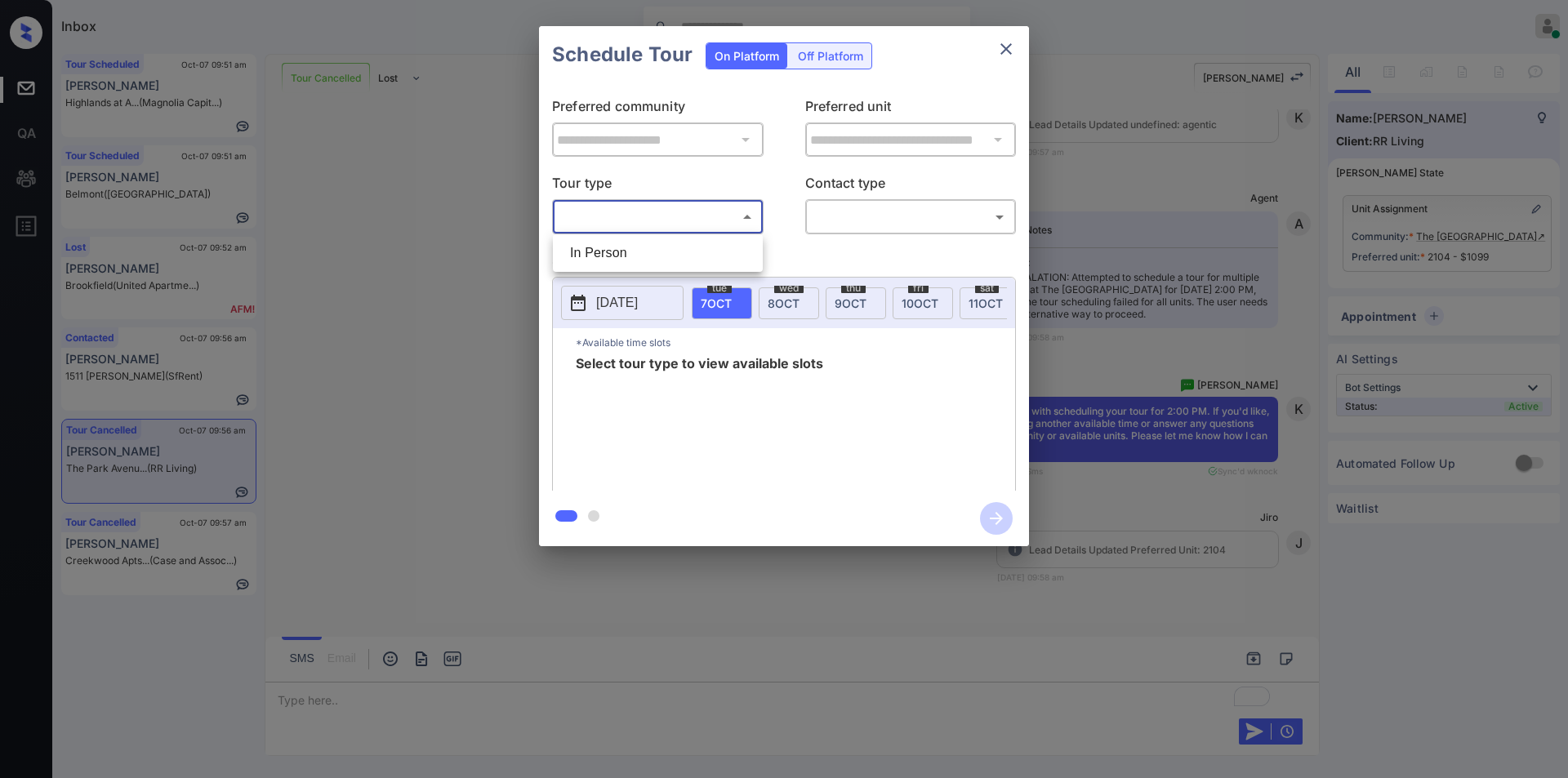
drag, startPoint x: 650, startPoint y: 210, endPoint x: 628, endPoint y: 249, distance: 44.8
click at [649, 210] on body "Inbox [PERSON_NAME] Online Set yourself offline Set yourself on break Profile S…" at bounding box center [784, 389] width 1568 height 778
drag, startPoint x: 624, startPoint y: 251, endPoint x: 805, endPoint y: 241, distance: 181.3
click at [627, 251] on li "In Person" at bounding box center [658, 253] width 202 height 29
type input "********"
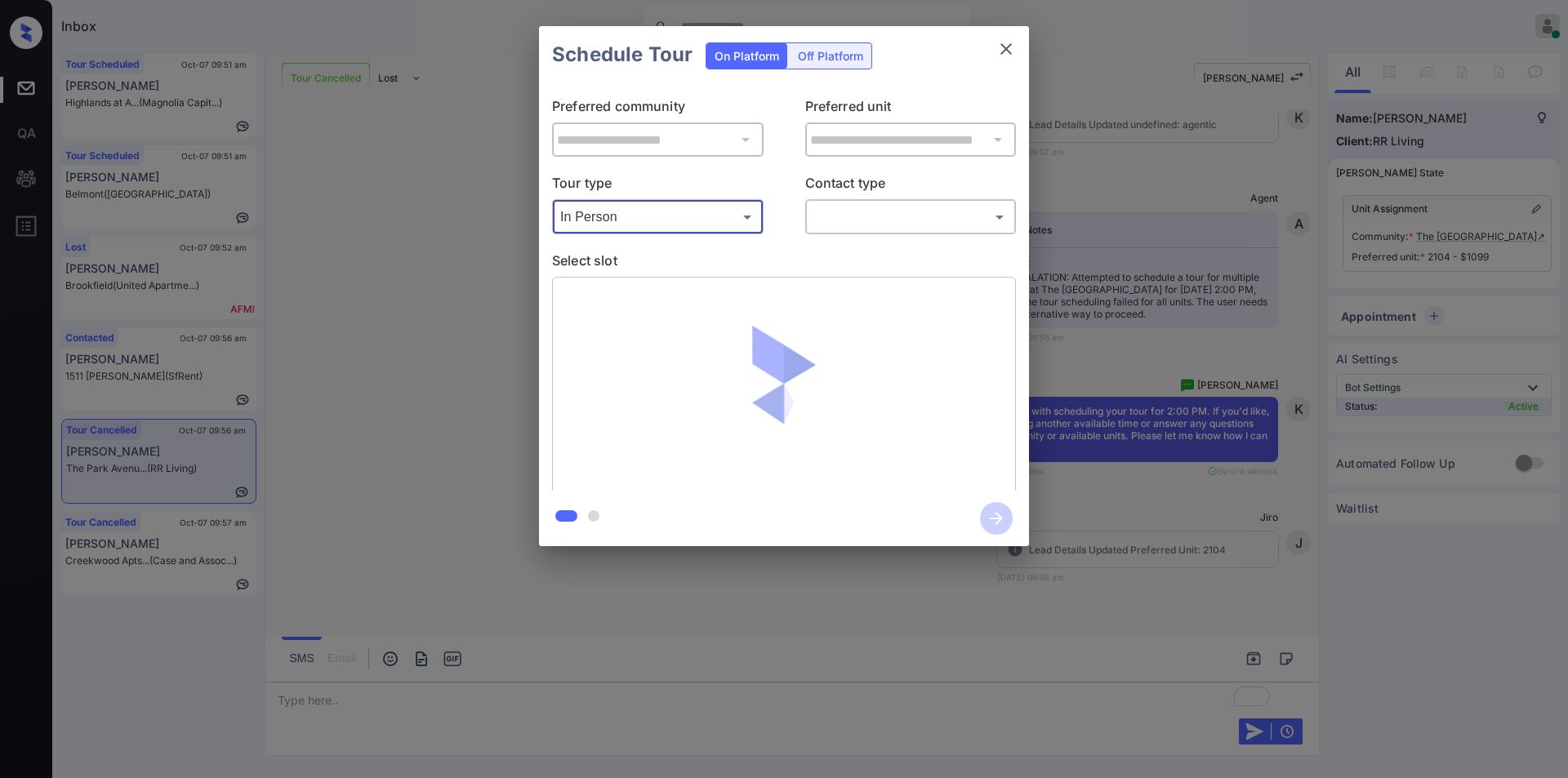
click at [868, 214] on body "Inbox [PERSON_NAME] Online Set yourself offline Set yourself on break Profile S…" at bounding box center [784, 389] width 1568 height 778
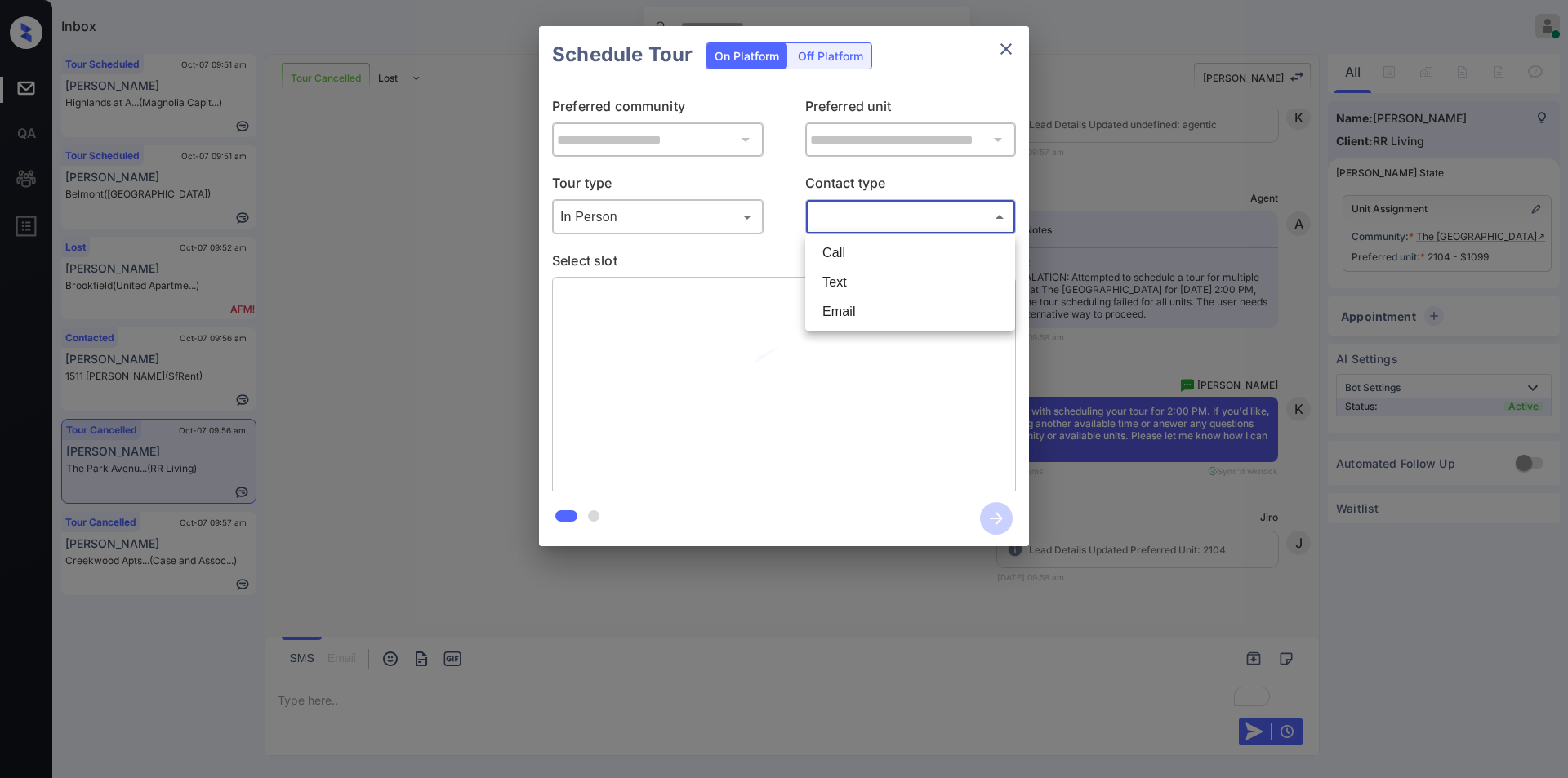
click at [831, 282] on li "Text" at bounding box center [910, 282] width 202 height 29
type input "****"
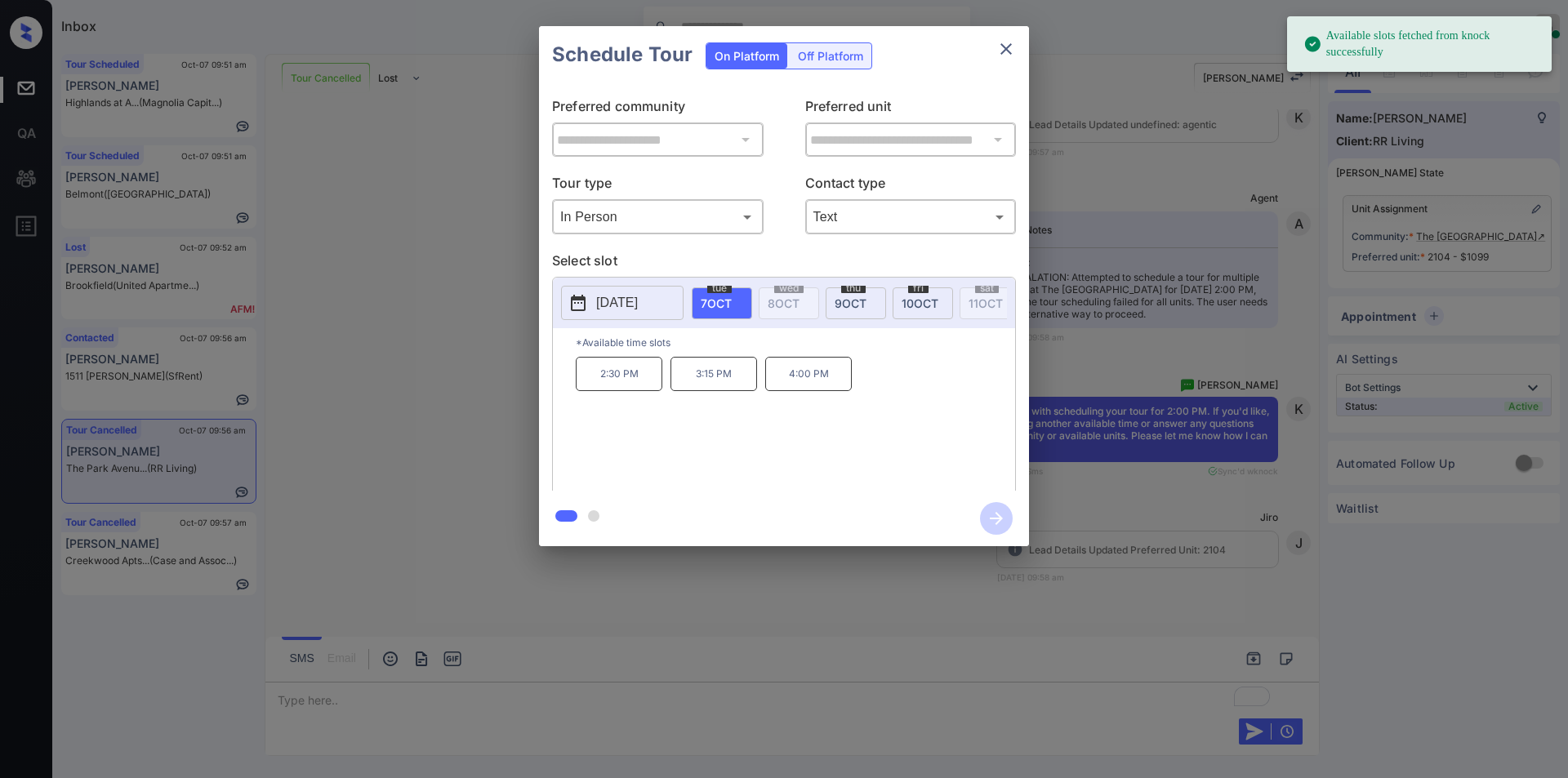
click at [623, 306] on p "[DATE]" at bounding box center [617, 302] width 42 height 20
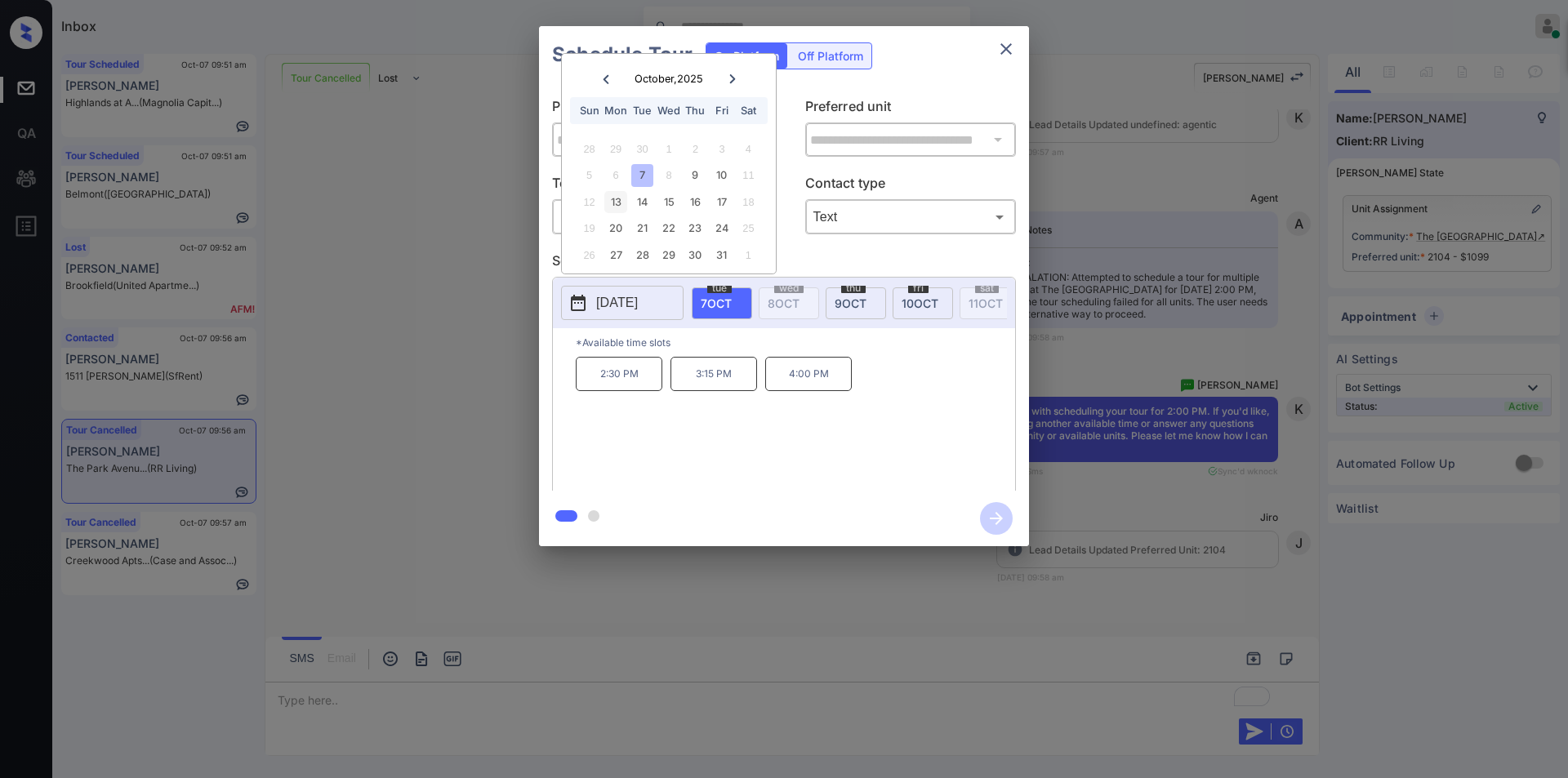
click at [616, 196] on div "13" at bounding box center [615, 202] width 22 height 22
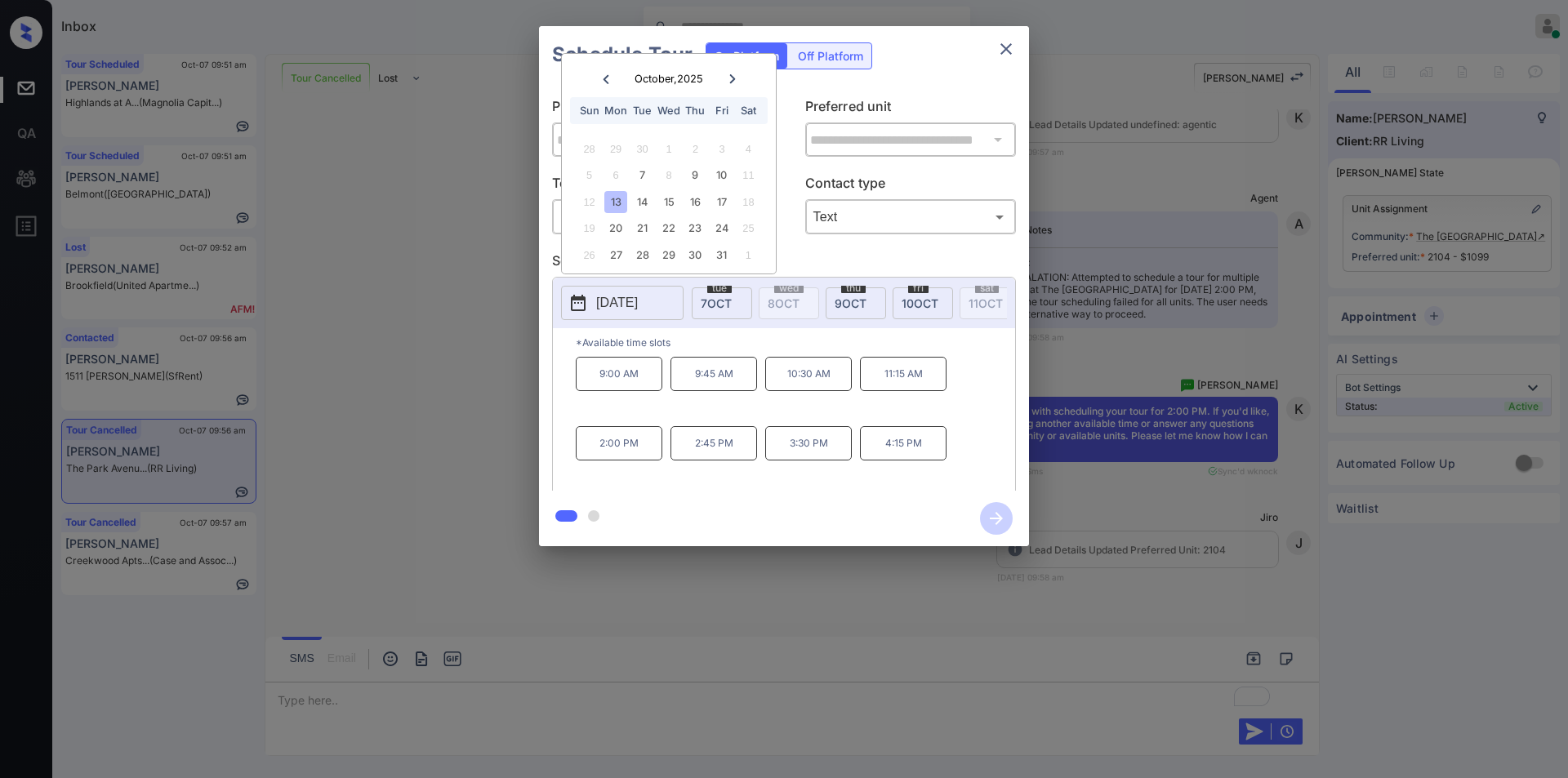
click at [612, 439] on p "2:00 PM" at bounding box center [619, 443] width 86 height 34
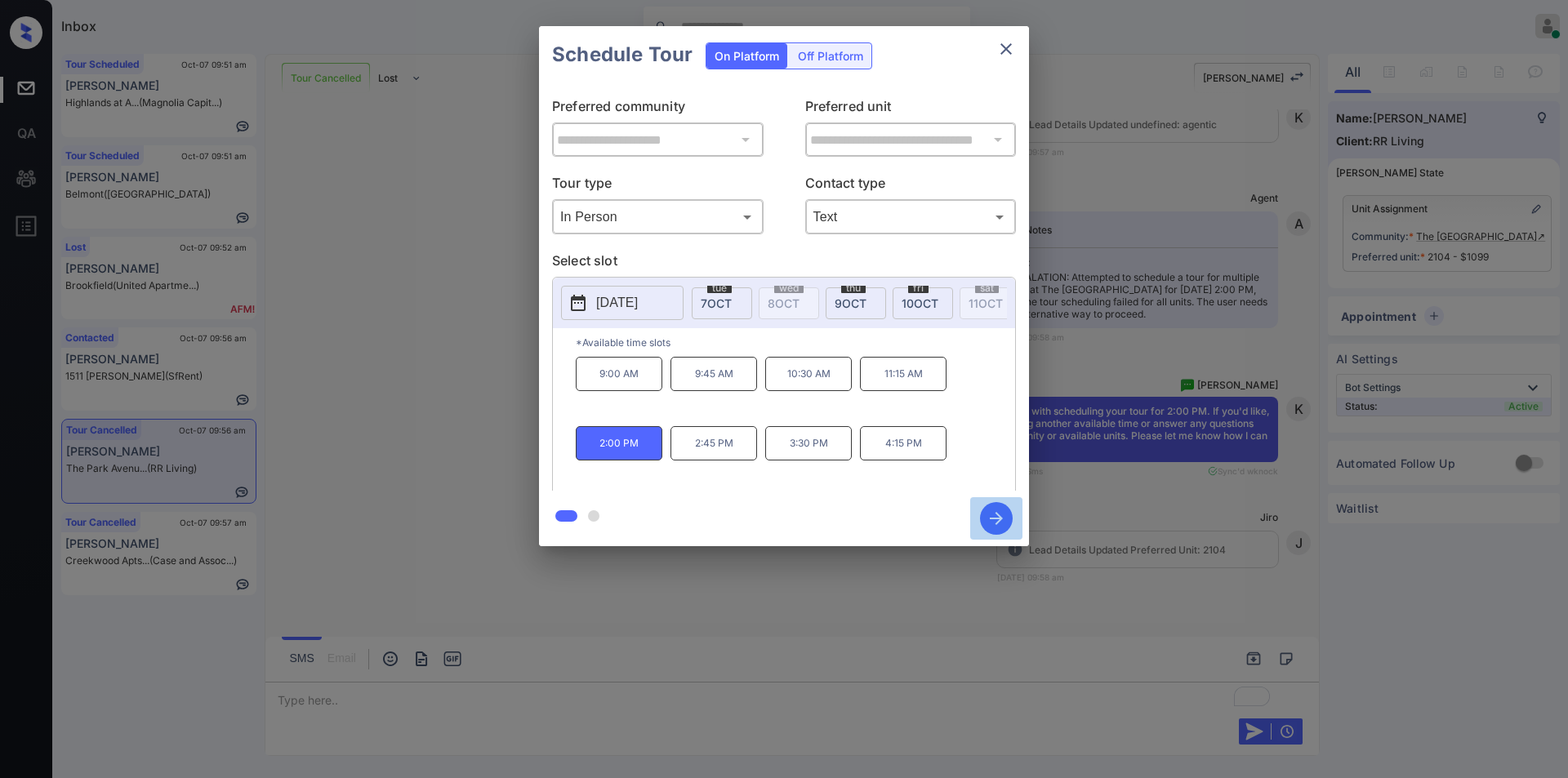
click at [1001, 529] on icon "button" at bounding box center [996, 518] width 32 height 32
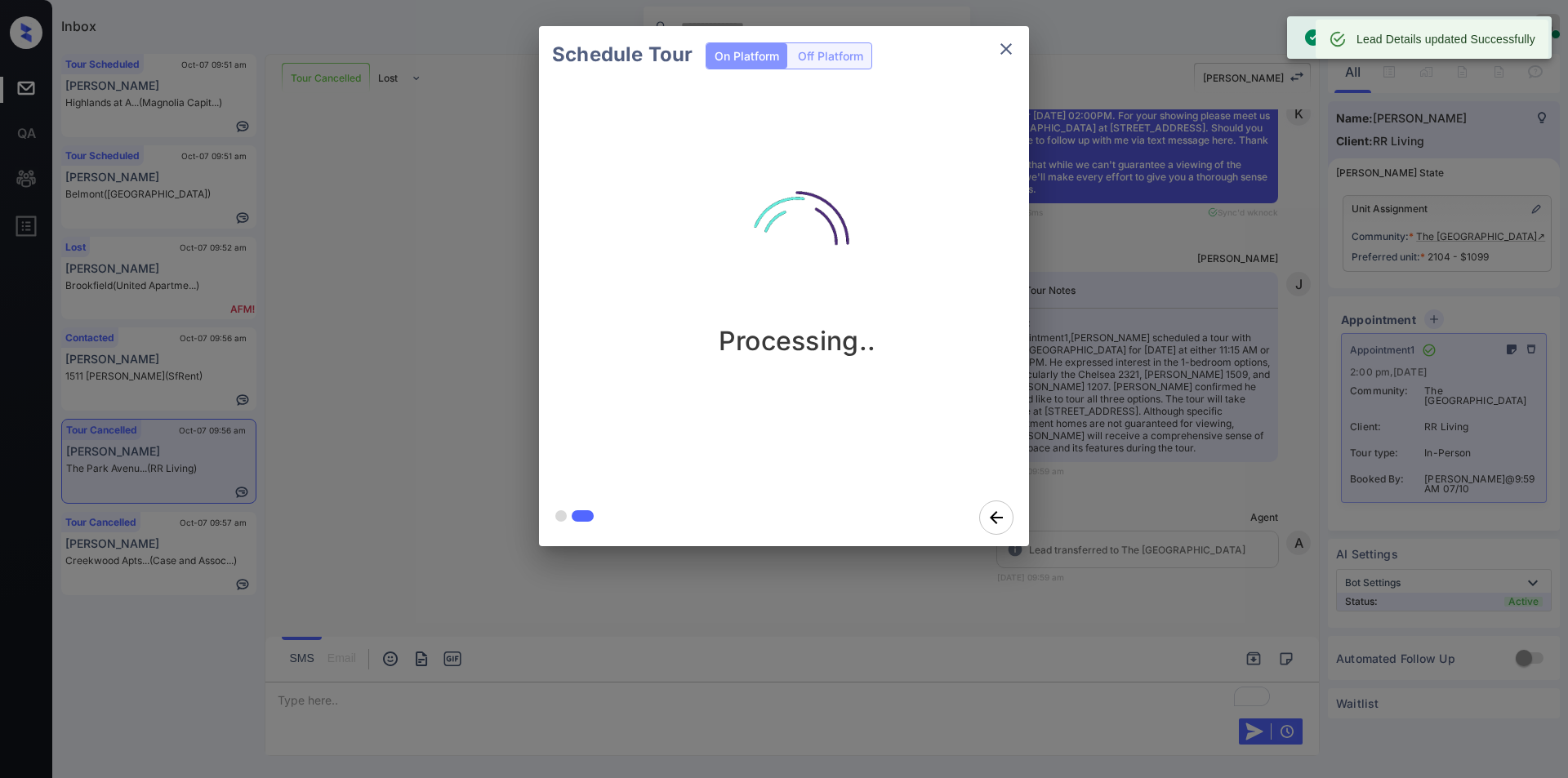
scroll to position [4724, 0]
click at [998, 45] on icon "close" at bounding box center [1006, 49] width 20 height 20
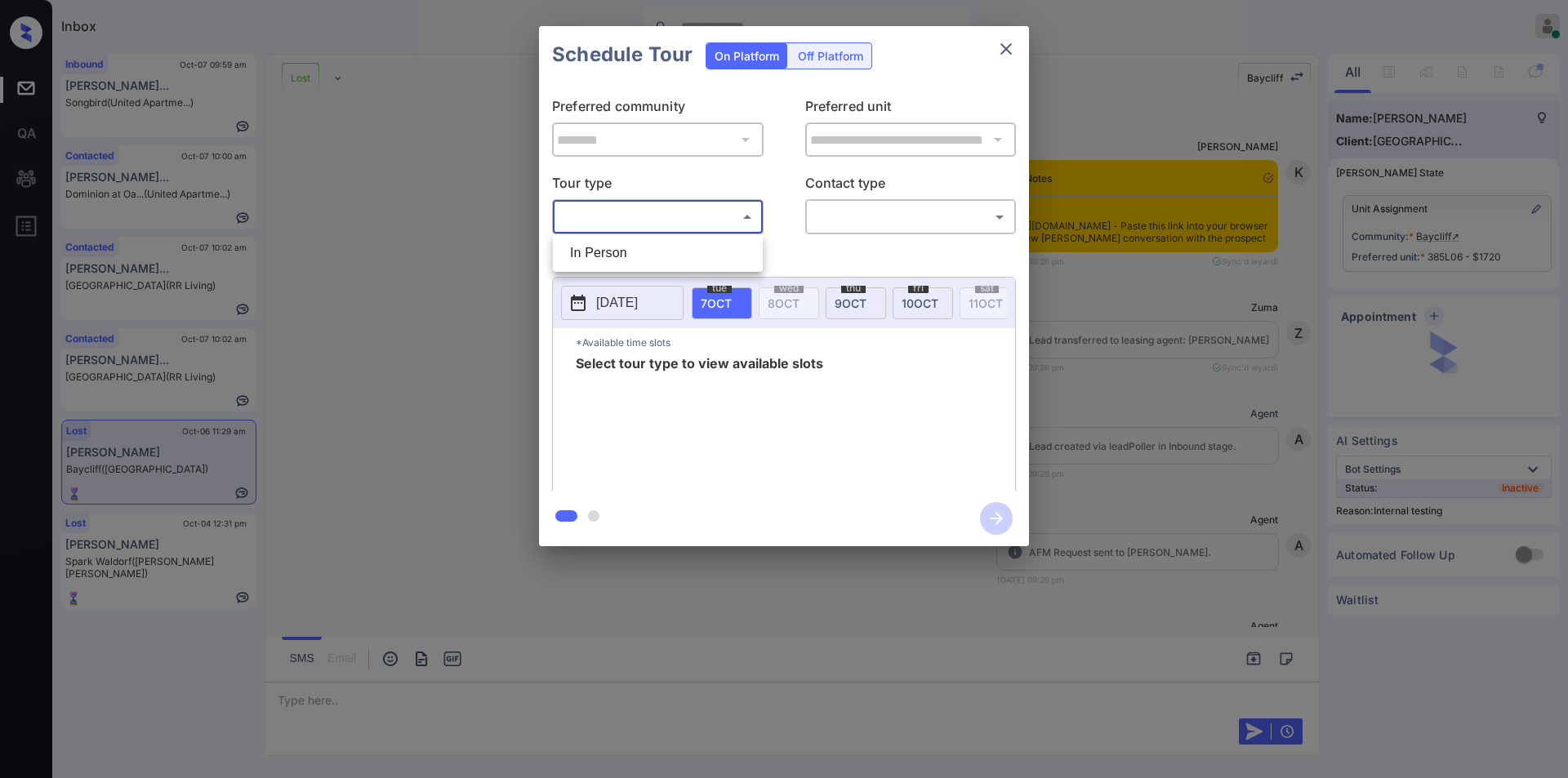
drag, startPoint x: 618, startPoint y: 249, endPoint x: 865, endPoint y: 221, distance: 248.6
click at [622, 250] on li "In Person" at bounding box center [658, 253] width 202 height 29
type input "********"
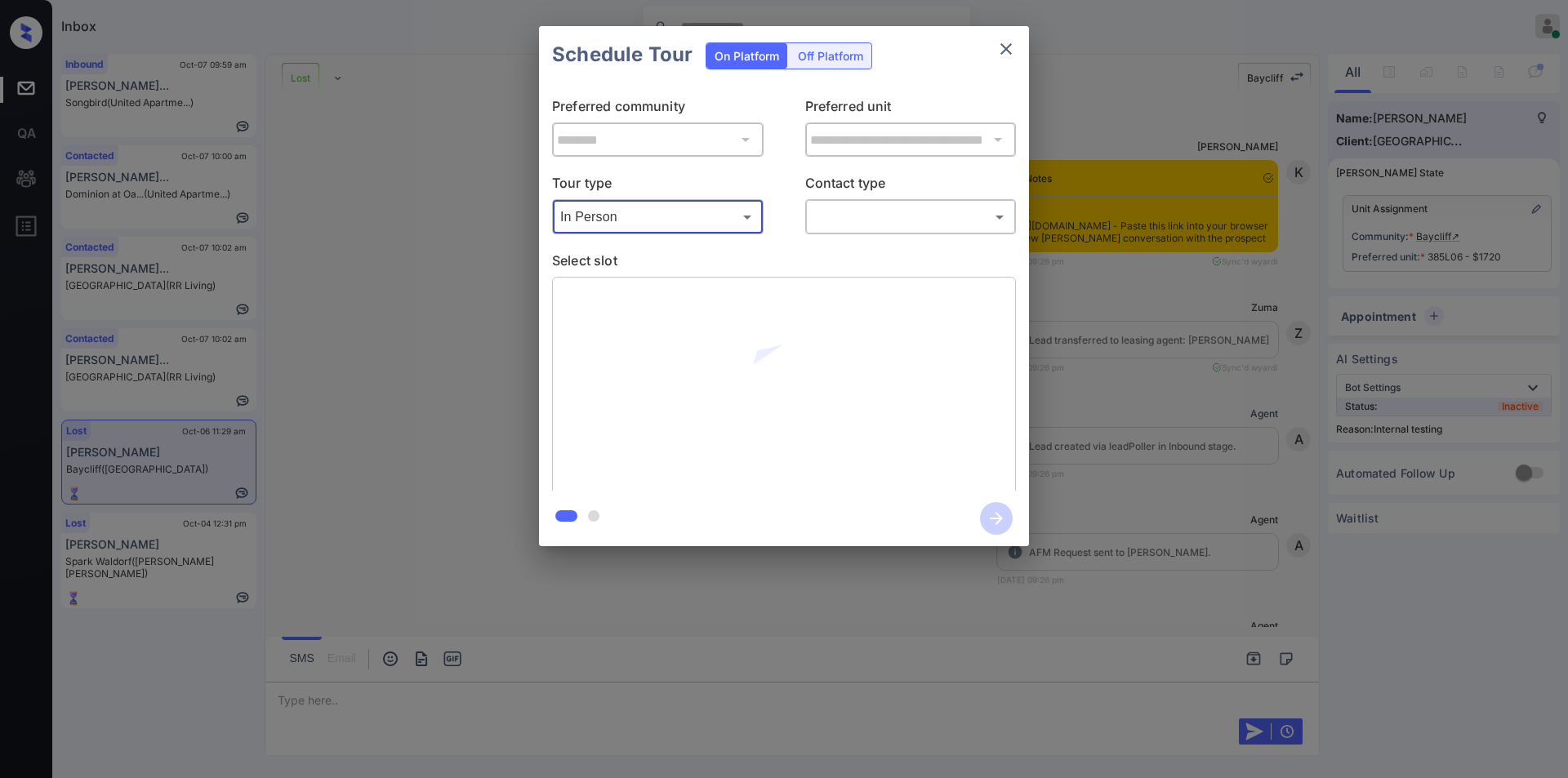
scroll to position [15136, 0]
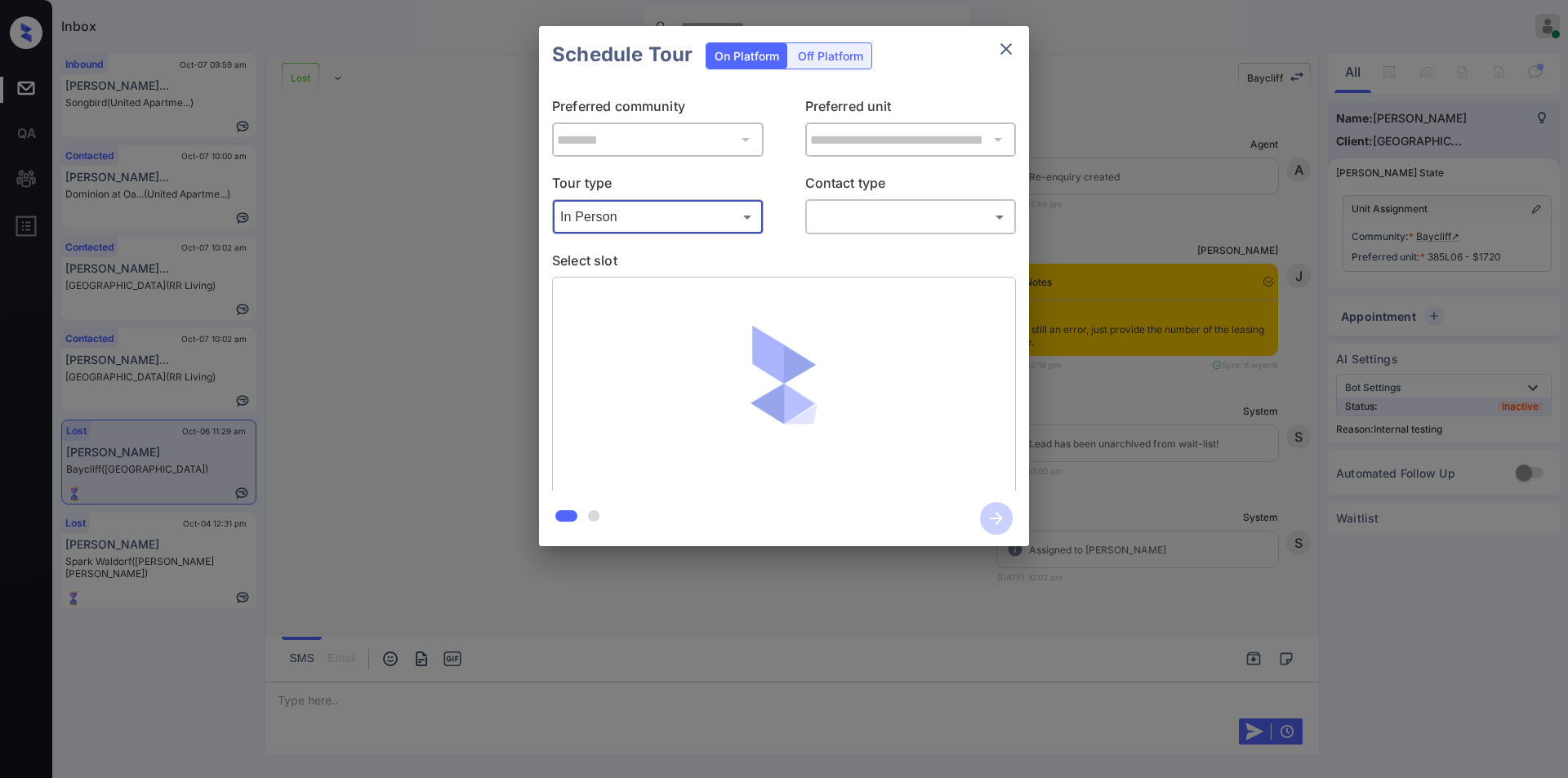
click at [867, 218] on body "Inbox Jiro Alonzo Online Set yourself offline Set yourself on break Profile Swi…" at bounding box center [784, 389] width 1568 height 778
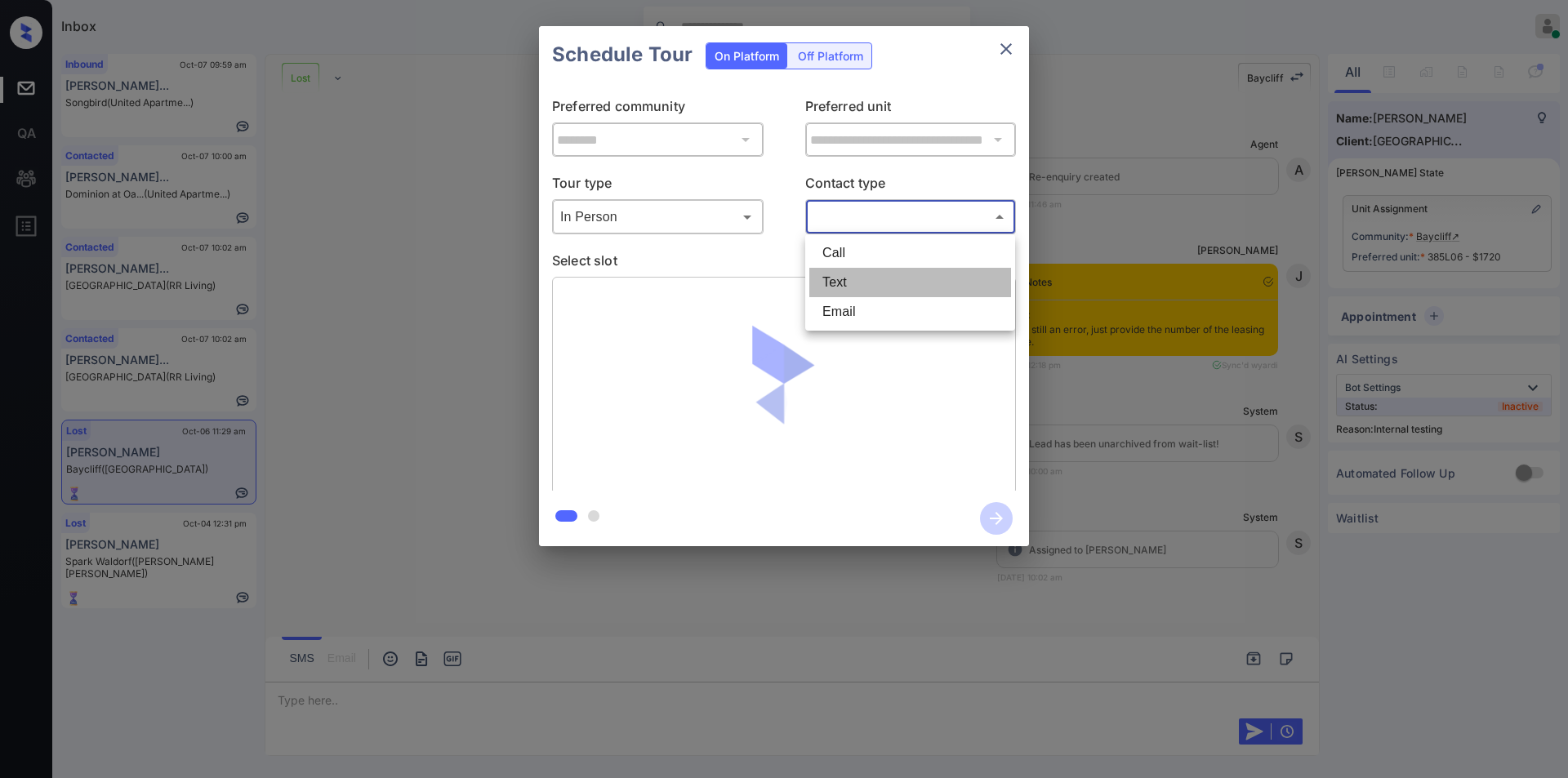
click at [851, 285] on li "Text" at bounding box center [910, 282] width 202 height 29
type input "****"
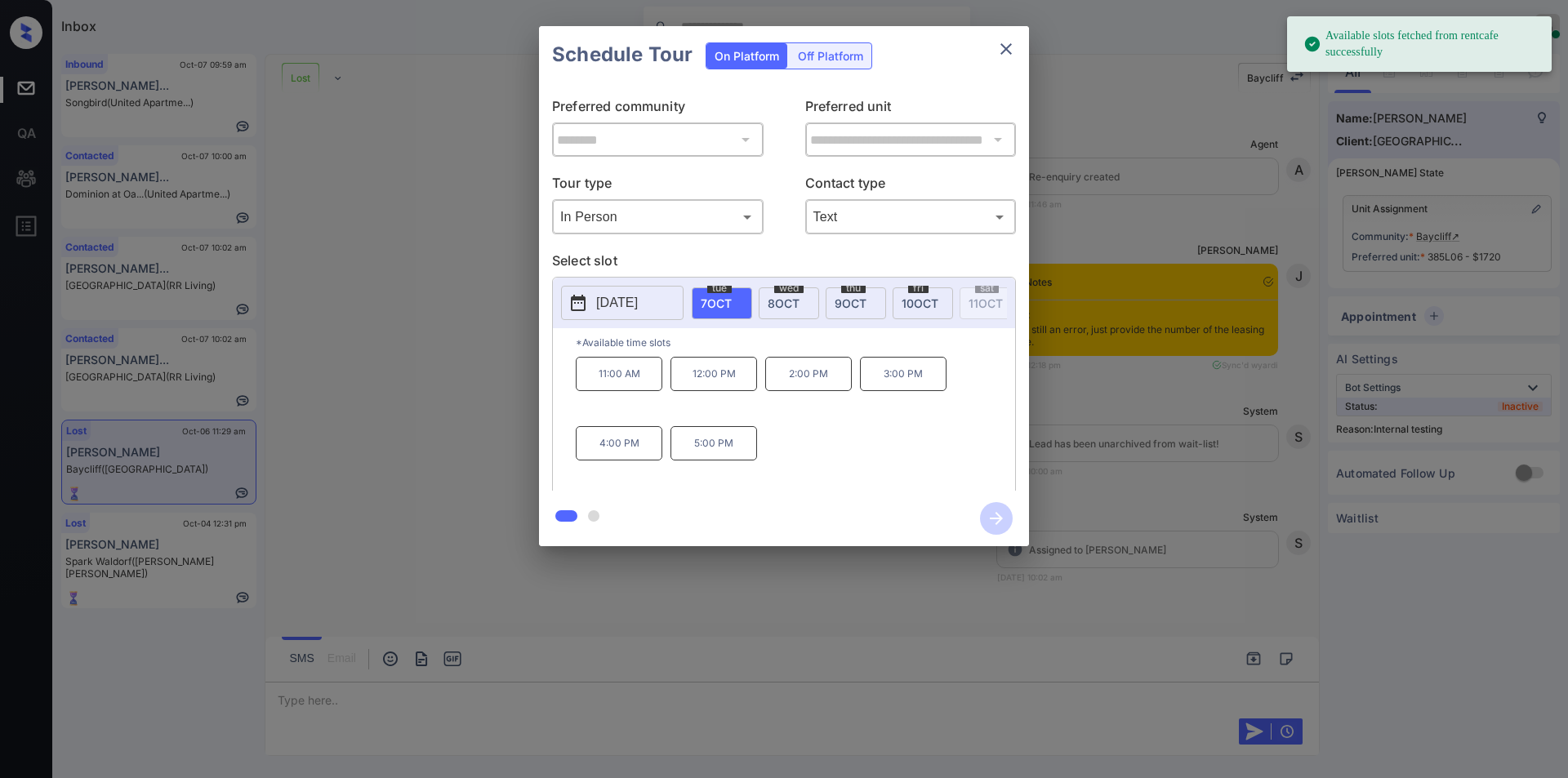
click at [606, 301] on p "[DATE]" at bounding box center [617, 302] width 42 height 20
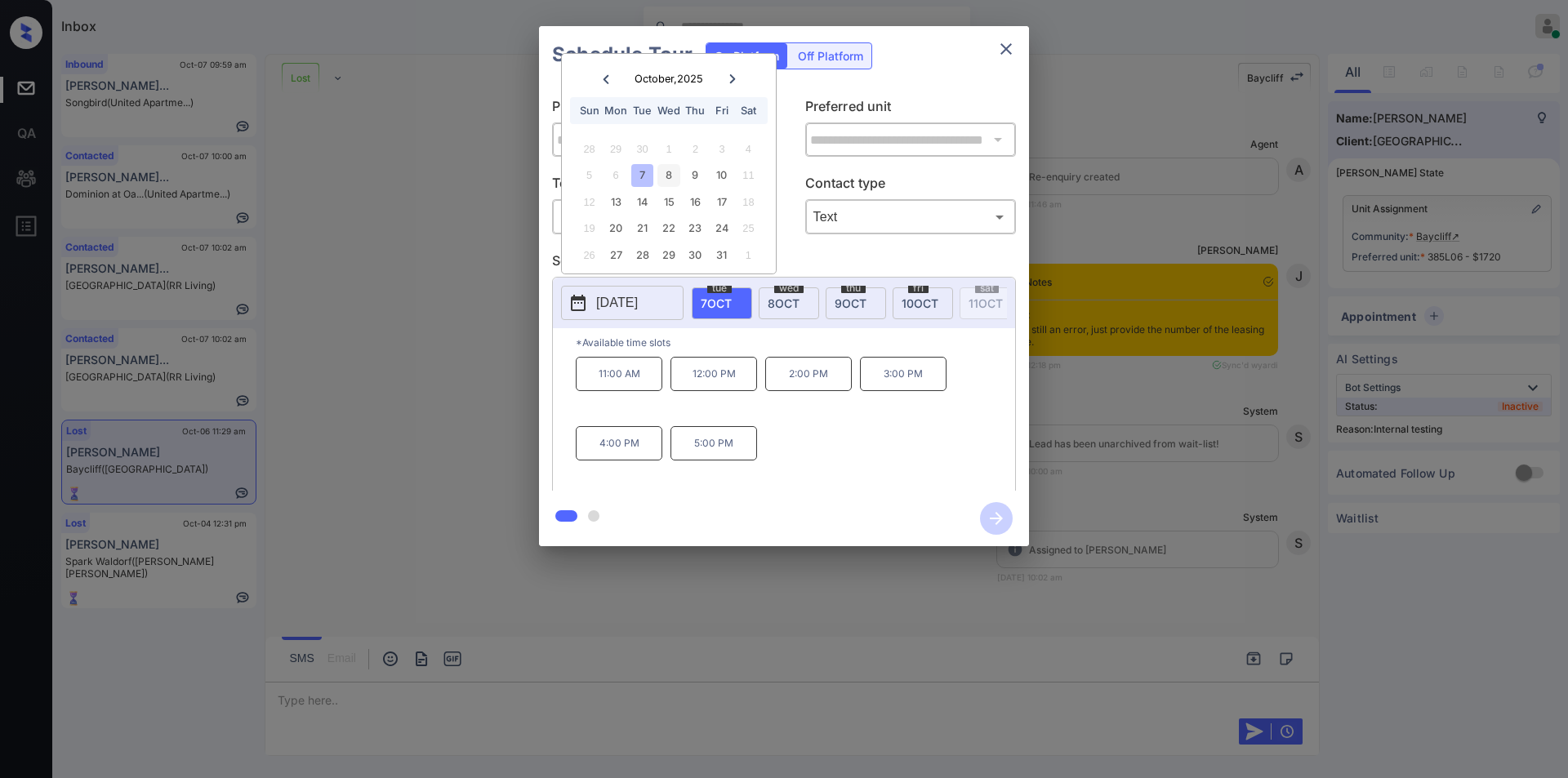
click at [669, 173] on div "8" at bounding box center [668, 175] width 22 height 22
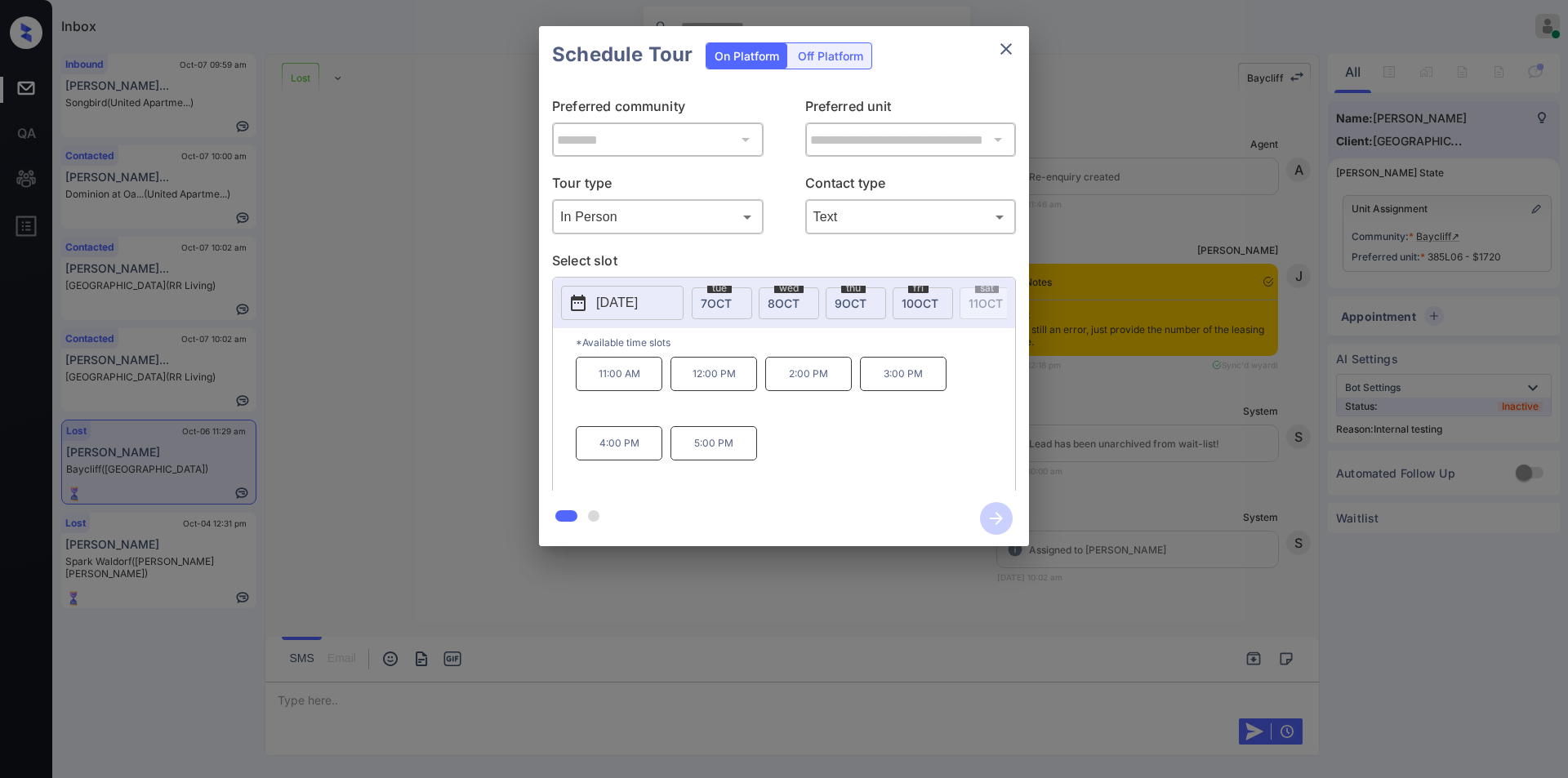
click at [732, 451] on p "5:00 PM" at bounding box center [714, 443] width 86 height 34
click at [990, 519] on icon "button" at bounding box center [995, 518] width 13 height 13
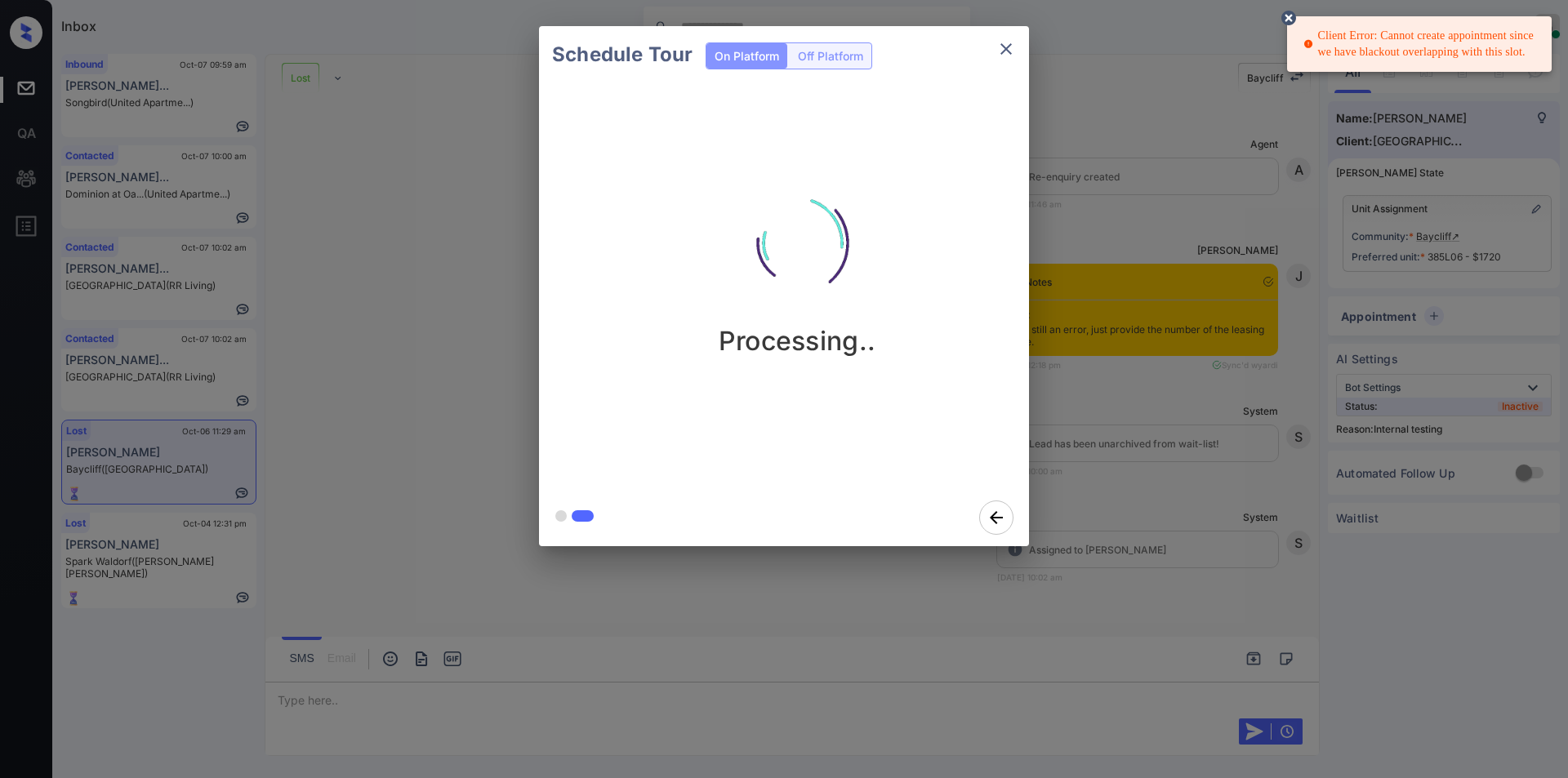
drag, startPoint x: 1317, startPoint y: 37, endPoint x: 1489, endPoint y: 60, distance: 173.5
click at [1489, 60] on div "Client Error: Cannot create appointment since we have blackout overlapping with…" at bounding box center [1420, 44] width 235 height 46
click at [1001, 51] on icon "close" at bounding box center [1006, 49] width 20 height 20
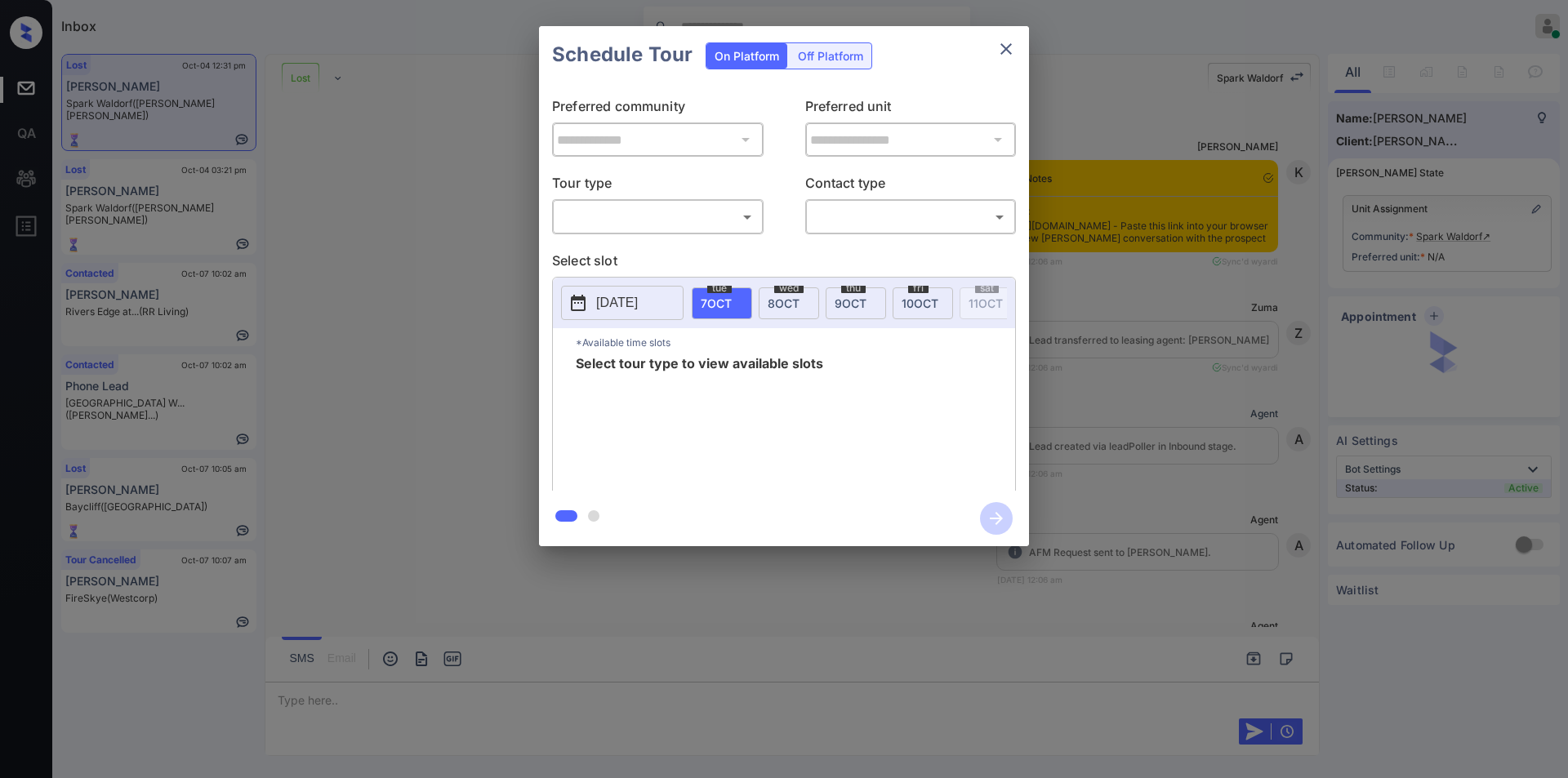
scroll to position [14718, 0]
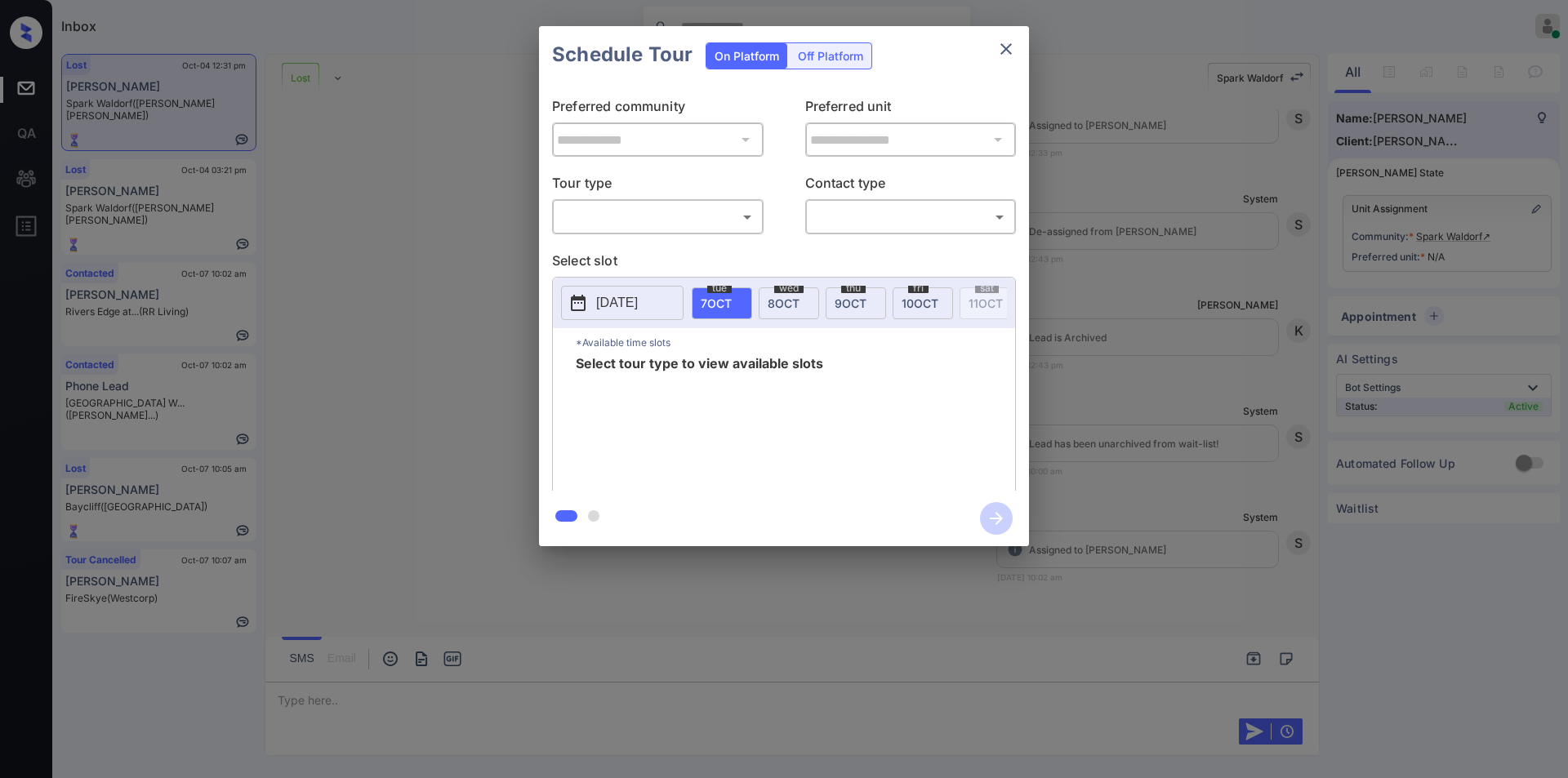
click at [669, 228] on body "Inbox Jiro Alonzo Online Set yourself offline Set yourself on break Profile Swi…" at bounding box center [784, 389] width 1568 height 778
click at [611, 262] on li "In Person" at bounding box center [658, 253] width 202 height 29
type input "********"
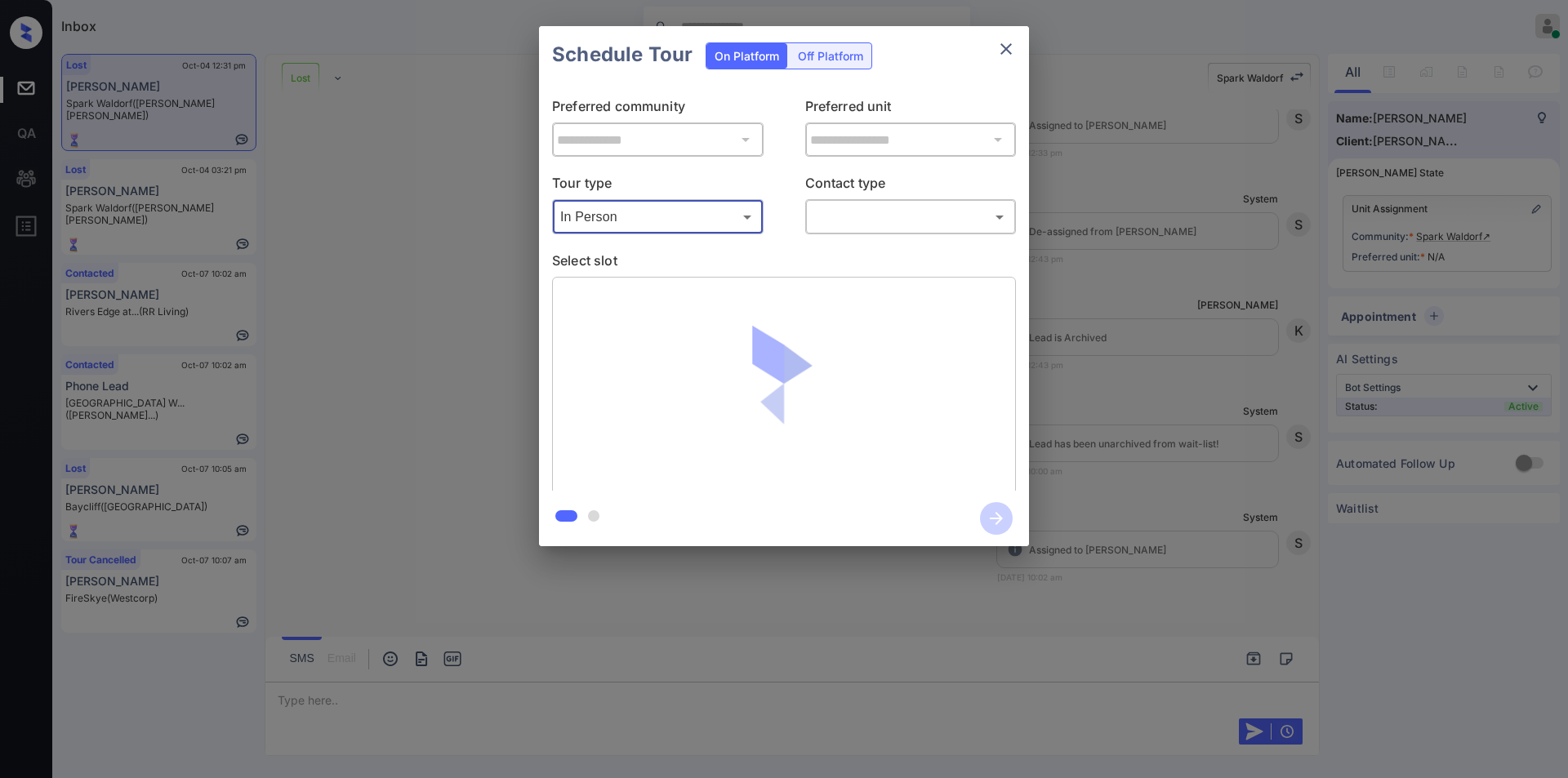
click at [893, 222] on body "Inbox Jiro Alonzo Online Set yourself offline Set yourself on break Profile Swi…" at bounding box center [784, 389] width 1568 height 778
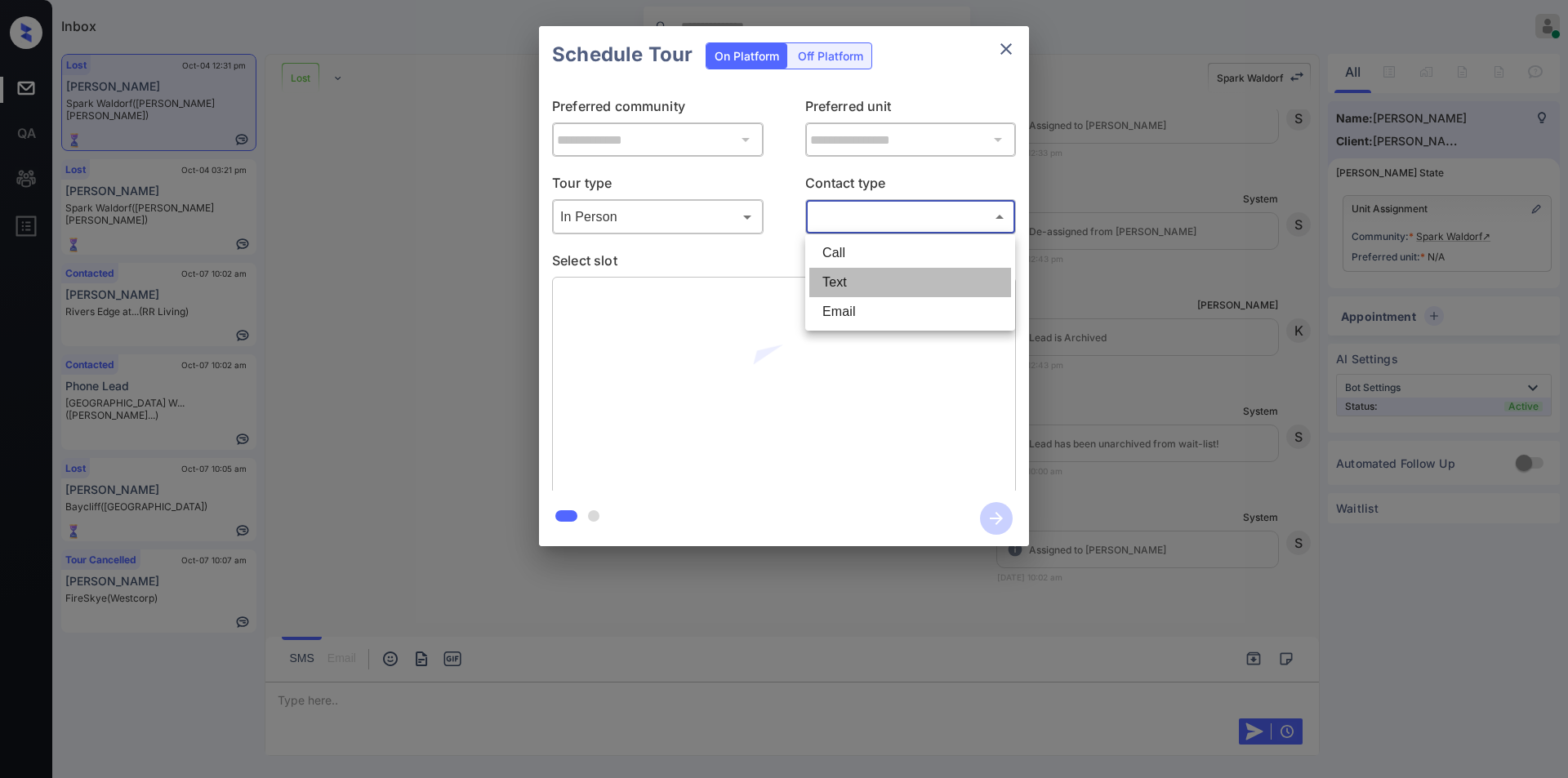
click at [845, 286] on li "Text" at bounding box center [910, 282] width 202 height 29
type input "****"
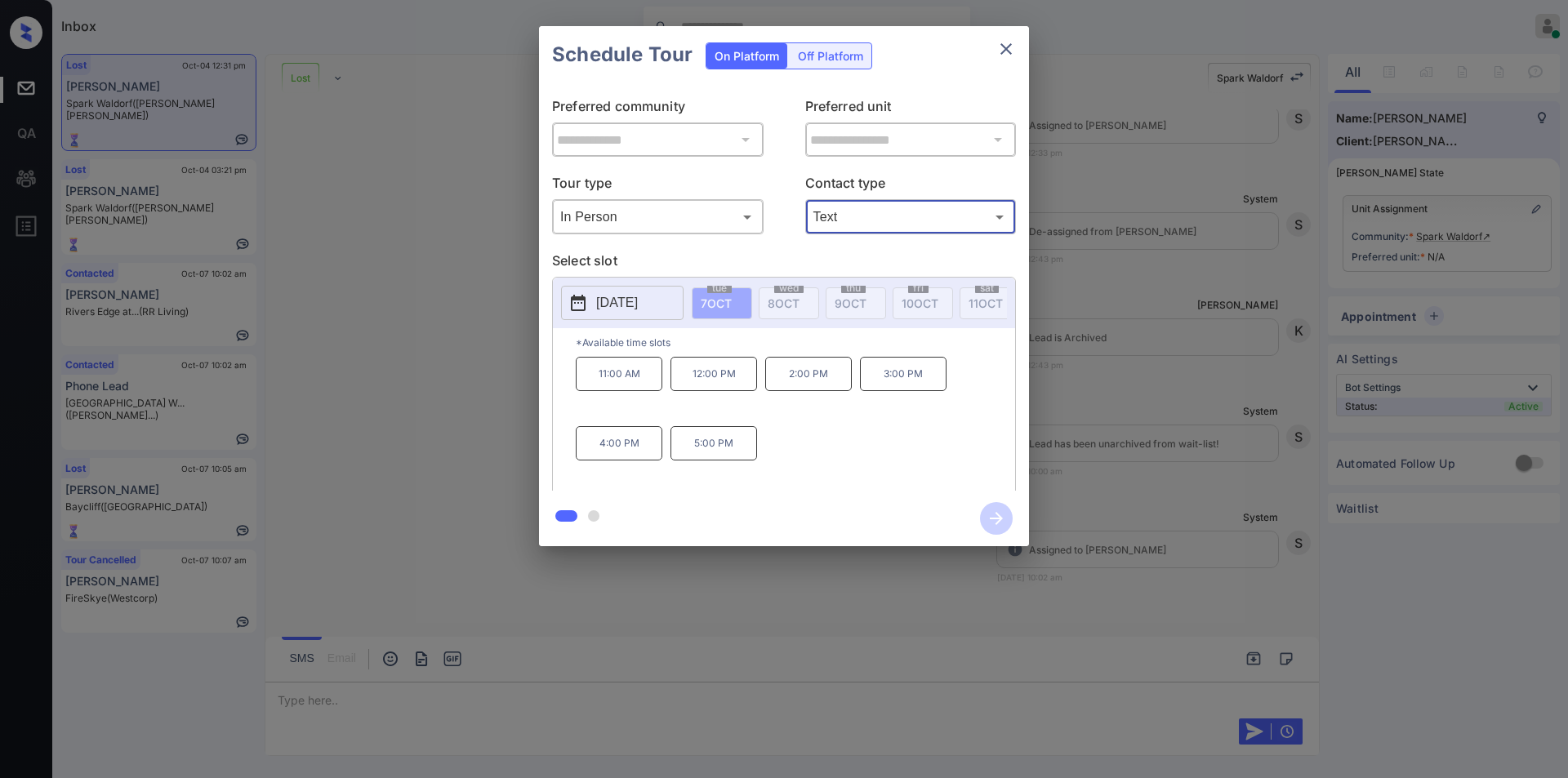
click at [644, 290] on button "[DATE]" at bounding box center [622, 302] width 122 height 34
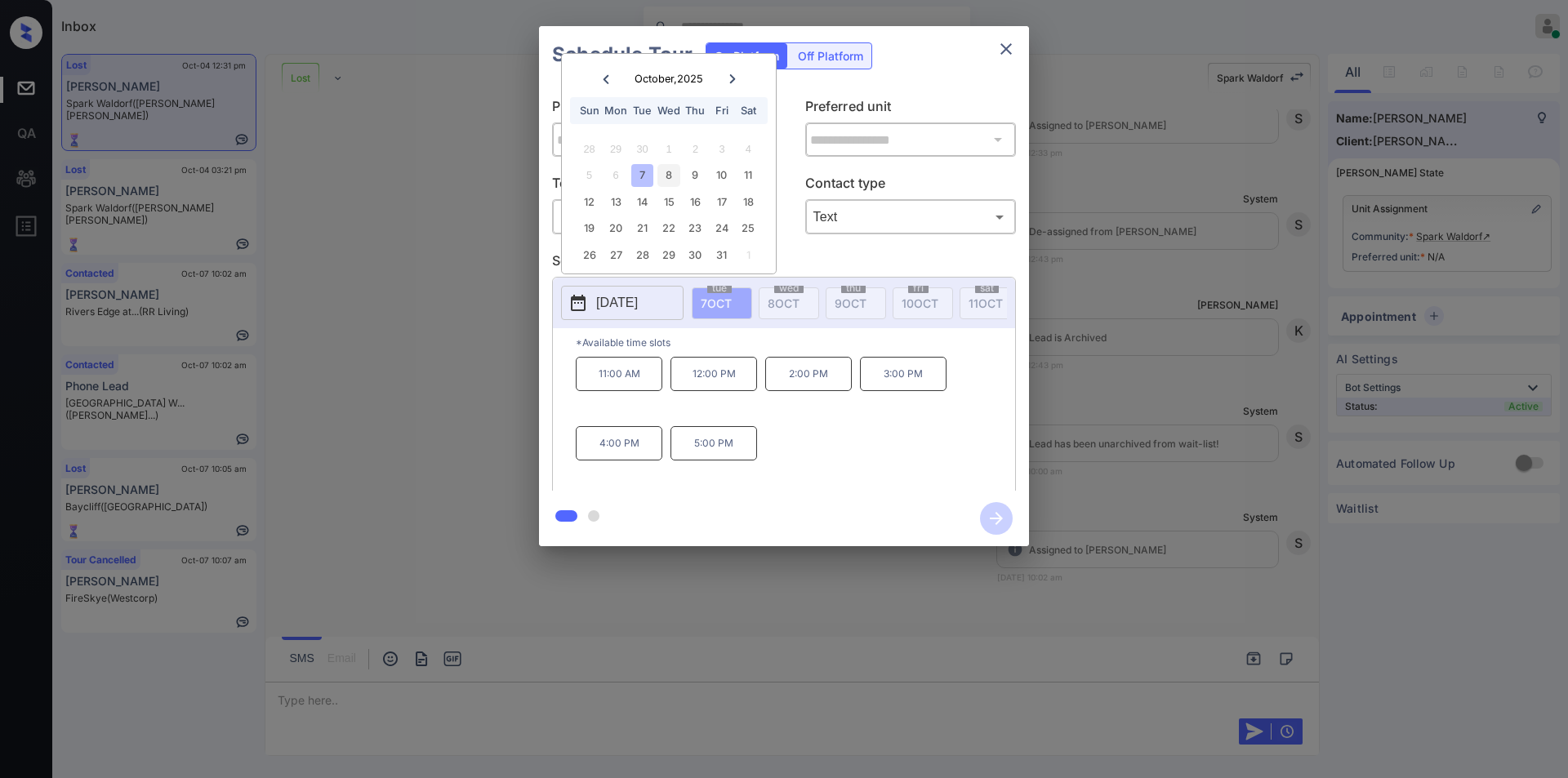
click at [672, 171] on div "8" at bounding box center [668, 175] width 22 height 22
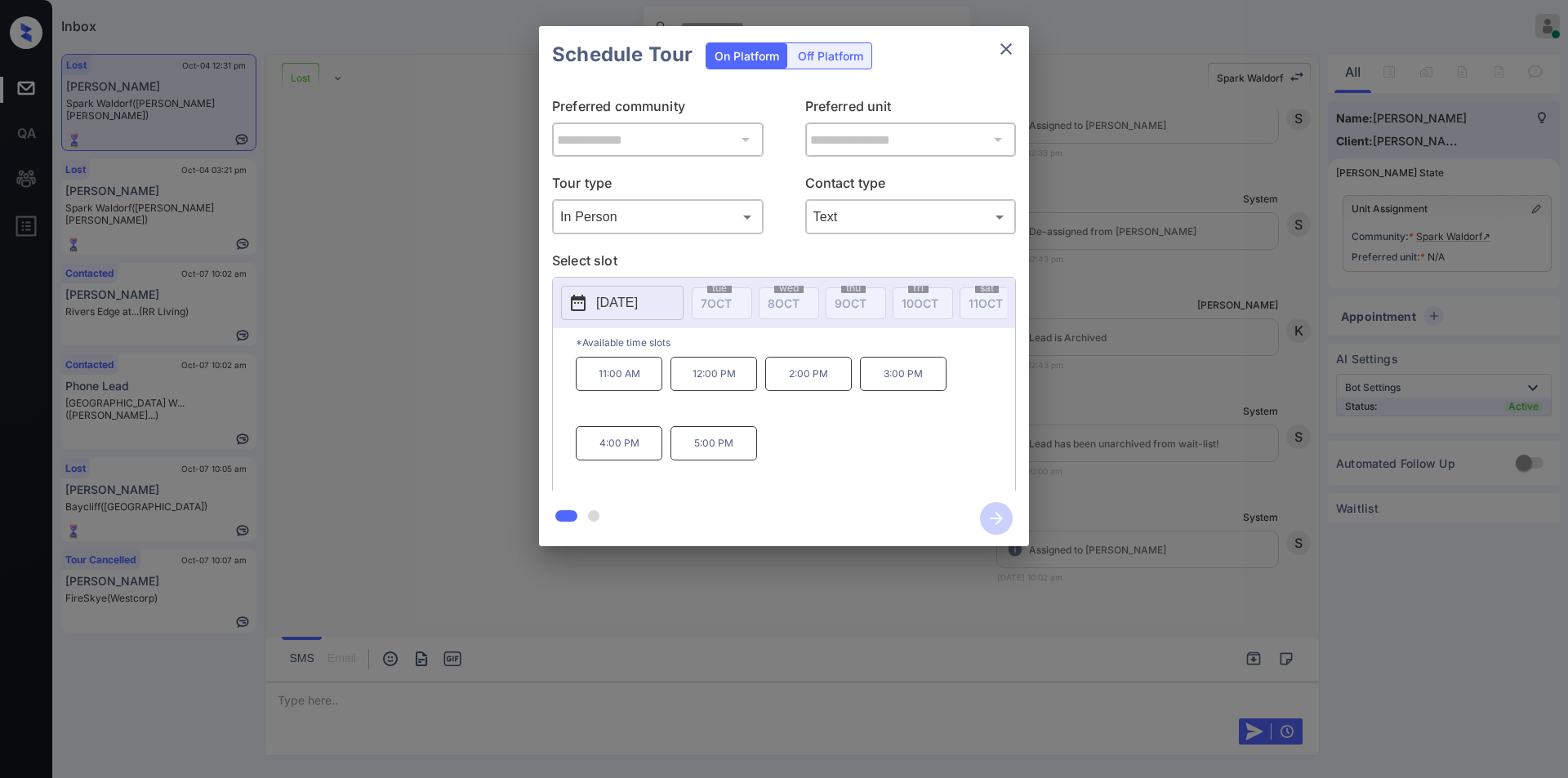
click at [471, 307] on div "**********" at bounding box center [784, 286] width 1568 height 572
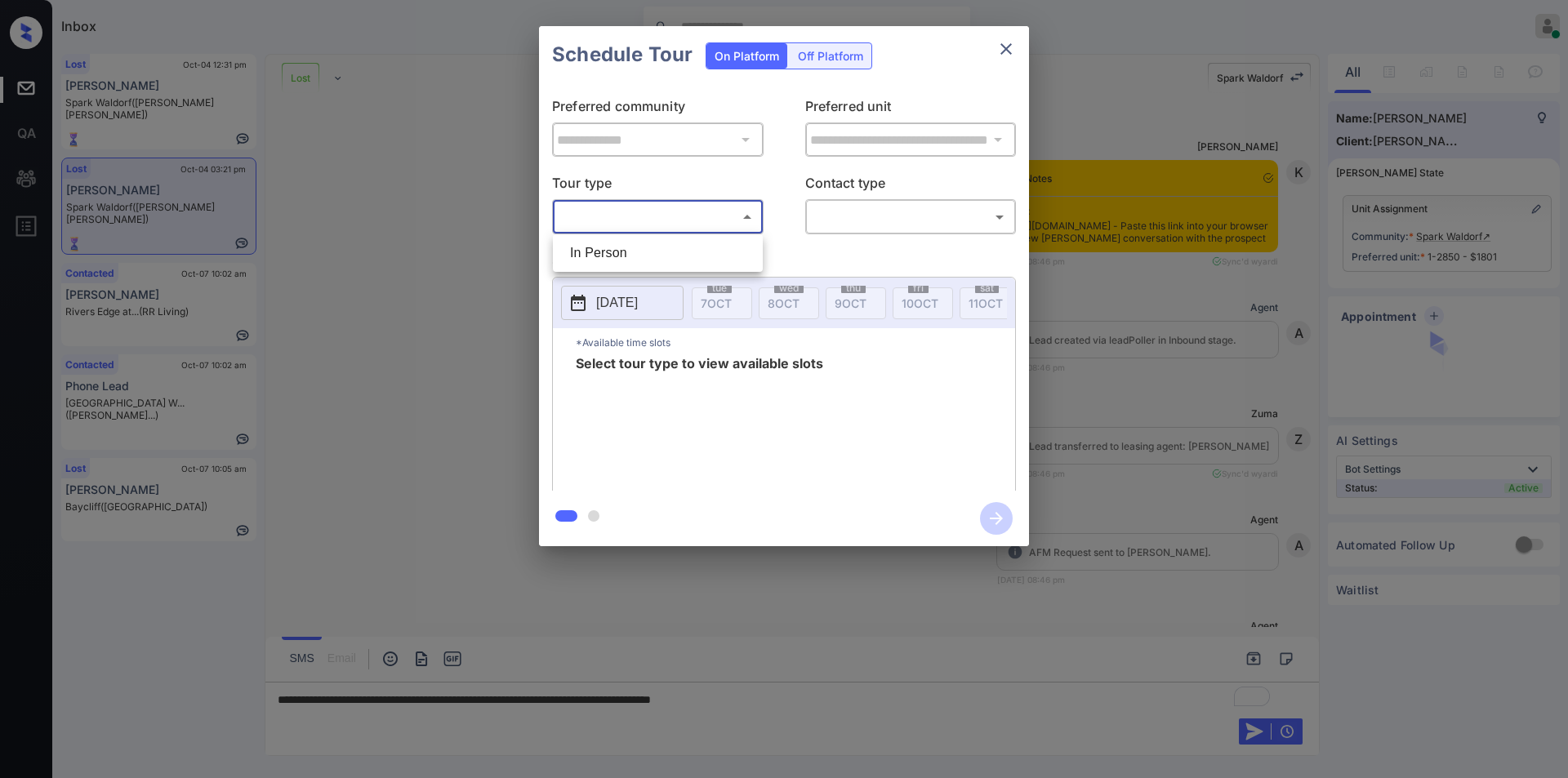
click at [619, 260] on li "In Person" at bounding box center [658, 253] width 202 height 29
type input "********"
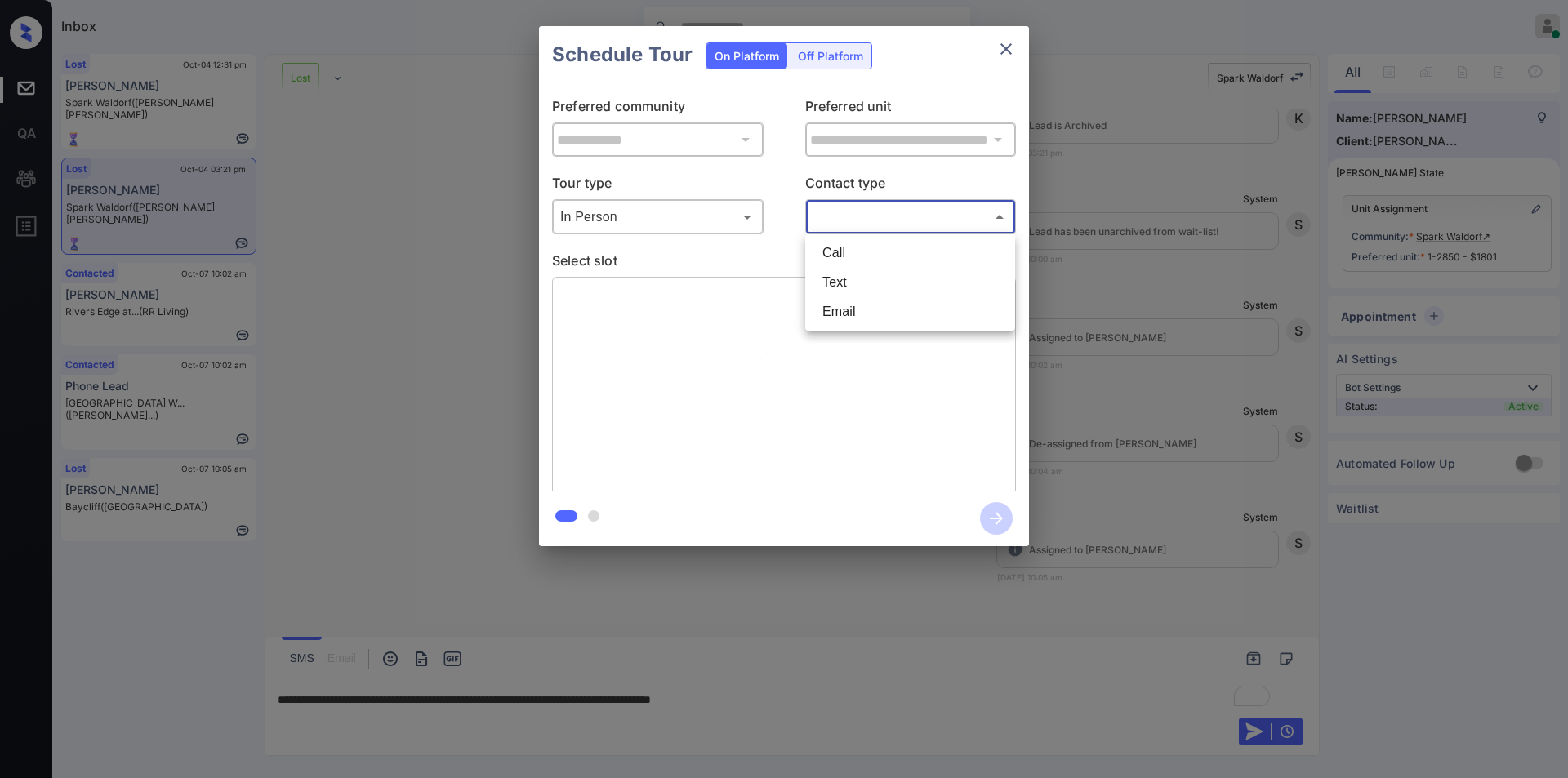
click at [890, 220] on body "Inbox [PERSON_NAME] Online Set yourself offline Set yourself on break Profile S…" at bounding box center [784, 389] width 1568 height 778
click at [845, 277] on li "Text" at bounding box center [910, 282] width 202 height 29
type input "****"
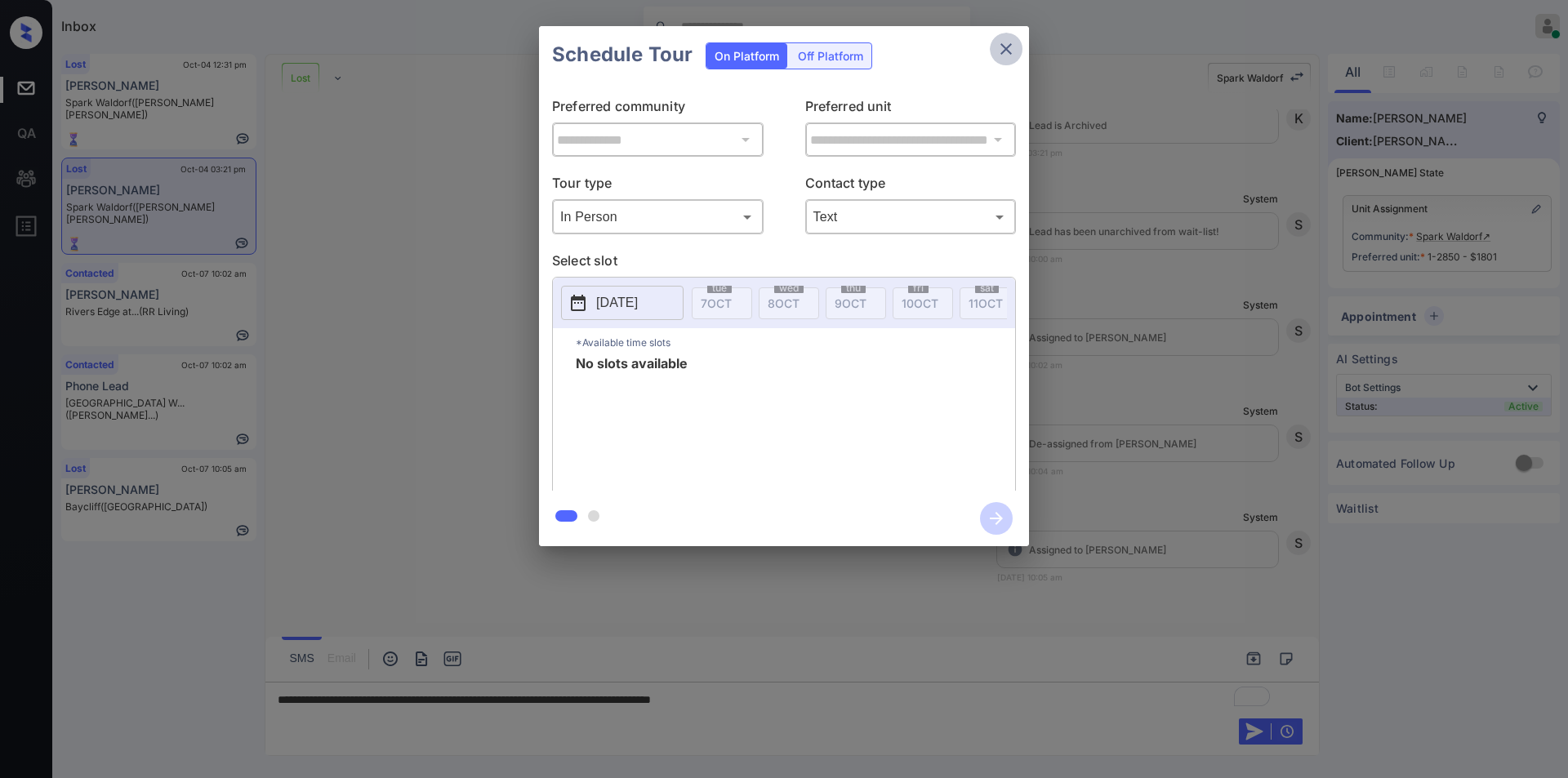
click at [1008, 45] on icon "close" at bounding box center [1006, 49] width 20 height 20
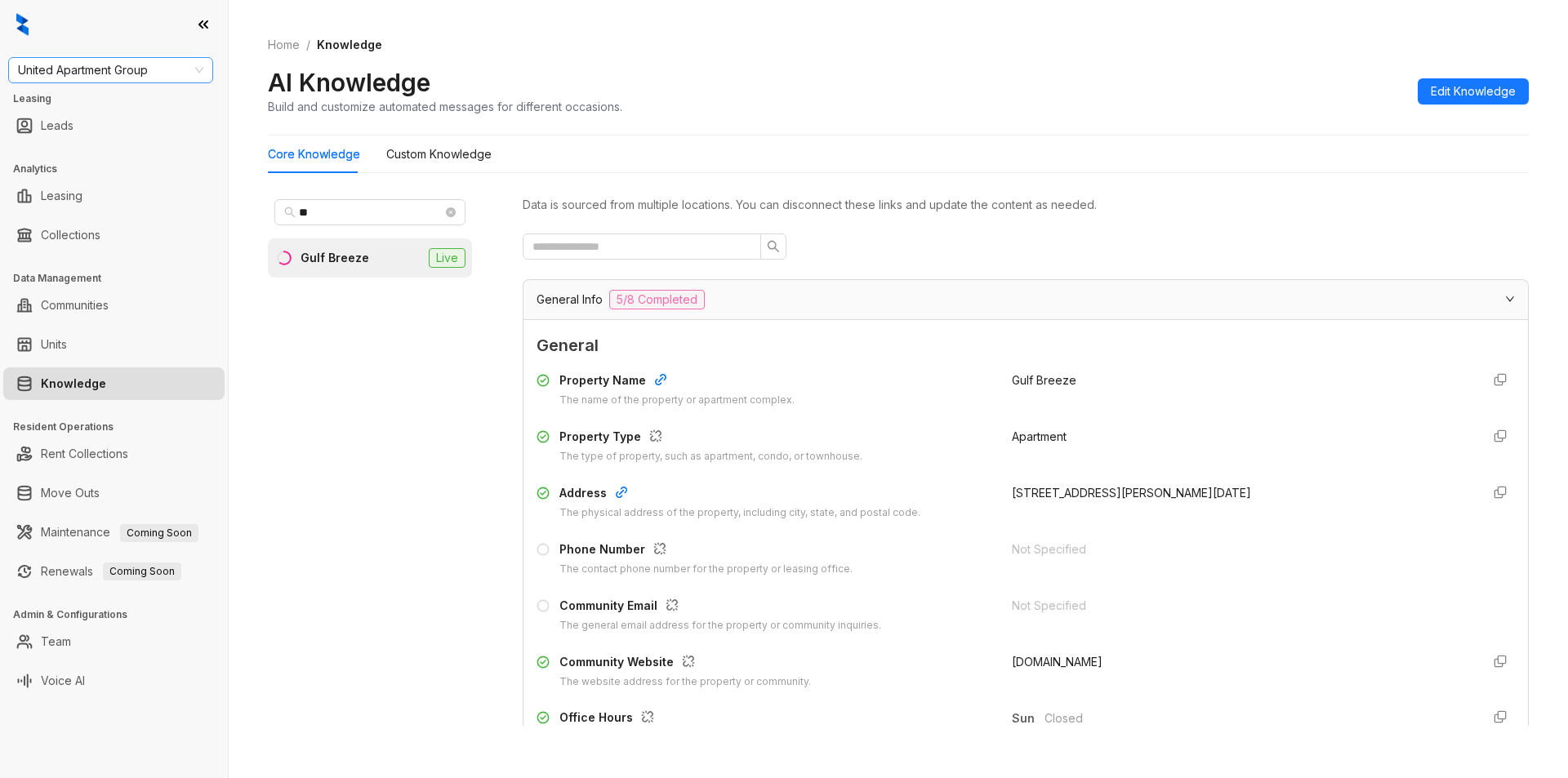
scroll to position [461, 0]
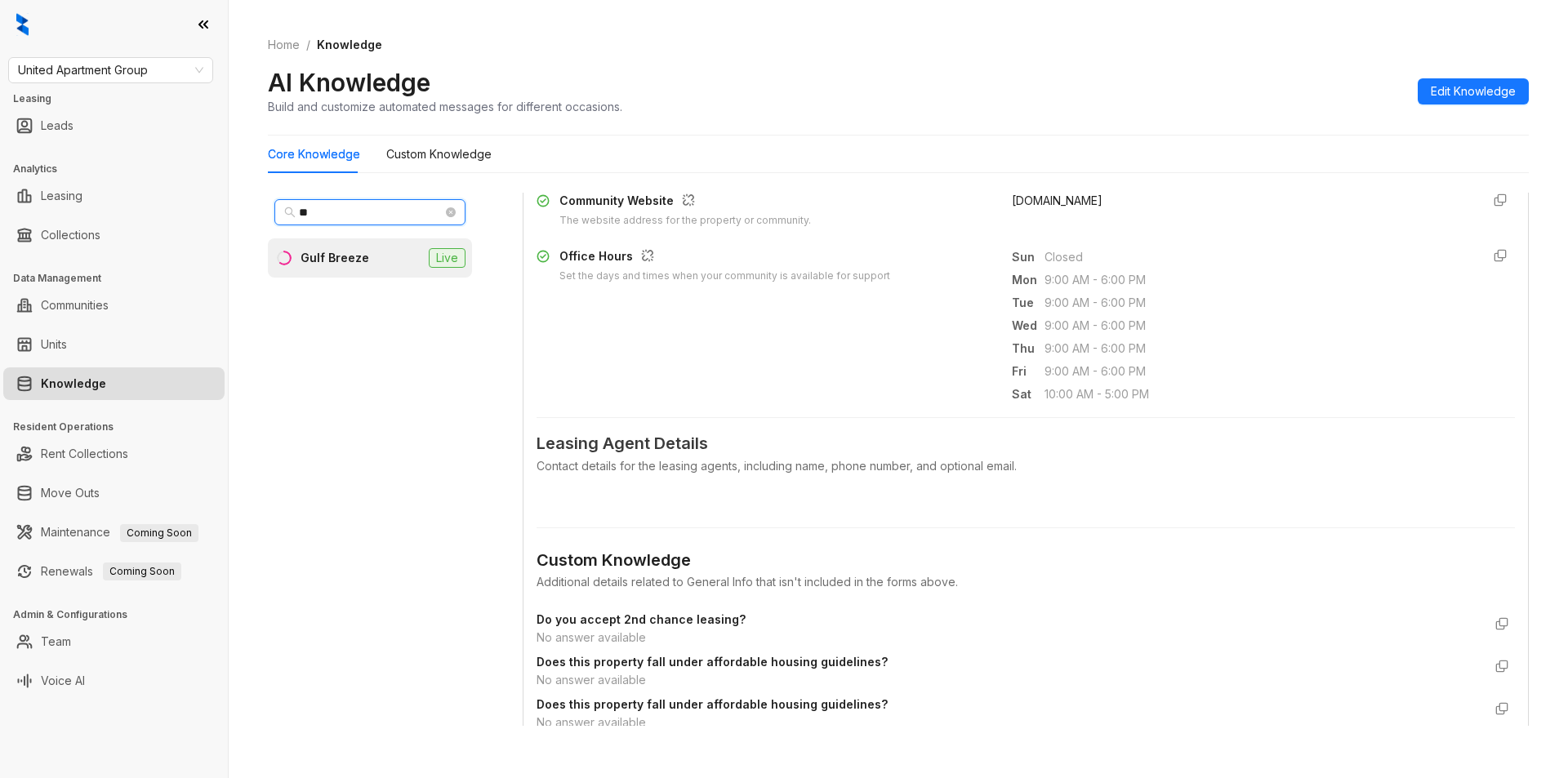
click at [354, 208] on input "**" at bounding box center [371, 212] width 144 height 18
type input "*"
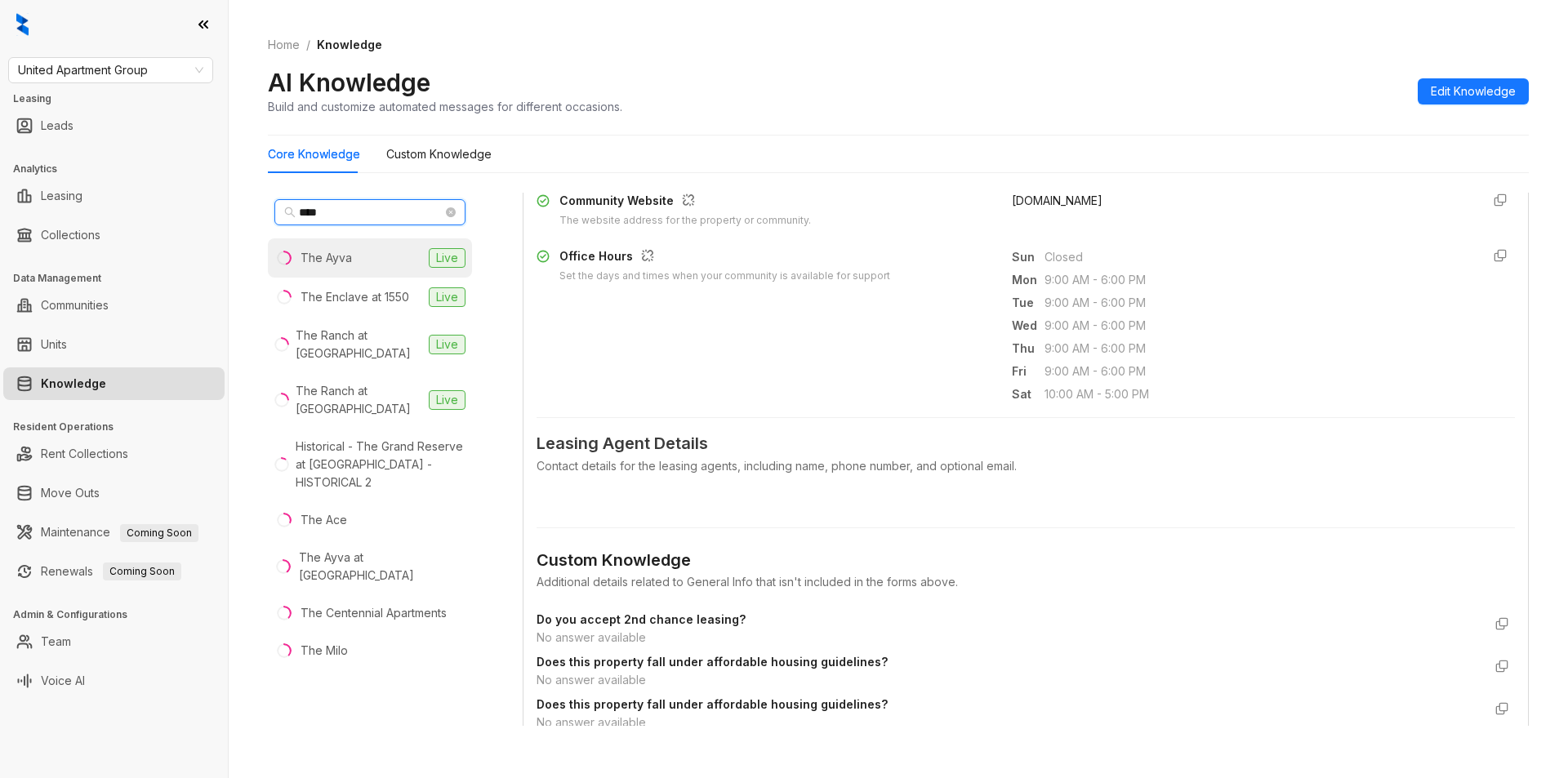
type input "***"
click at [323, 253] on div "The Ayva" at bounding box center [326, 257] width 51 height 18
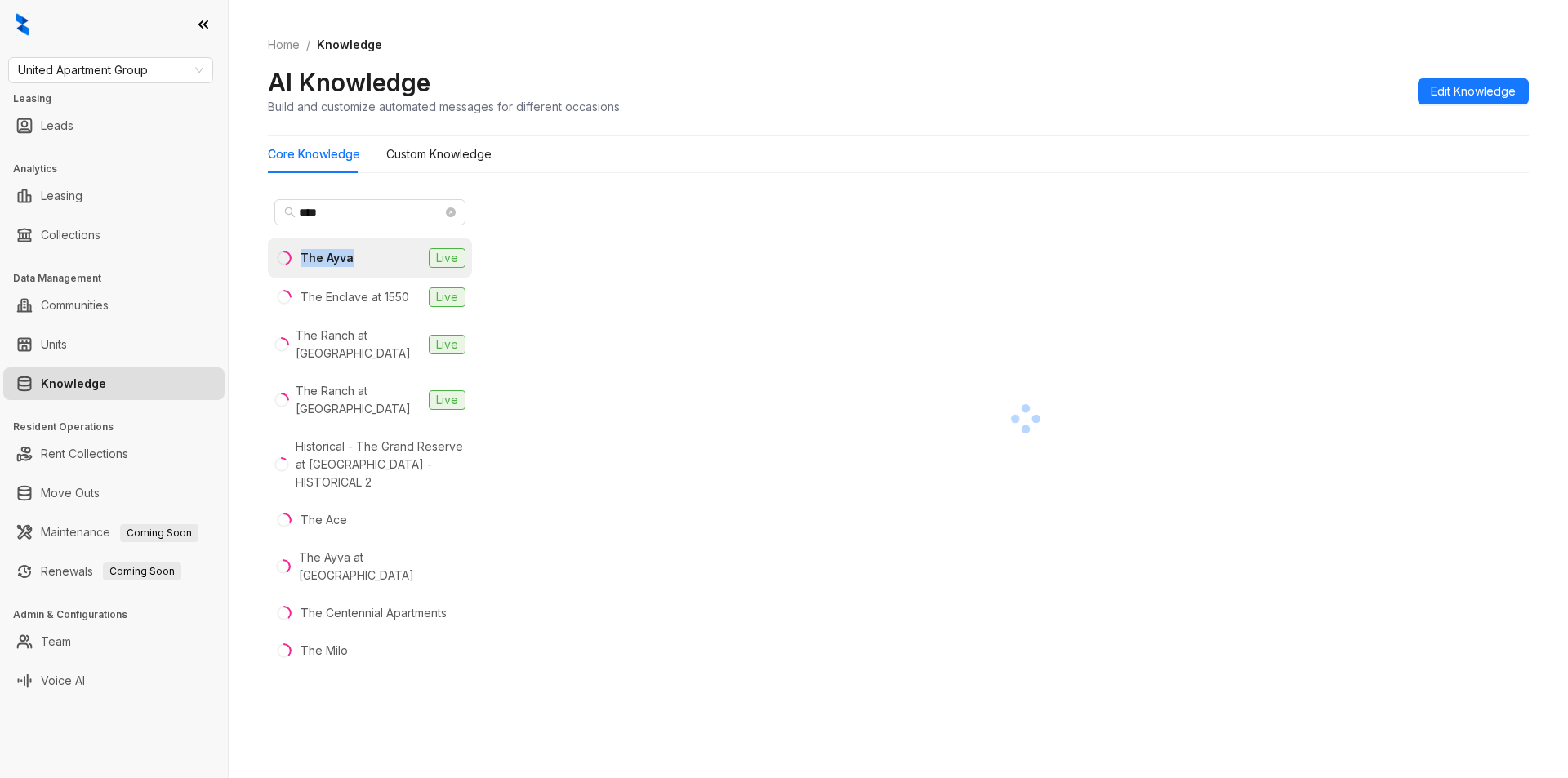
drag, startPoint x: 366, startPoint y: 255, endPoint x: 302, endPoint y: 252, distance: 64.1
click at [302, 252] on li "The Ayva Live" at bounding box center [369, 258] width 204 height 39
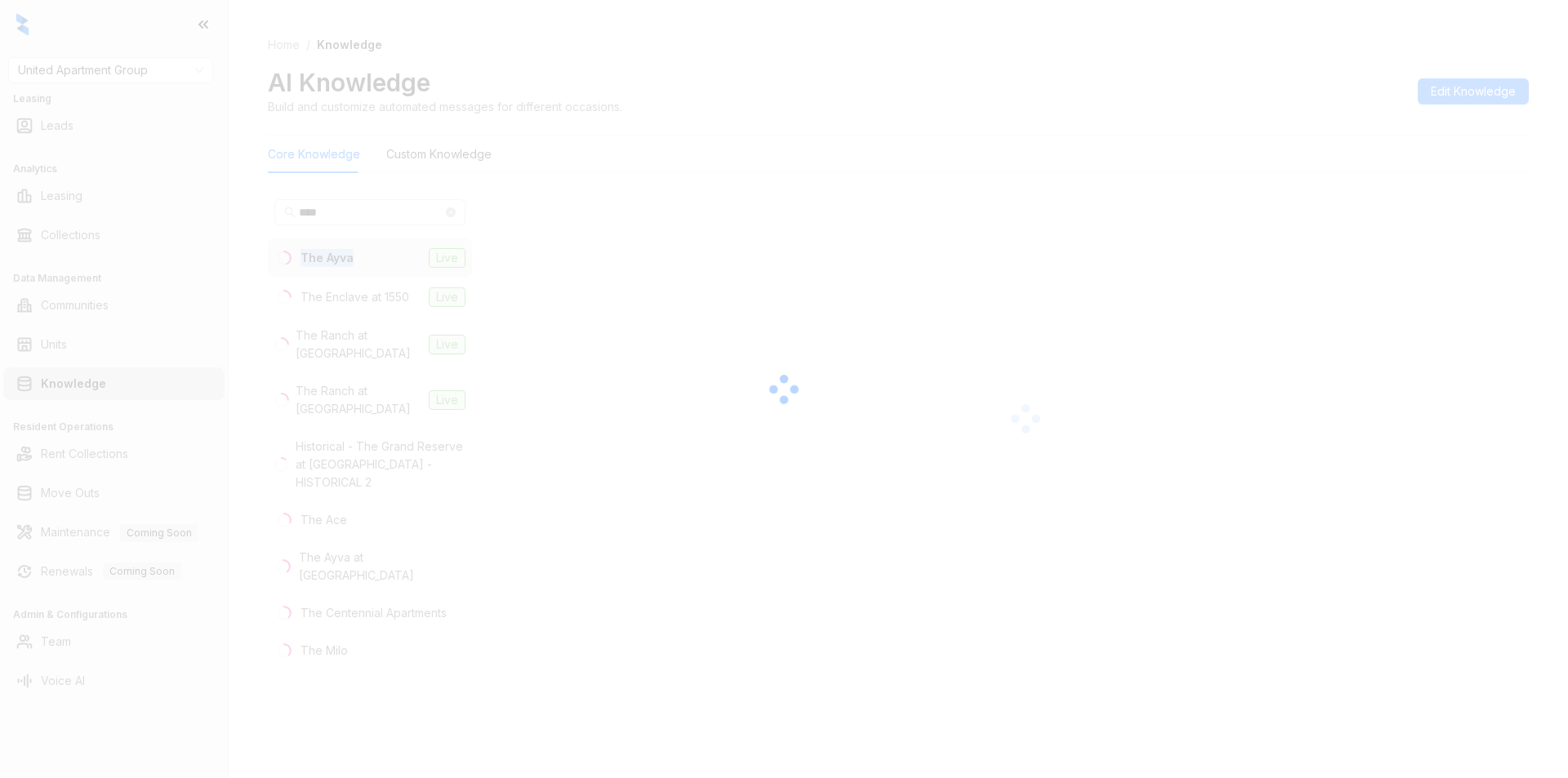
copy div "The Ayva"
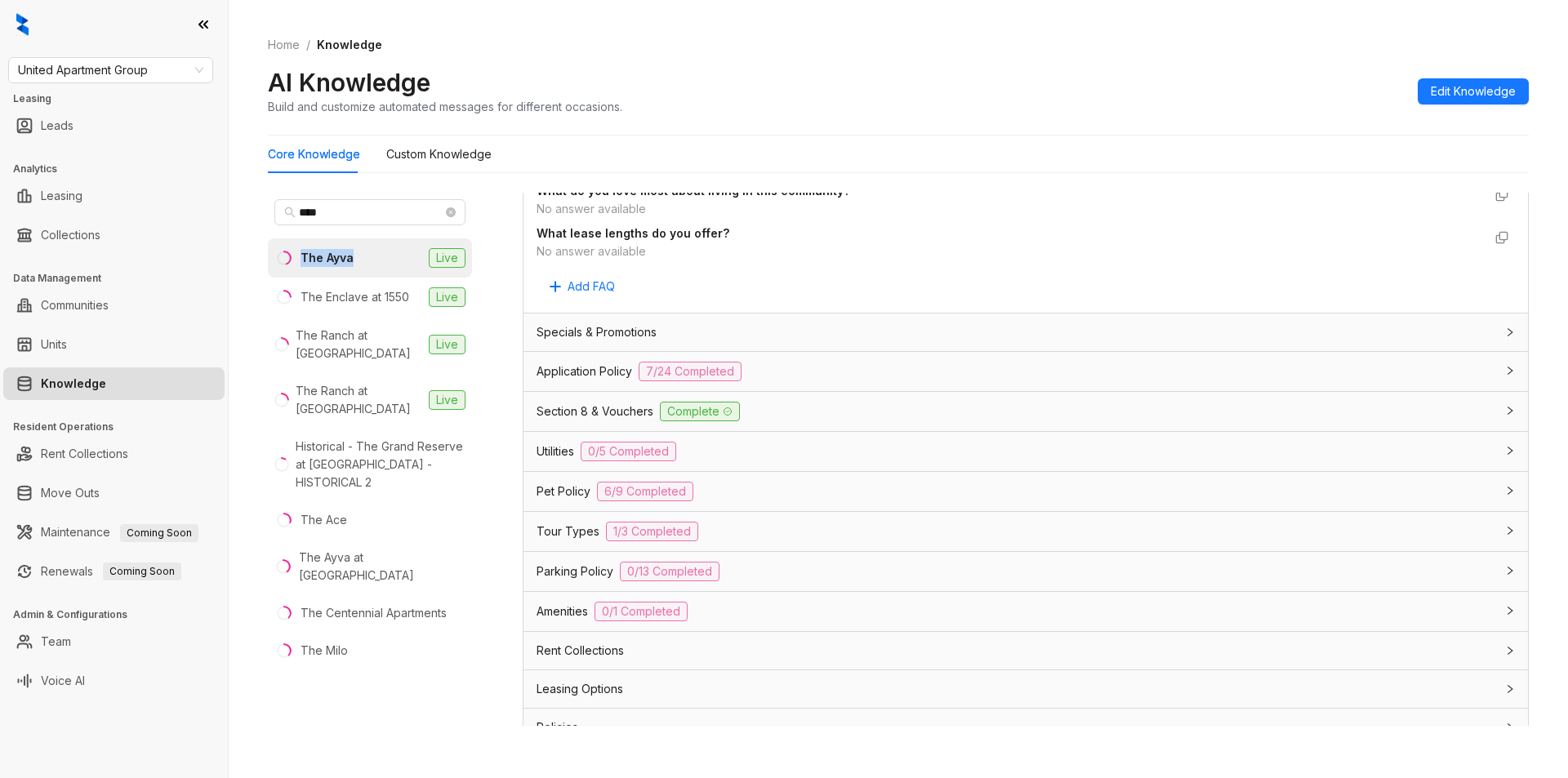
scroll to position [1471, 0]
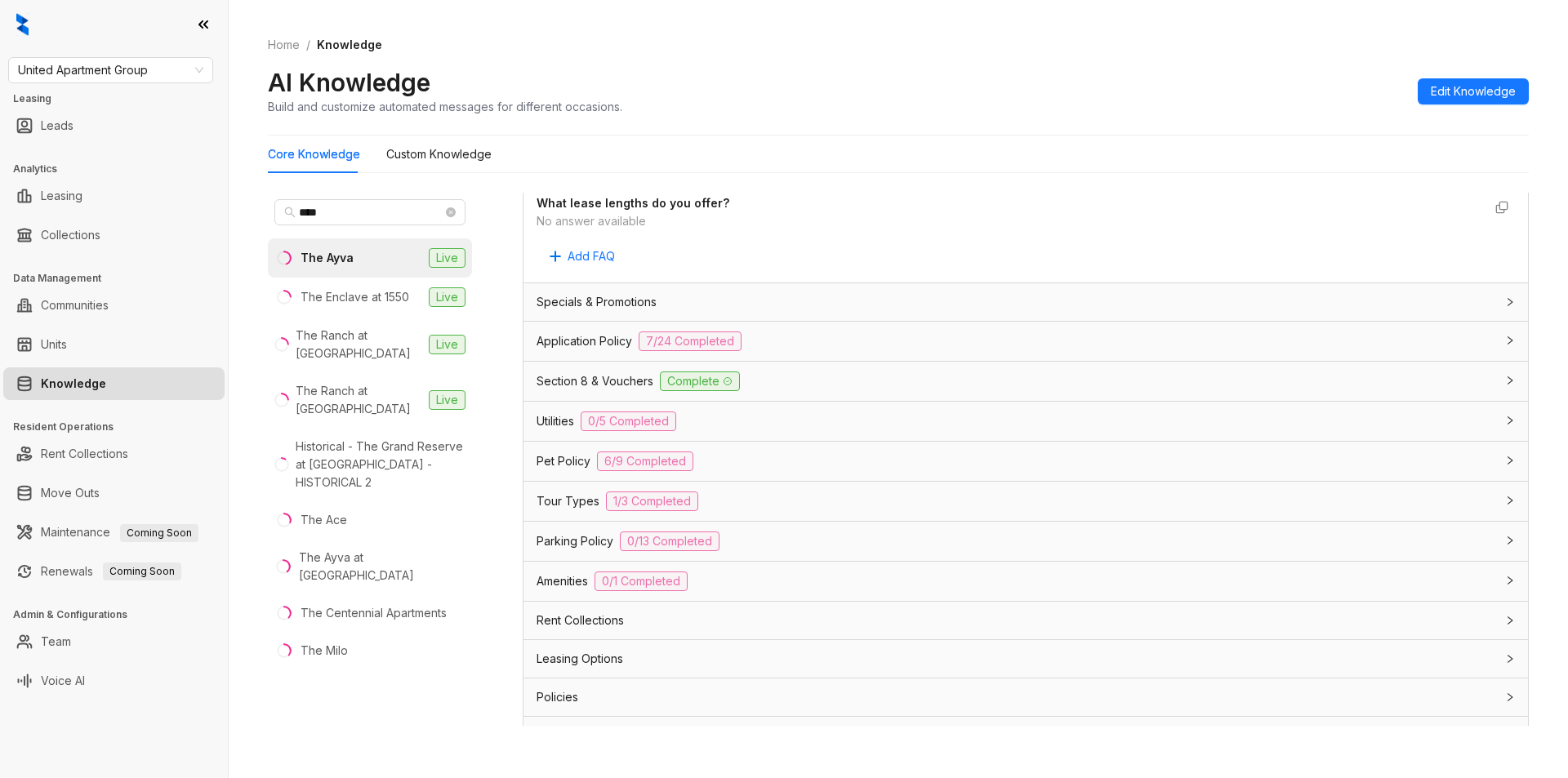
click at [864, 341] on div "Application Policy 7/24 Completed" at bounding box center [1016, 341] width 959 height 20
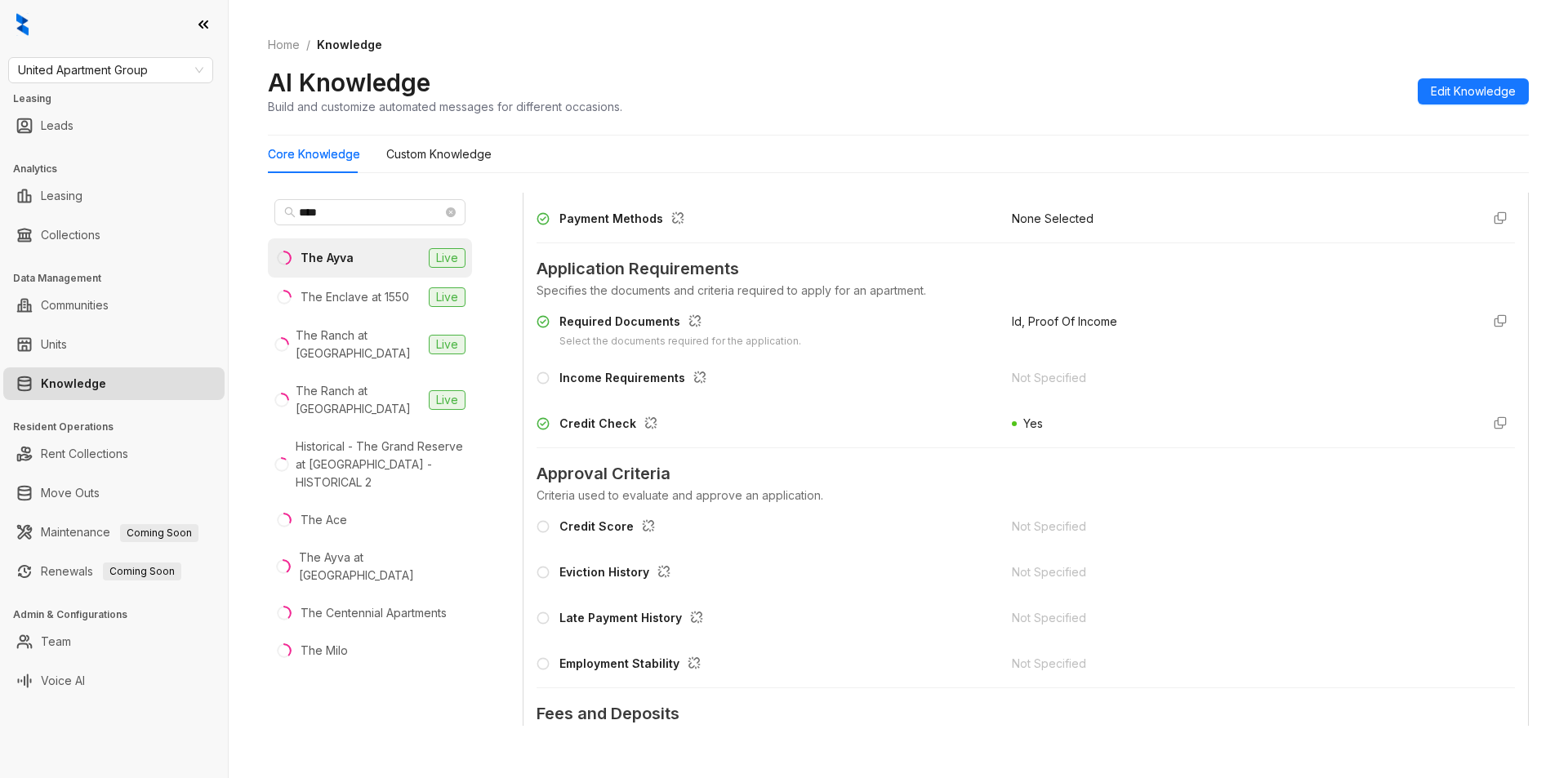
scroll to position [1899, 0]
